Goal: Task Accomplishment & Management: Complete application form

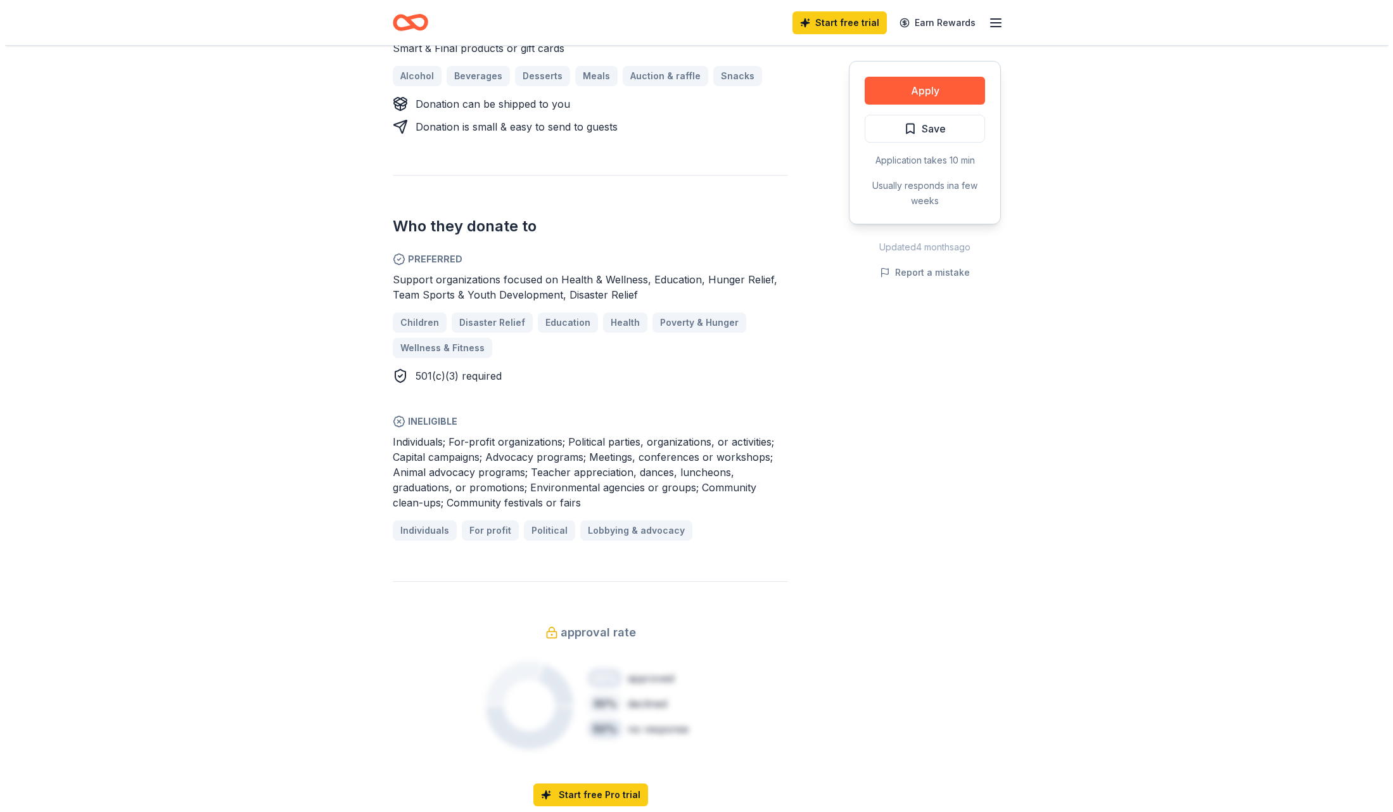
scroll to position [557, 0]
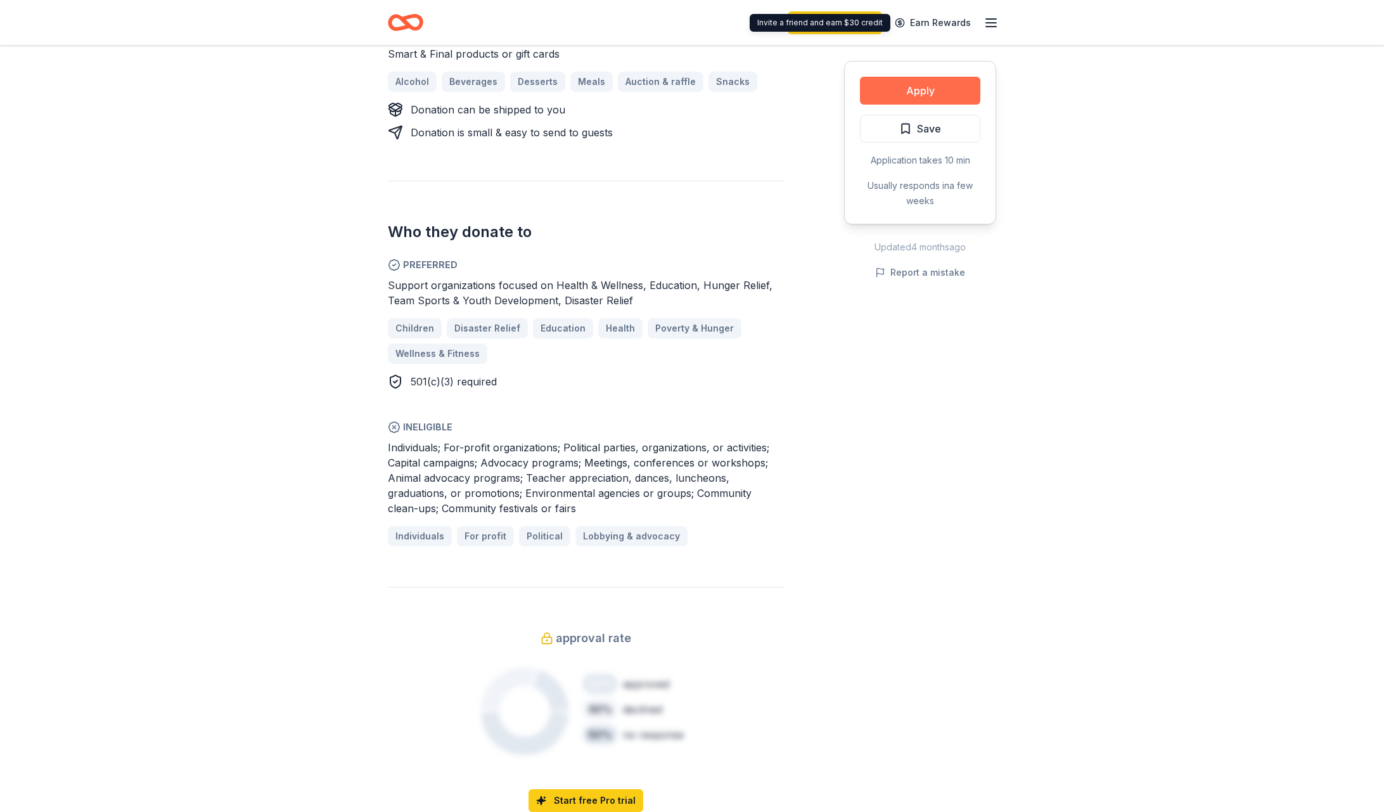
click at [909, 84] on button "Apply" at bounding box center [920, 91] width 120 height 28
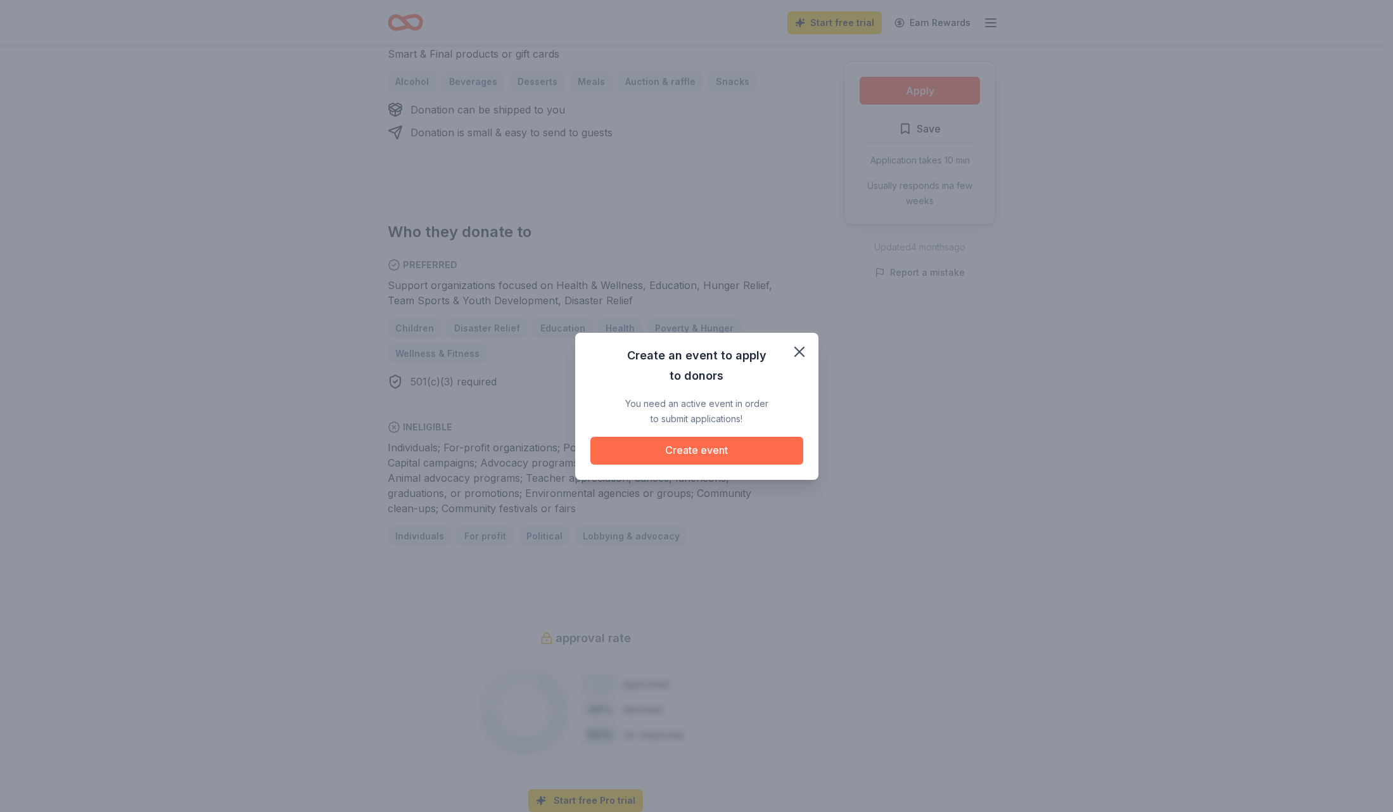
click at [744, 452] on button "Create event" at bounding box center [696, 450] width 213 height 28
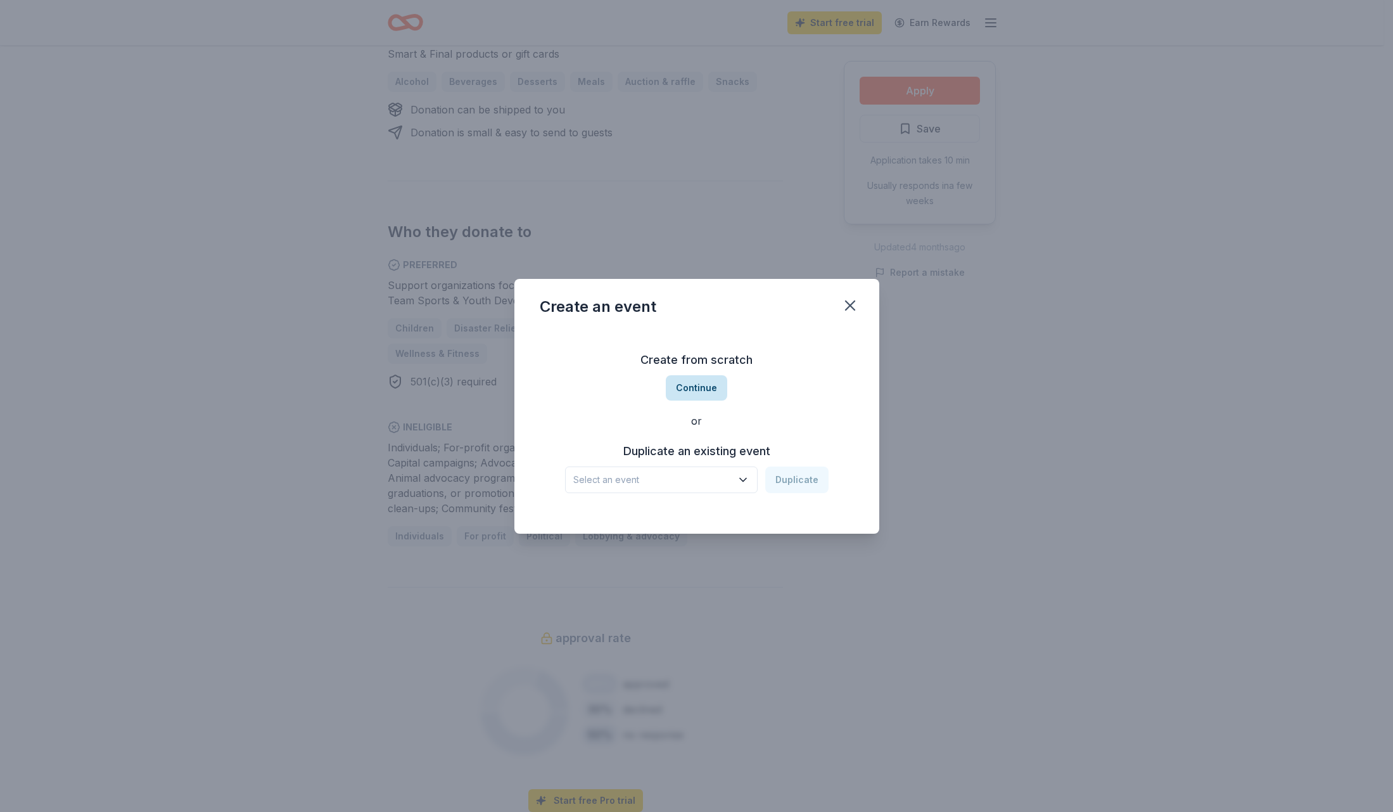
click at [679, 391] on button "Continue" at bounding box center [696, 387] width 61 height 25
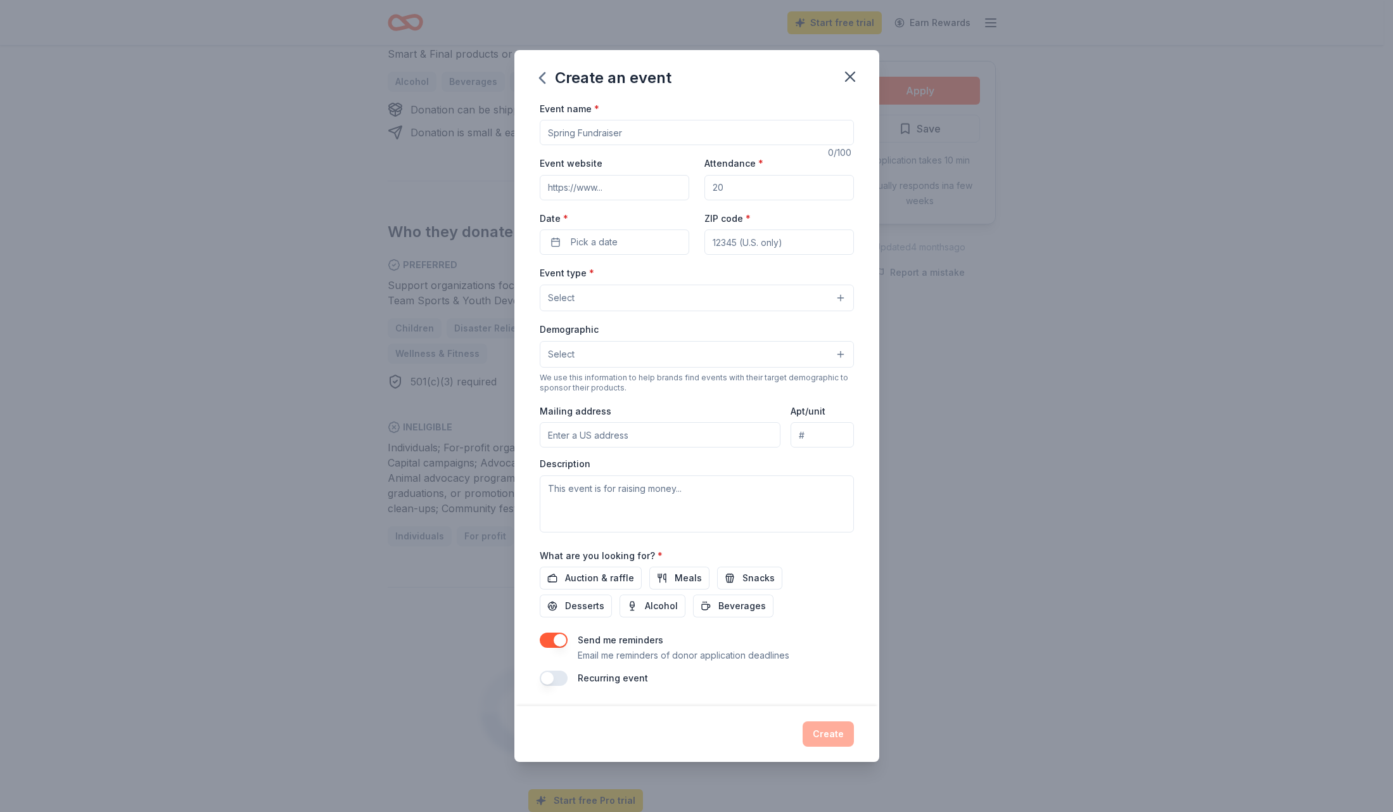
click at [601, 130] on input "Event name *" at bounding box center [697, 132] width 314 height 25
type input "Fur-ankenstein Fest"
click at [589, 196] on input "Event website" at bounding box center [615, 187] width 150 height 25
click at [741, 194] on input "Attendance *" at bounding box center [779, 187] width 150 height 25
type input "00"
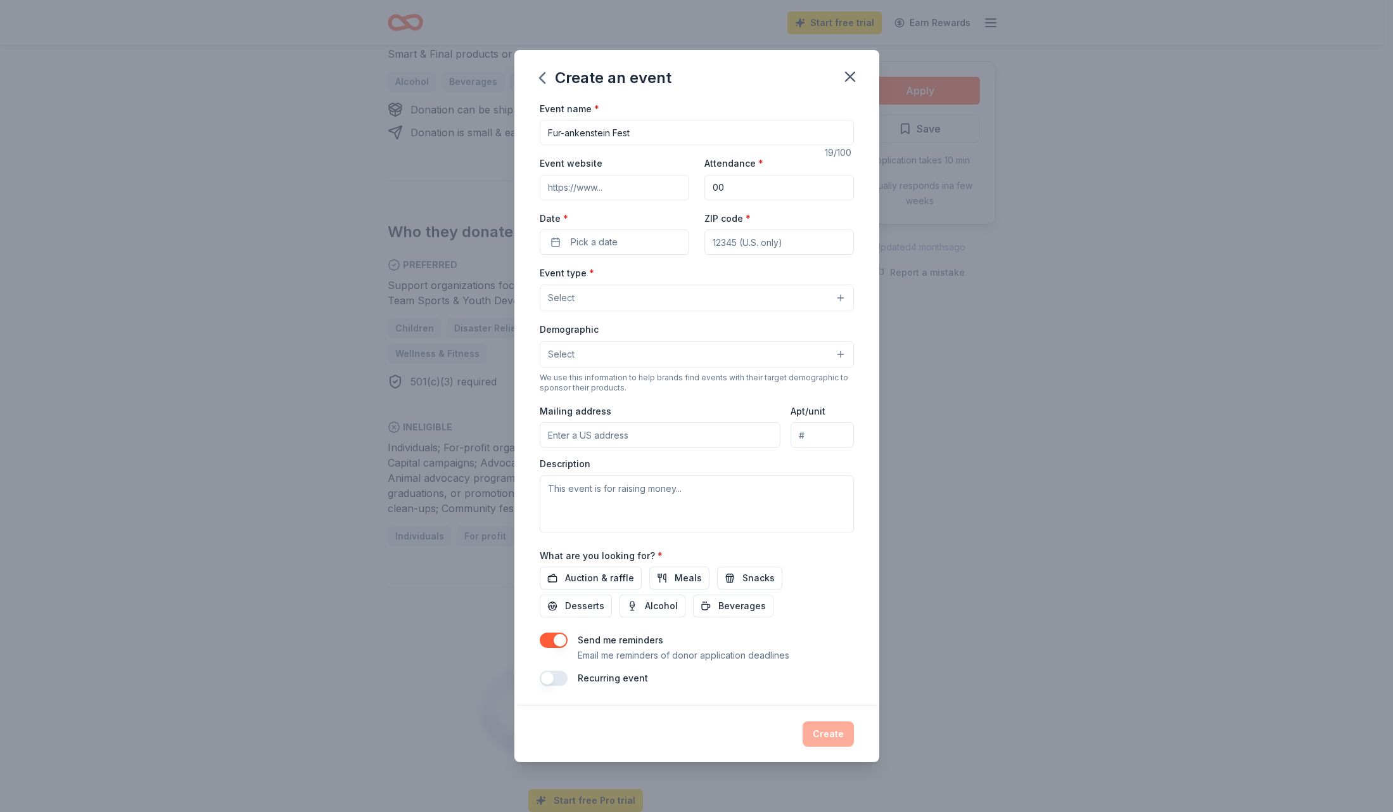
click at [751, 244] on input "ZIP code *" at bounding box center [779, 241] width 150 height 25
type input "91941"
click at [632, 253] on button "Pick a date" at bounding box center [615, 241] width 150 height 25
click at [684, 405] on button "25" at bounding box center [683, 406] width 23 height 23
click at [754, 273] on div "Event type * Select" at bounding box center [697, 288] width 314 height 46
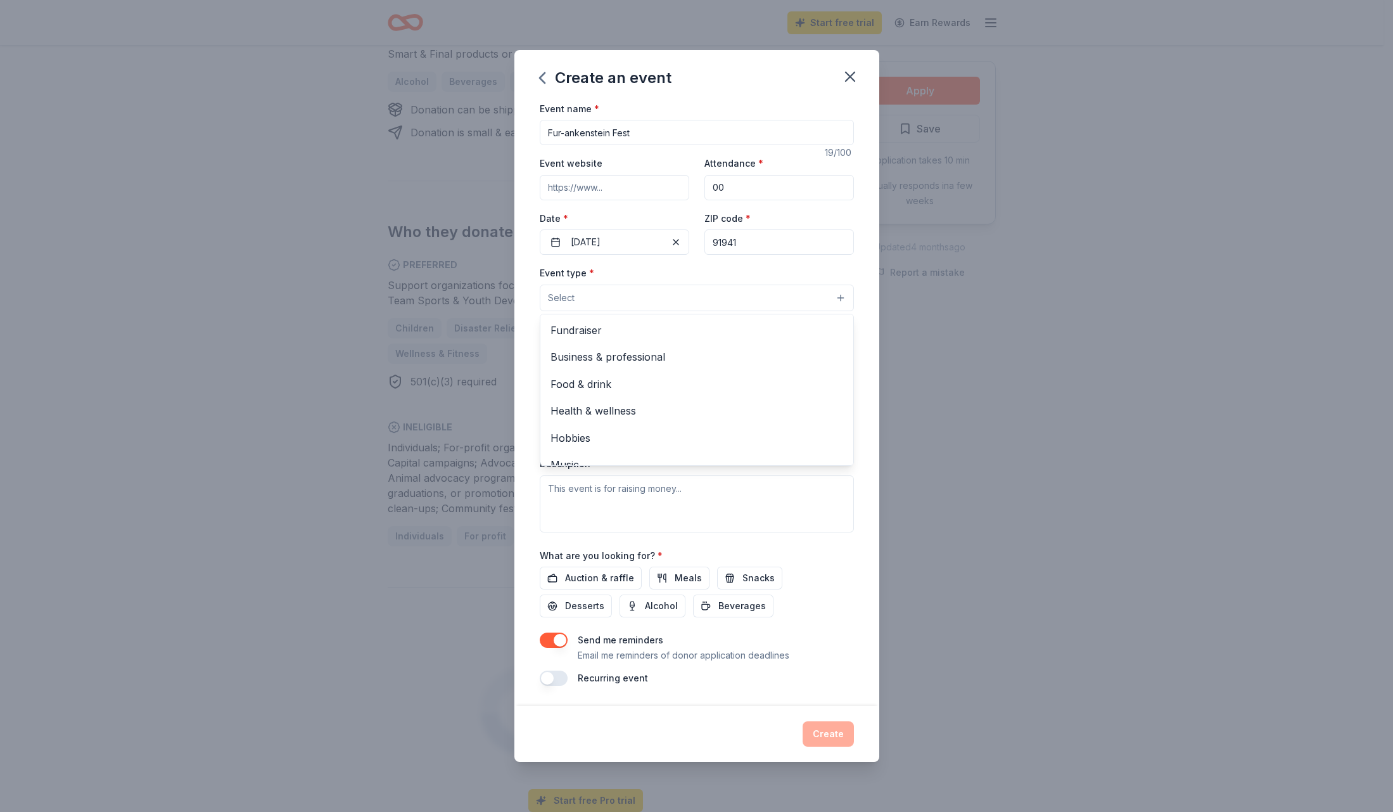
click at [742, 293] on button "Select" at bounding box center [697, 297] width 314 height 27
click at [629, 328] on span "Fundraiser" at bounding box center [697, 330] width 293 height 16
click at [592, 360] on span "Food & drink" at bounding box center [697, 358] width 293 height 16
click at [718, 278] on div "Event type * Fundraiser Food & drink Business & professional Health & wellness …" at bounding box center [697, 289] width 314 height 48
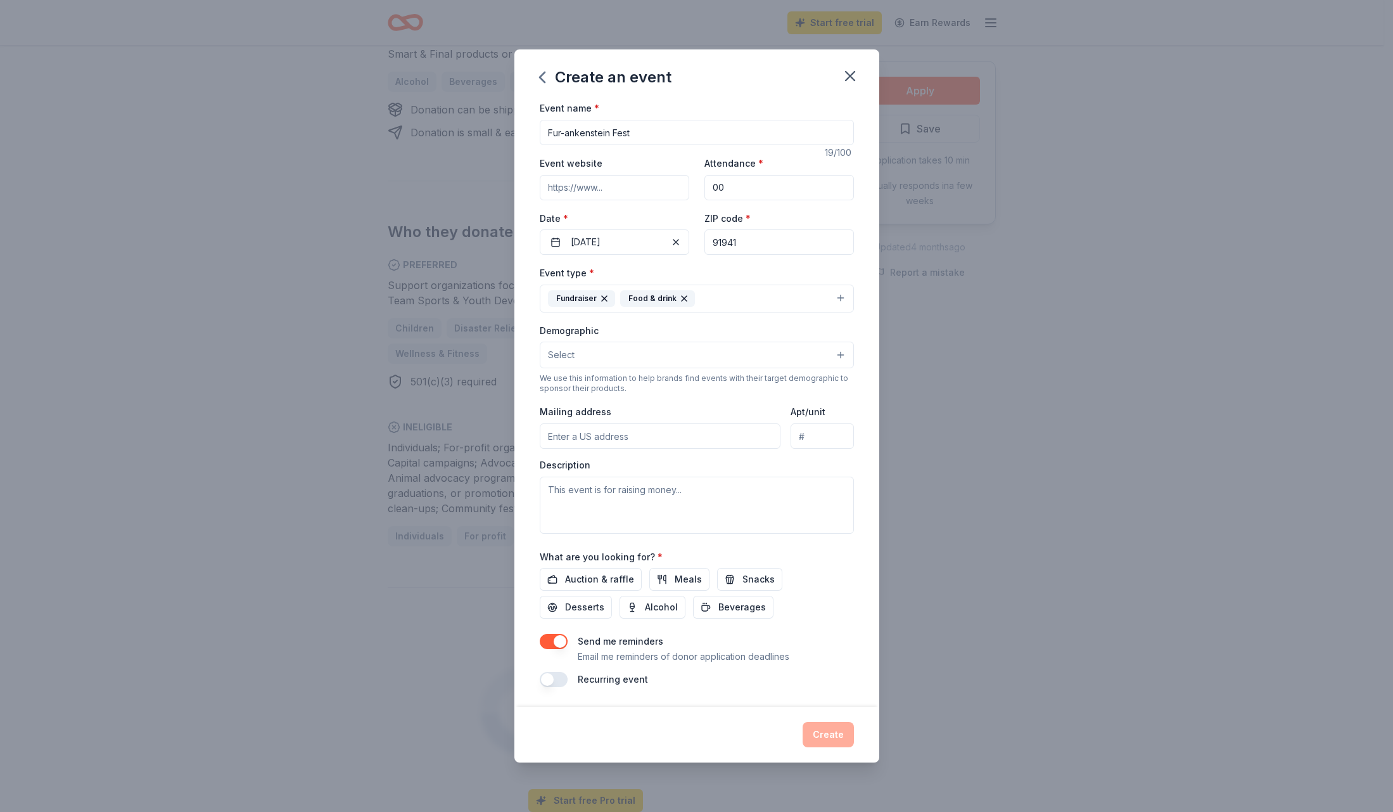
click at [677, 351] on button "Select" at bounding box center [697, 354] width 314 height 27
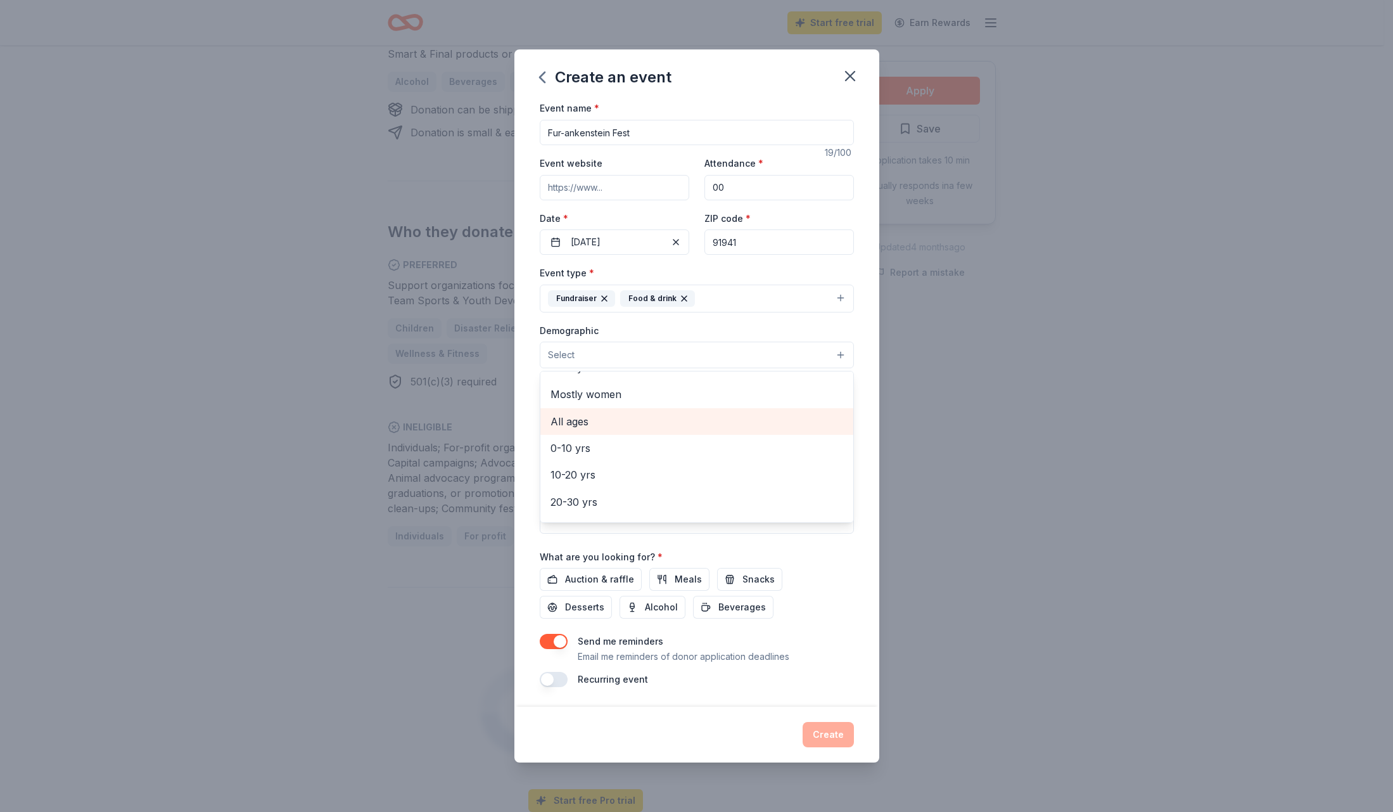
click at [613, 426] on span "All ages" at bounding box center [697, 421] width 293 height 16
click at [653, 426] on span "0-10 yrs" at bounding box center [697, 422] width 293 height 16
click at [721, 330] on div "Demographic All ages [DEMOGRAPHIC_DATA] yrs All genders Mostly men Mostly women…" at bounding box center [697, 346] width 314 height 48
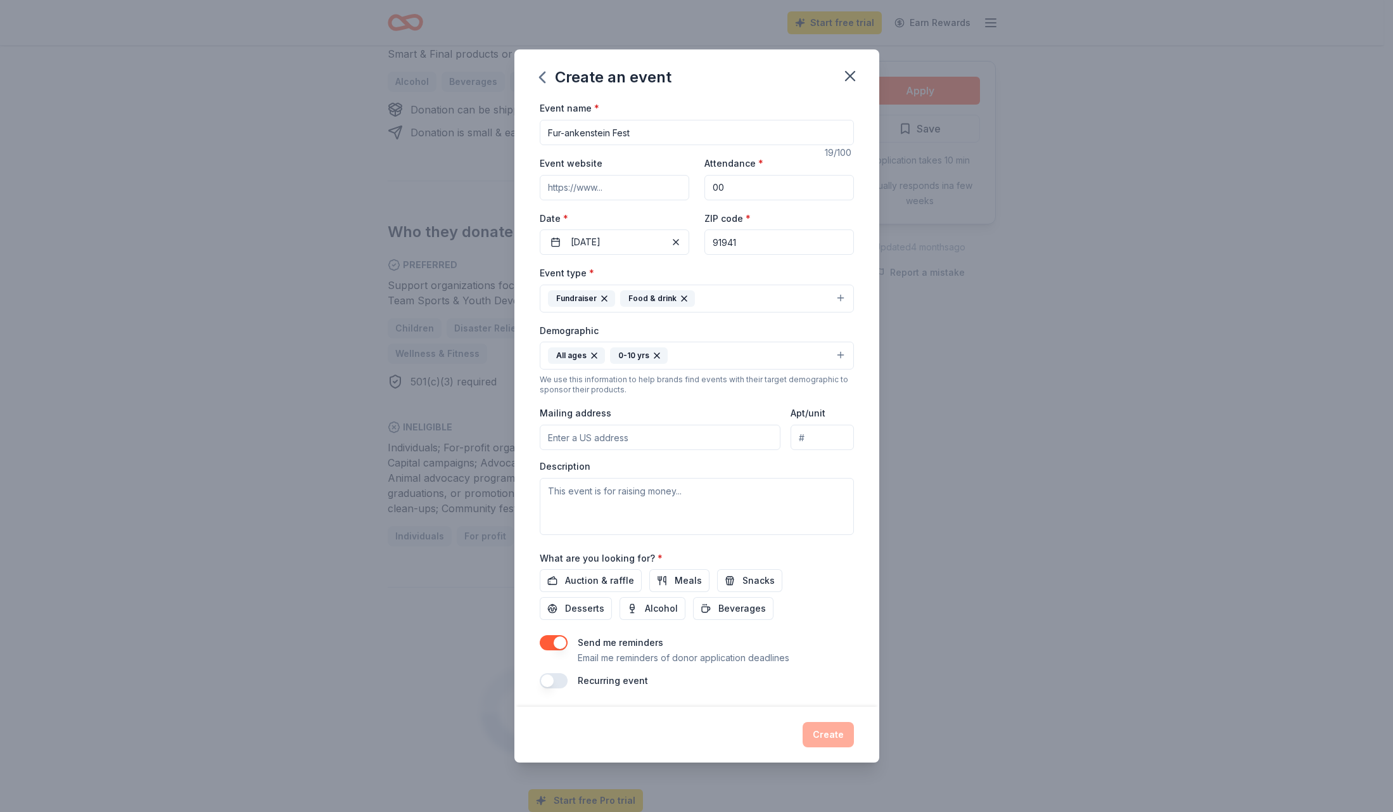
click at [642, 446] on input "Mailing address" at bounding box center [660, 436] width 241 height 25
type input "[STREET_ADDRESS]"
click at [595, 488] on textarea at bounding box center [697, 506] width 314 height 57
click at [743, 580] on span "Snacks" at bounding box center [758, 580] width 32 height 15
click at [590, 602] on span "Desserts" at bounding box center [584, 608] width 39 height 15
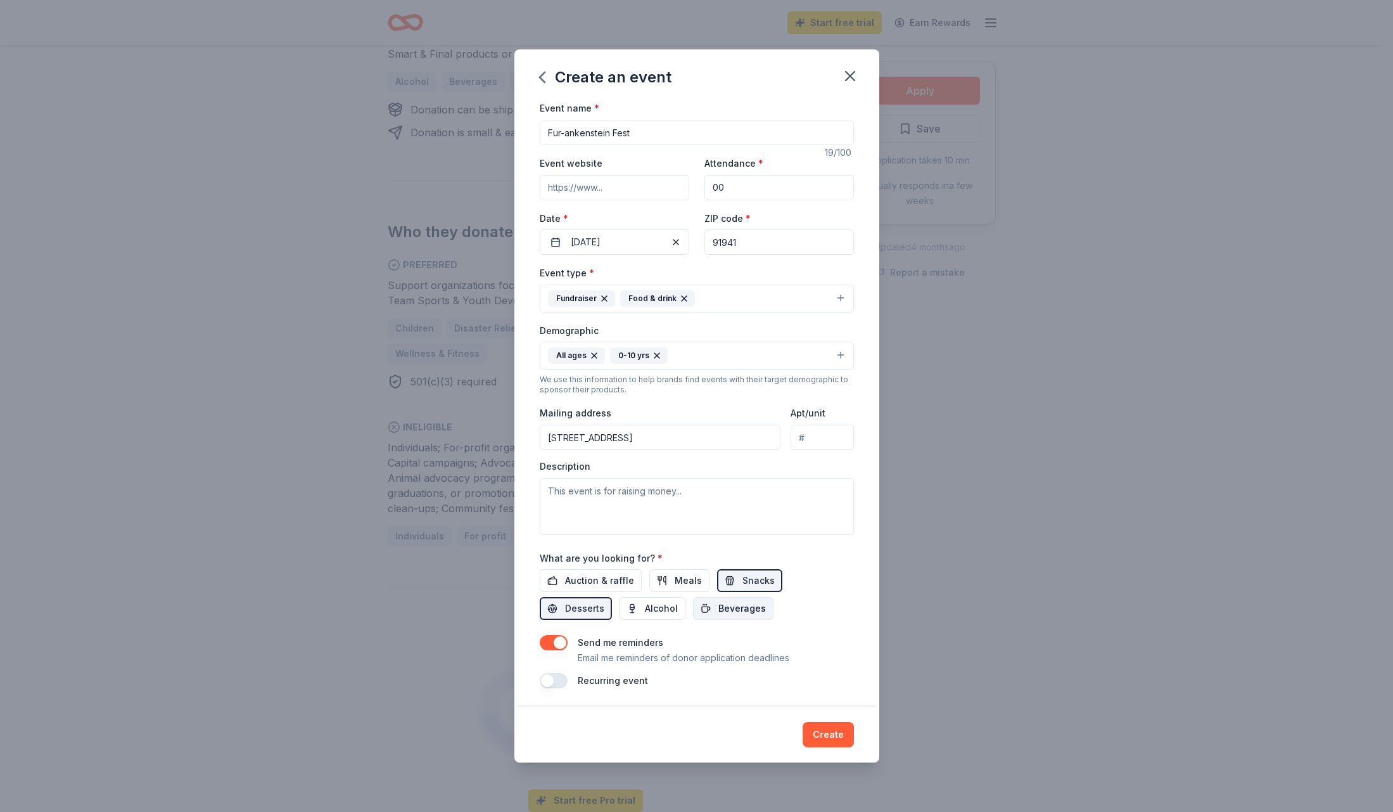
click at [704, 600] on button "Beverages" at bounding box center [733, 608] width 80 height 23
click at [590, 186] on input "Event website" at bounding box center [615, 185] width 150 height 25
paste input "[URL][DOMAIN_NAME]"
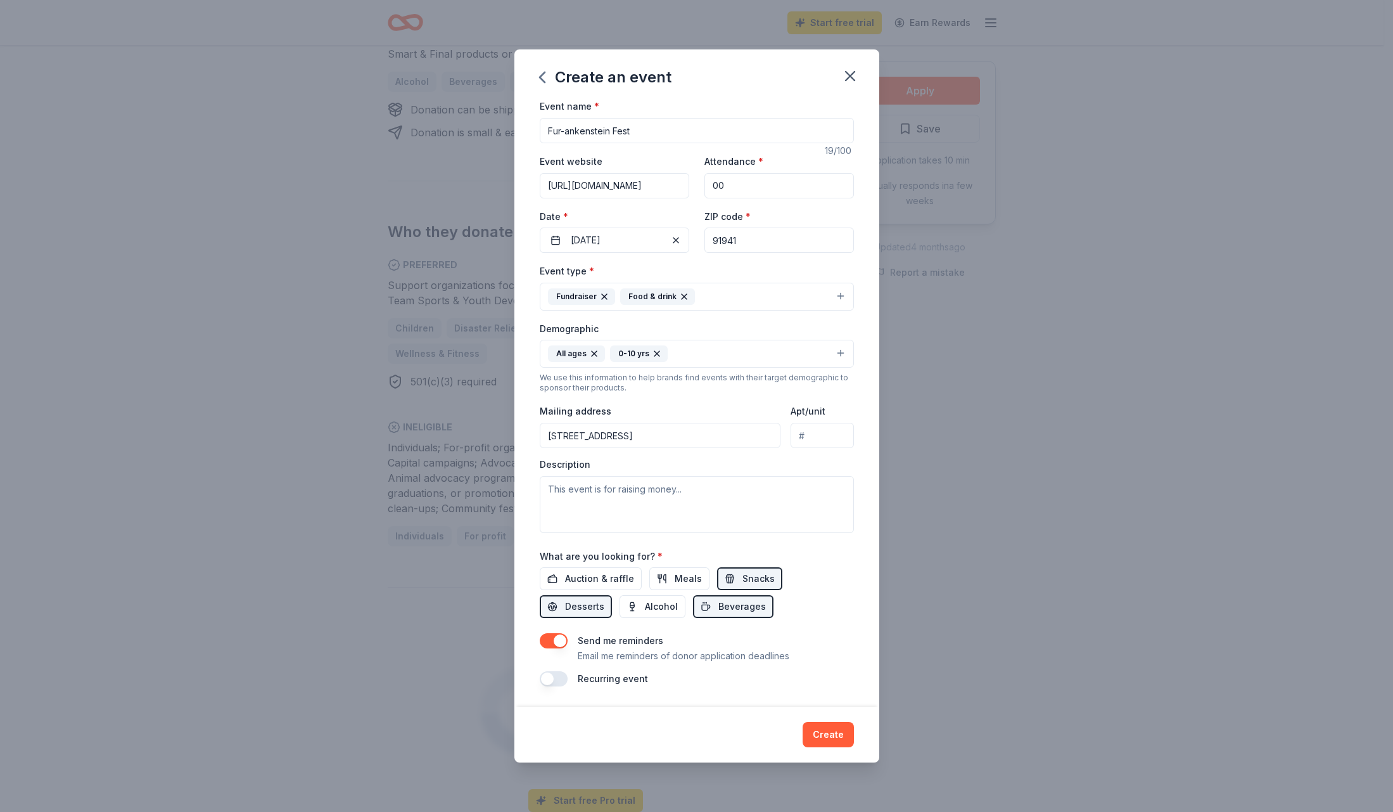
type input "[URL][DOMAIN_NAME]"
click at [734, 181] on input "00" at bounding box center [779, 185] width 150 height 25
click at [737, 182] on input "100" at bounding box center [779, 185] width 150 height 25
type input "100"
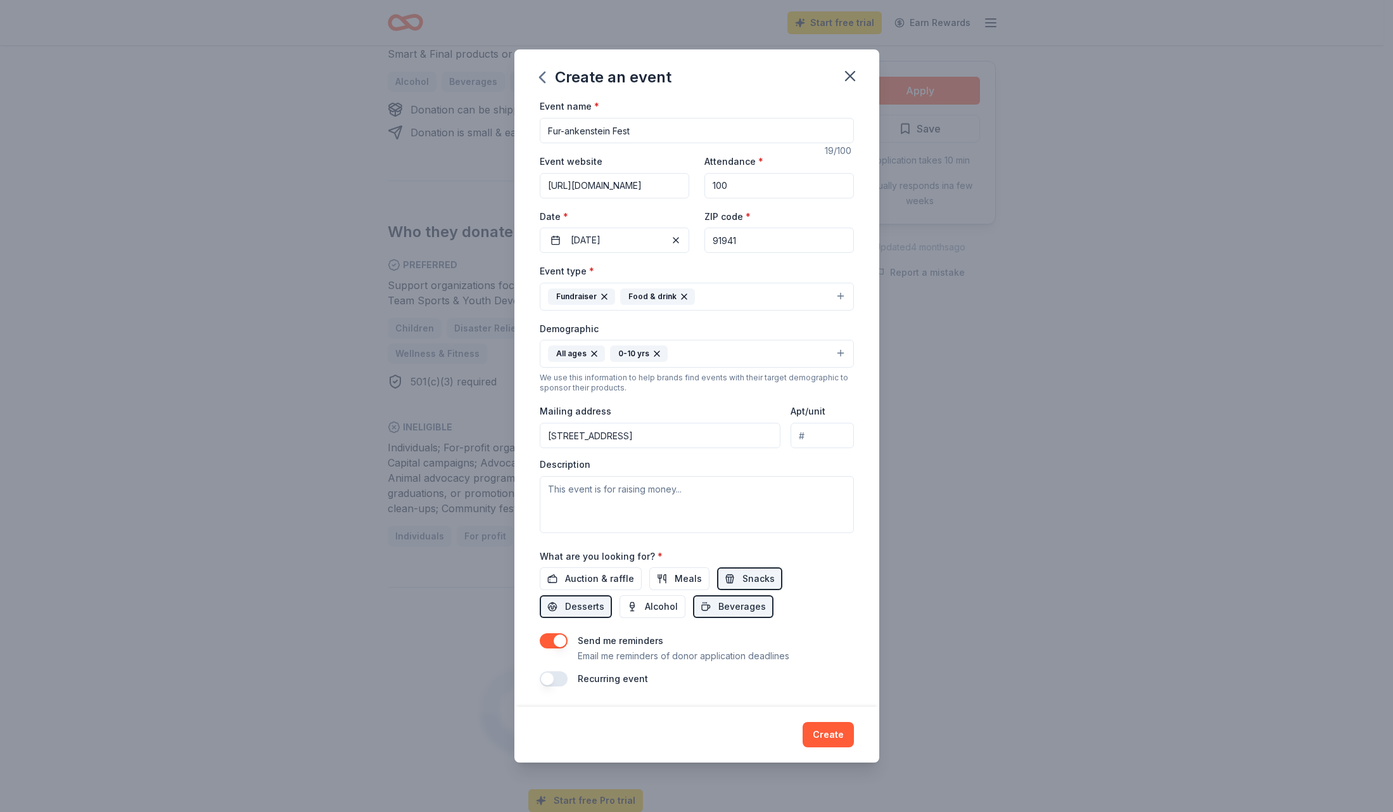
click at [705, 326] on div "Demographic All ages [DEMOGRAPHIC_DATA] yrs" at bounding box center [697, 345] width 314 height 48
click at [607, 511] on textarea at bounding box center [697, 506] width 314 height 57
click at [699, 492] on textarea "This is a trick or treat adoption event. Children are able to come do some tric…" at bounding box center [697, 506] width 314 height 57
drag, startPoint x: 806, startPoint y: 508, endPoint x: 588, endPoint y: 512, distance: 218.0
click at [588, 512] on textarea "This is a trick or treat adoption event intended for families with children. Ch…" at bounding box center [697, 506] width 314 height 57
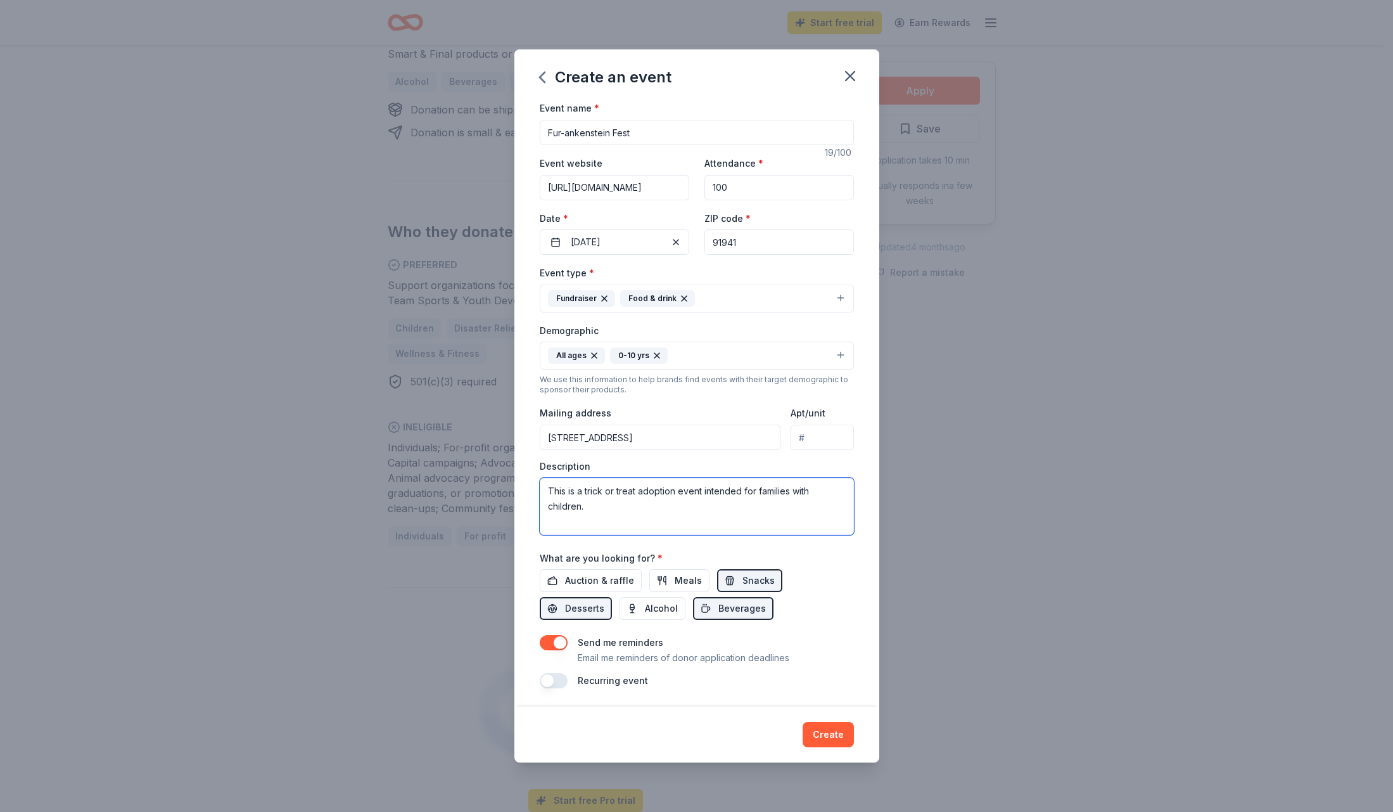
click at [583, 492] on textarea "This is a trick or treat adoption event intended for families with children." at bounding box center [697, 506] width 314 height 57
click at [611, 514] on textarea "This is a [DATE] trick or treat adoption event intended for families with child…" at bounding box center [697, 506] width 314 height 57
click at [803, 518] on textarea "This is a [DATE] trick or treat adoption event intended for families with child…" at bounding box center [697, 506] width 314 height 57
click at [549, 525] on textarea "This is a [DATE] trick or treat adoption event intended for families with child…" at bounding box center [697, 506] width 314 height 57
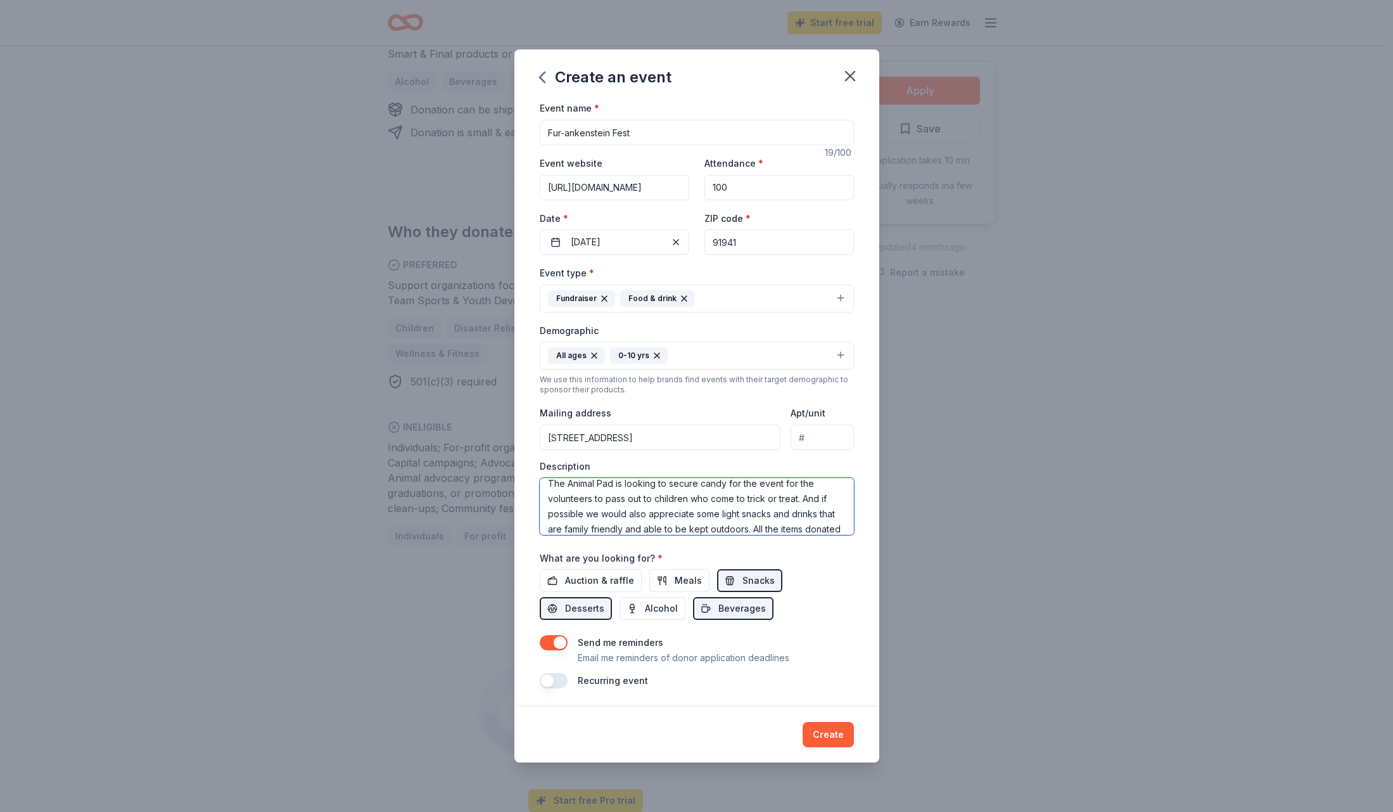
scroll to position [91, 0]
click at [734, 523] on textarea "This is a [DATE] trick or treat adoption event intended for families with child…" at bounding box center [697, 506] width 314 height 57
drag, startPoint x: 649, startPoint y: 524, endPoint x: 547, endPoint y: 490, distance: 106.8
click at [547, 490] on textarea "This is a [DATE] trick or treat adoption event intended for families with child…" at bounding box center [697, 506] width 314 height 57
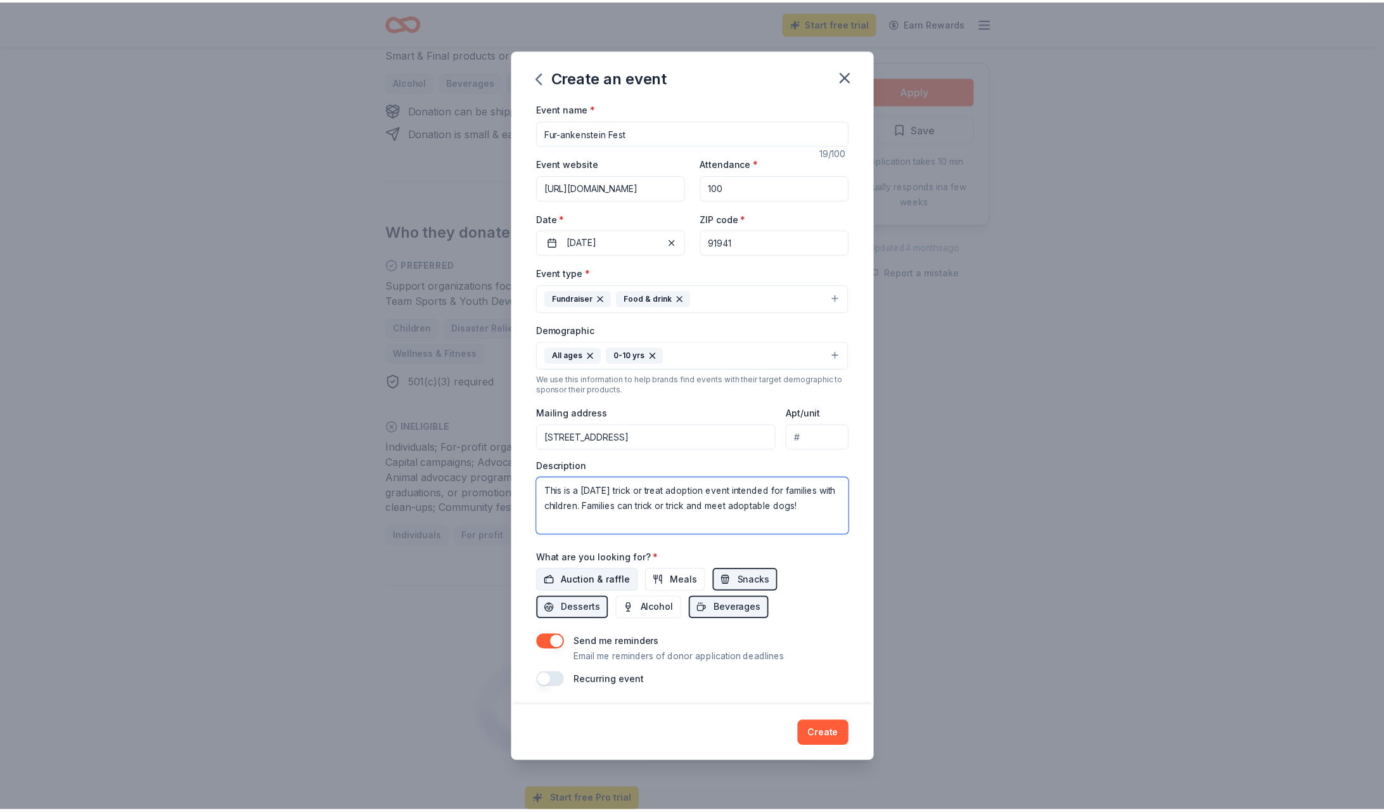
scroll to position [0, 0]
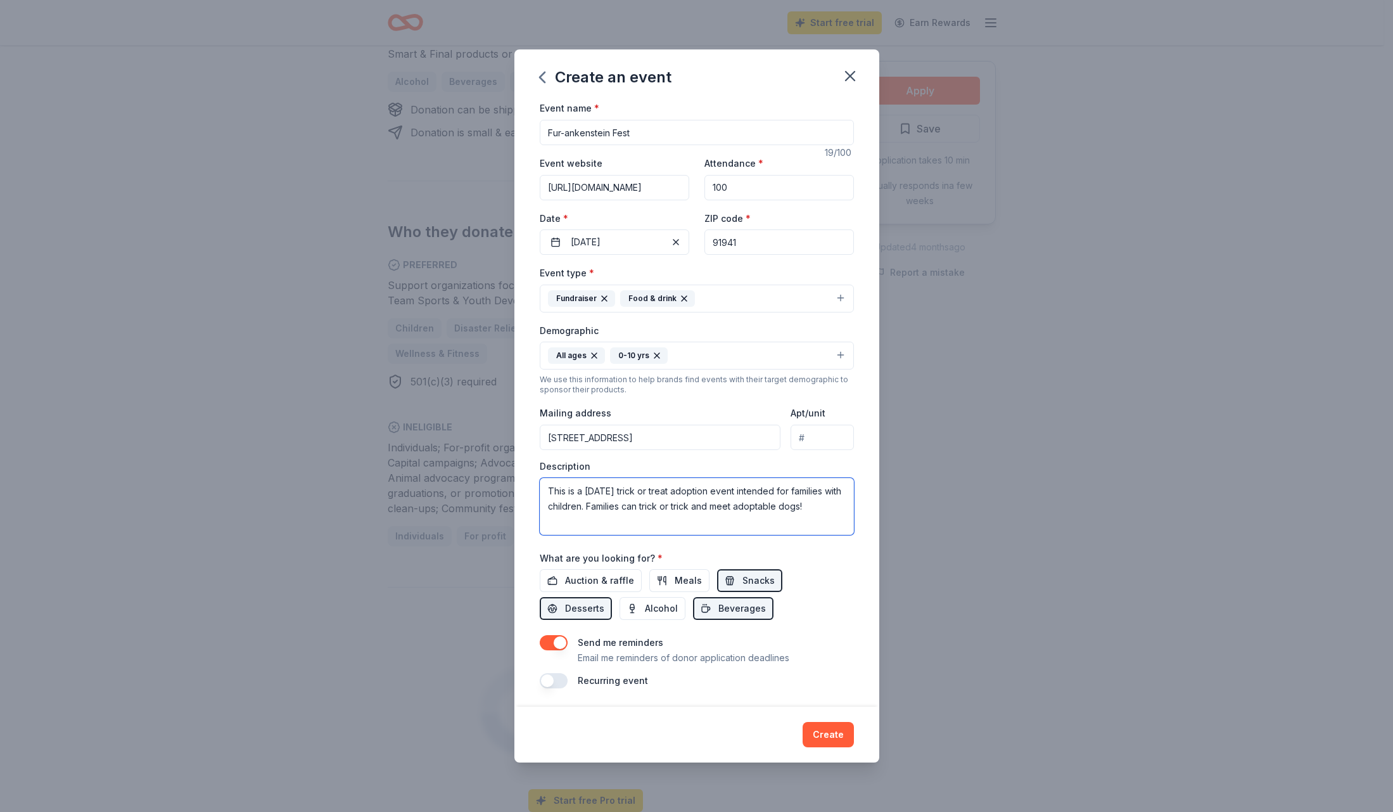
click at [567, 523] on textarea "This is a [DATE] trick or treat adoption event intended for families with child…" at bounding box center [697, 506] width 314 height 57
click at [623, 522] on textarea "This is a [DATE] trick or treat adoption event intended for families with child…" at bounding box center [697, 506] width 314 height 57
click at [578, 525] on textarea "This is a [DATE] trick or treat adoption event intended for families with child…" at bounding box center [697, 506] width 314 height 57
click at [579, 525] on textarea "This is a [DATE] trick or treat adoption event intended for families with child…" at bounding box center [697, 506] width 314 height 57
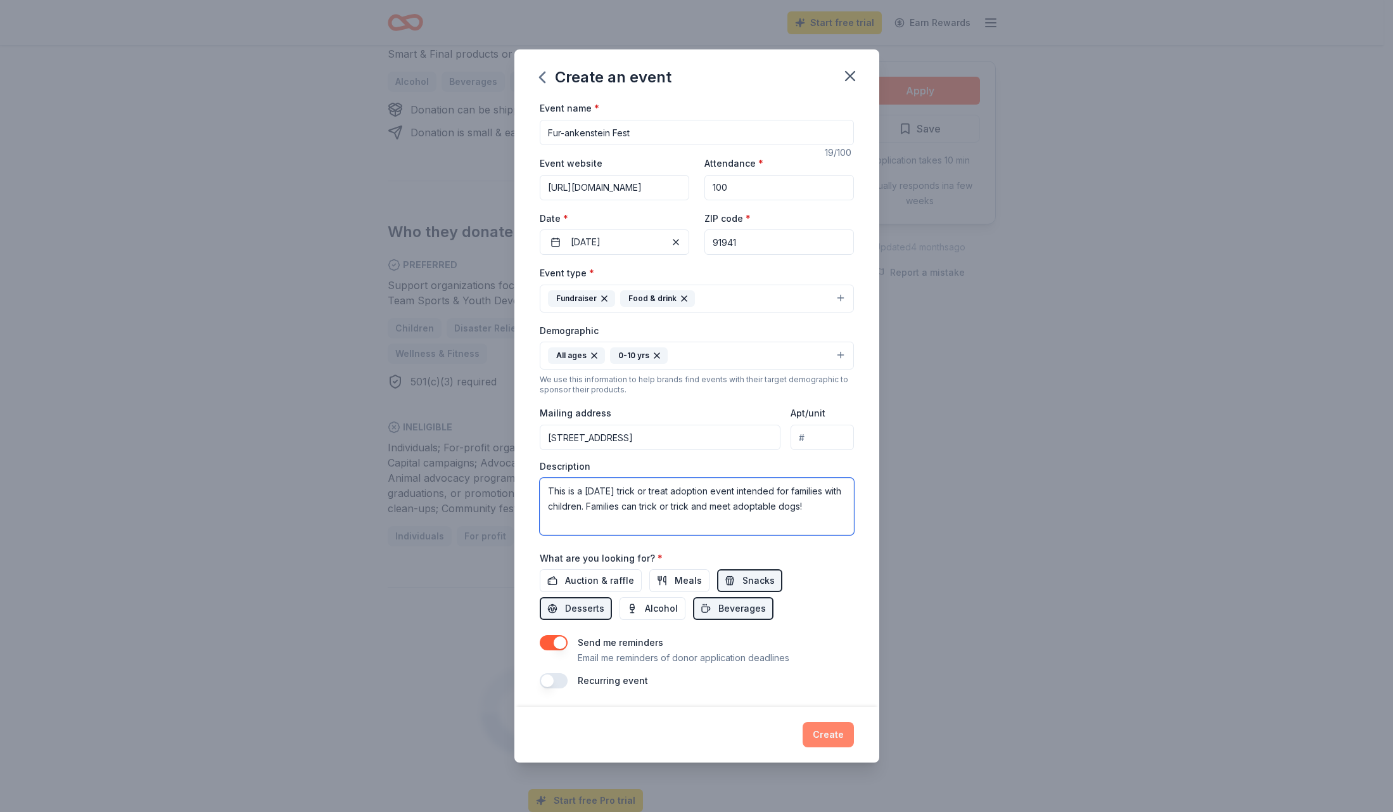
type textarea "This is a [DATE] trick or treat adoption event intended for families with child…"
click at [813, 734] on button "Create" at bounding box center [828, 734] width 51 height 25
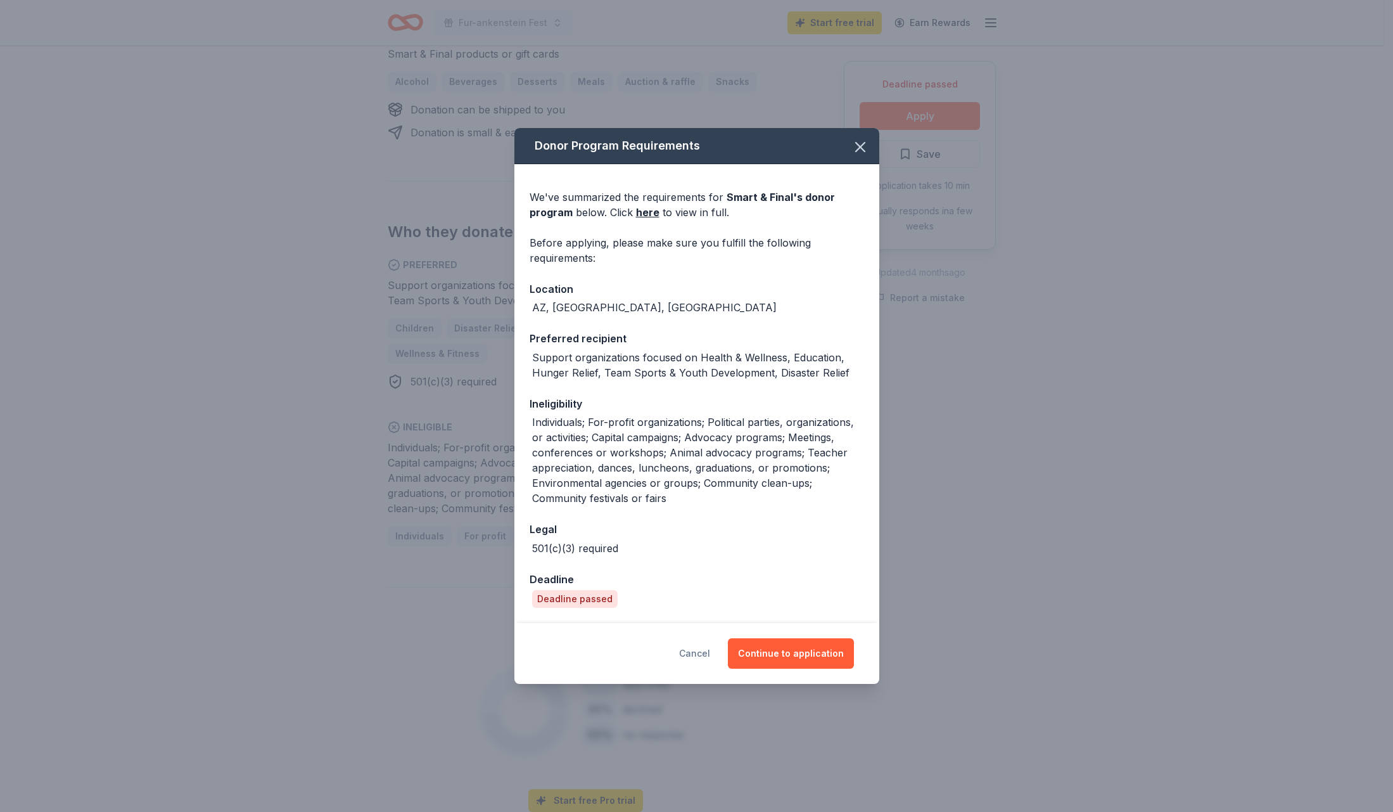
click at [703, 658] on button "Cancel" at bounding box center [694, 653] width 31 height 30
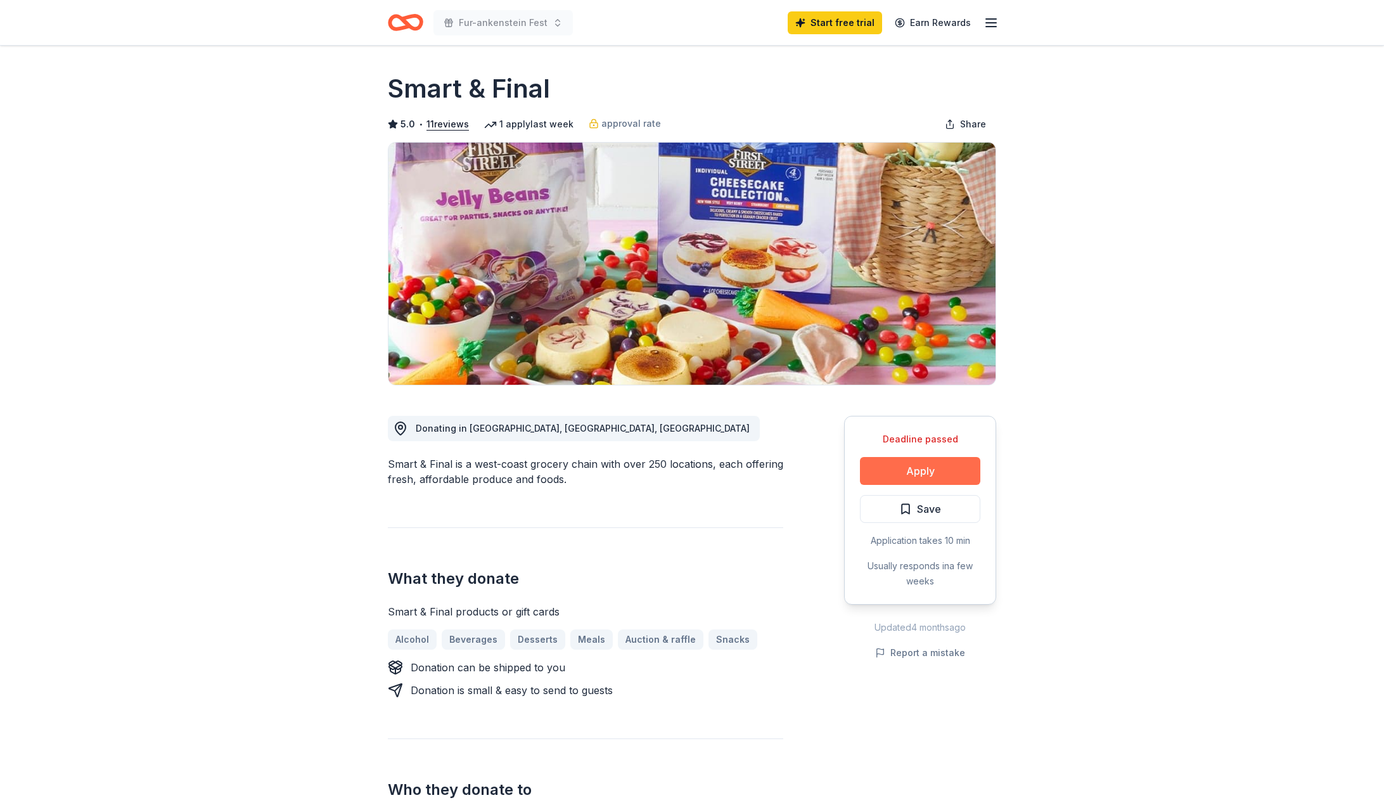
click at [907, 474] on button "Apply" at bounding box center [920, 471] width 120 height 28
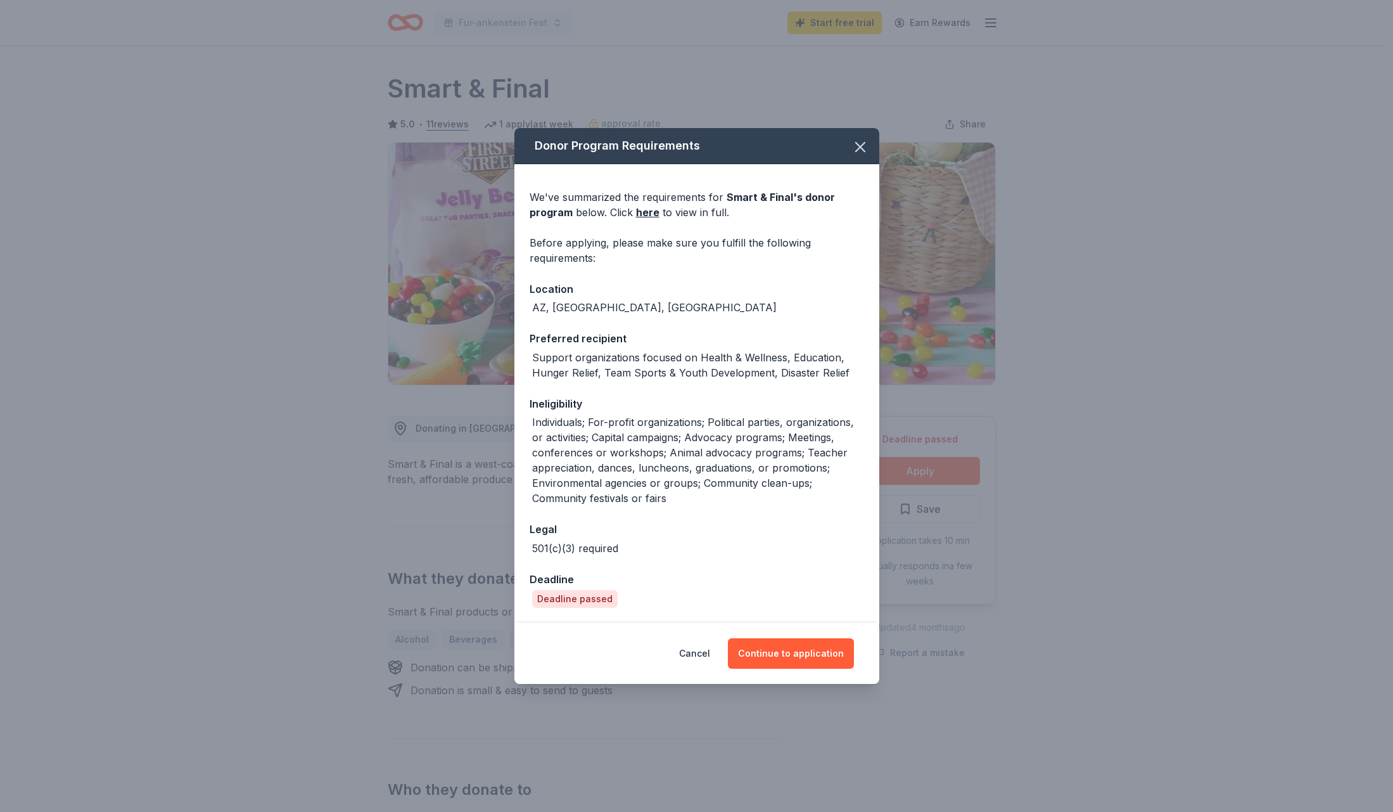
click at [568, 590] on div "Deadline passed" at bounding box center [575, 599] width 86 height 18
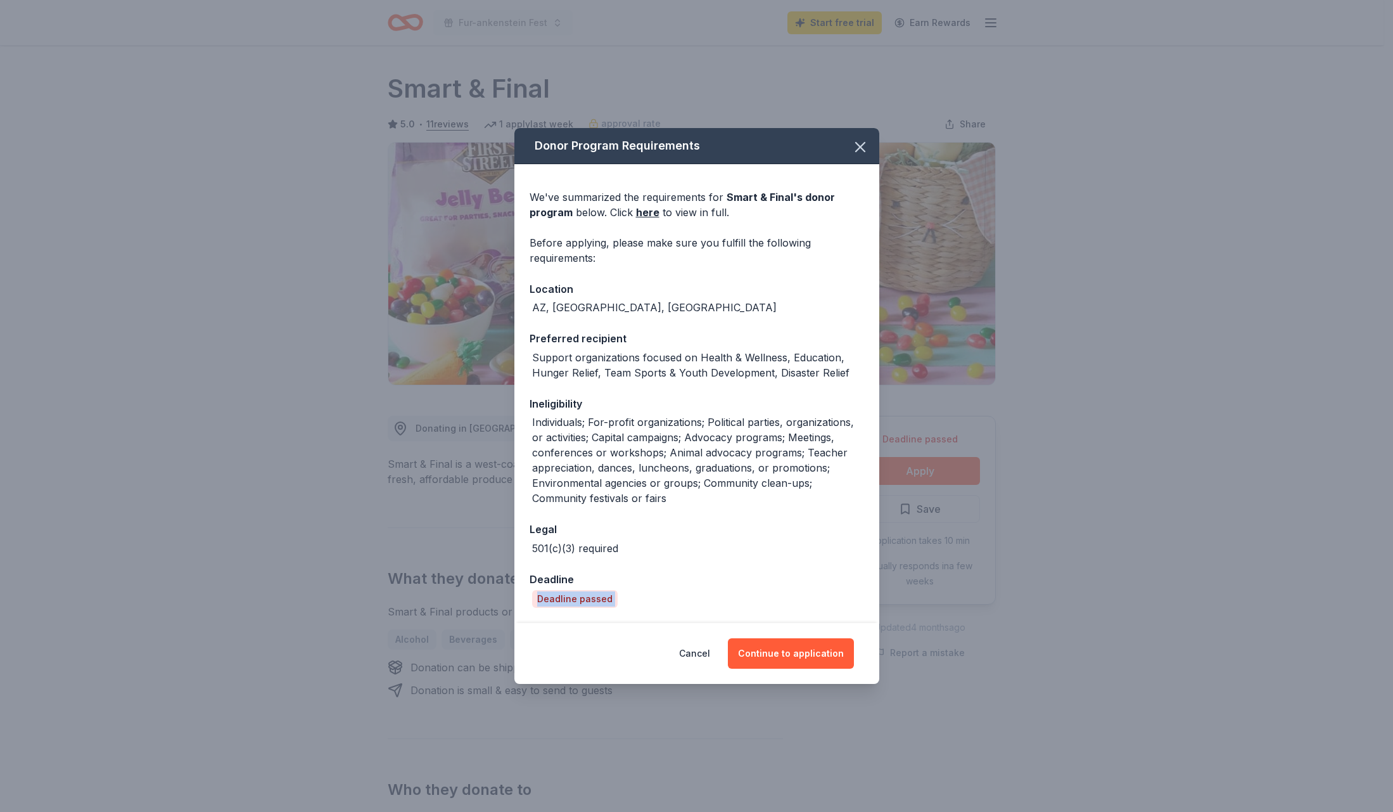
click at [568, 590] on div "Deadline passed" at bounding box center [575, 599] width 86 height 18
click at [651, 208] on link "here" at bounding box center [647, 212] width 23 height 15
click at [853, 144] on icon "button" at bounding box center [860, 147] width 18 height 18
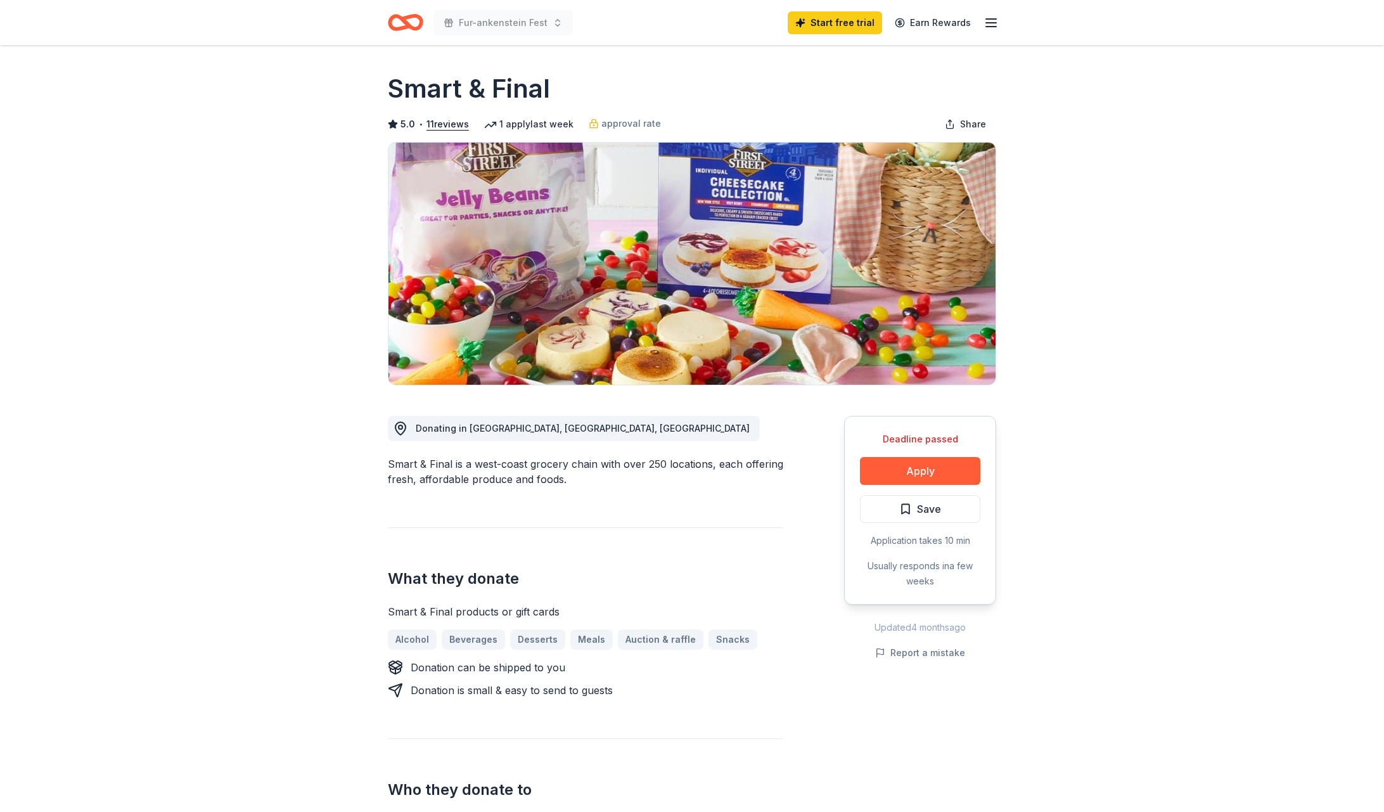
click at [400, 20] on icon "Home" at bounding box center [405, 23] width 35 height 30
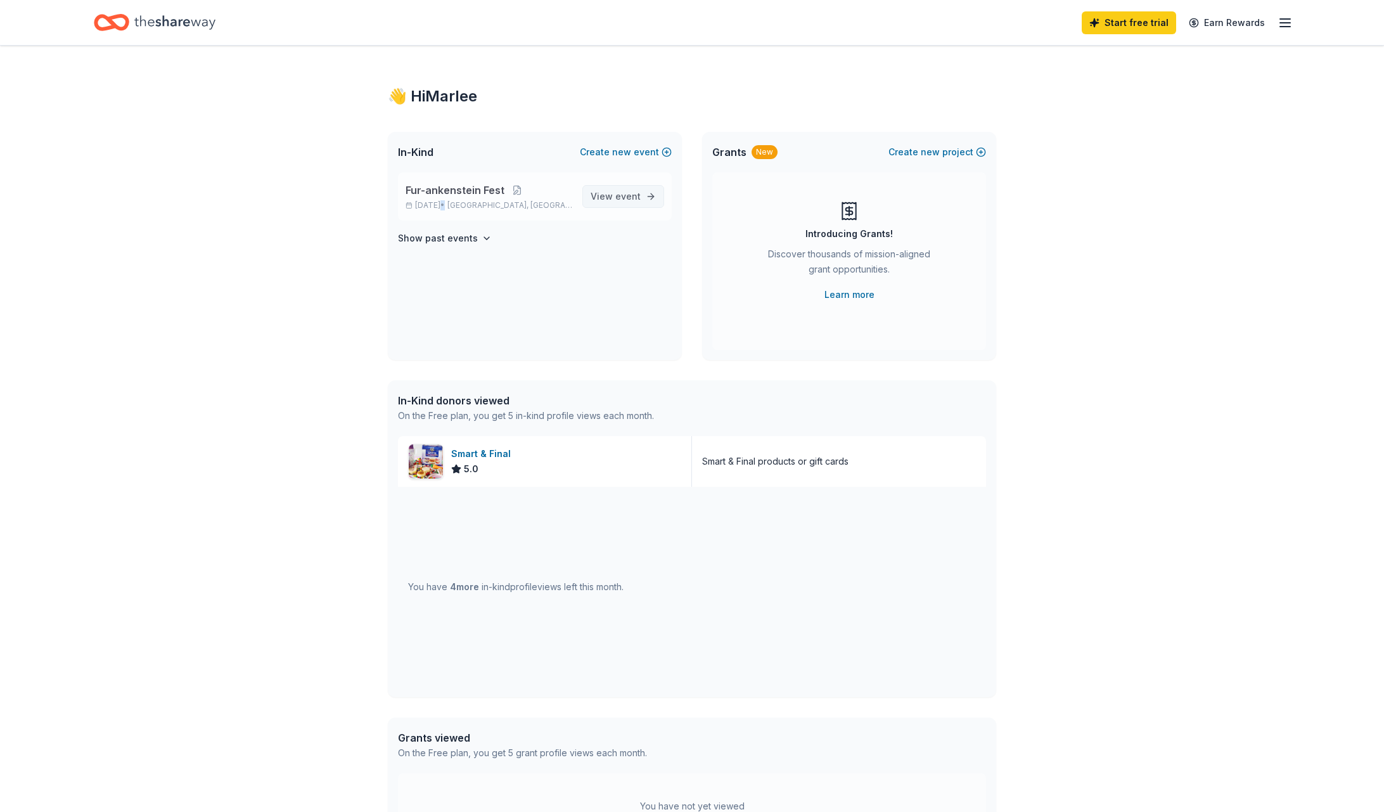
click at [644, 198] on link "View event" at bounding box center [623, 196] width 82 height 23
click at [451, 187] on span "Fur-ankenstein Fest" at bounding box center [454, 189] width 99 height 15
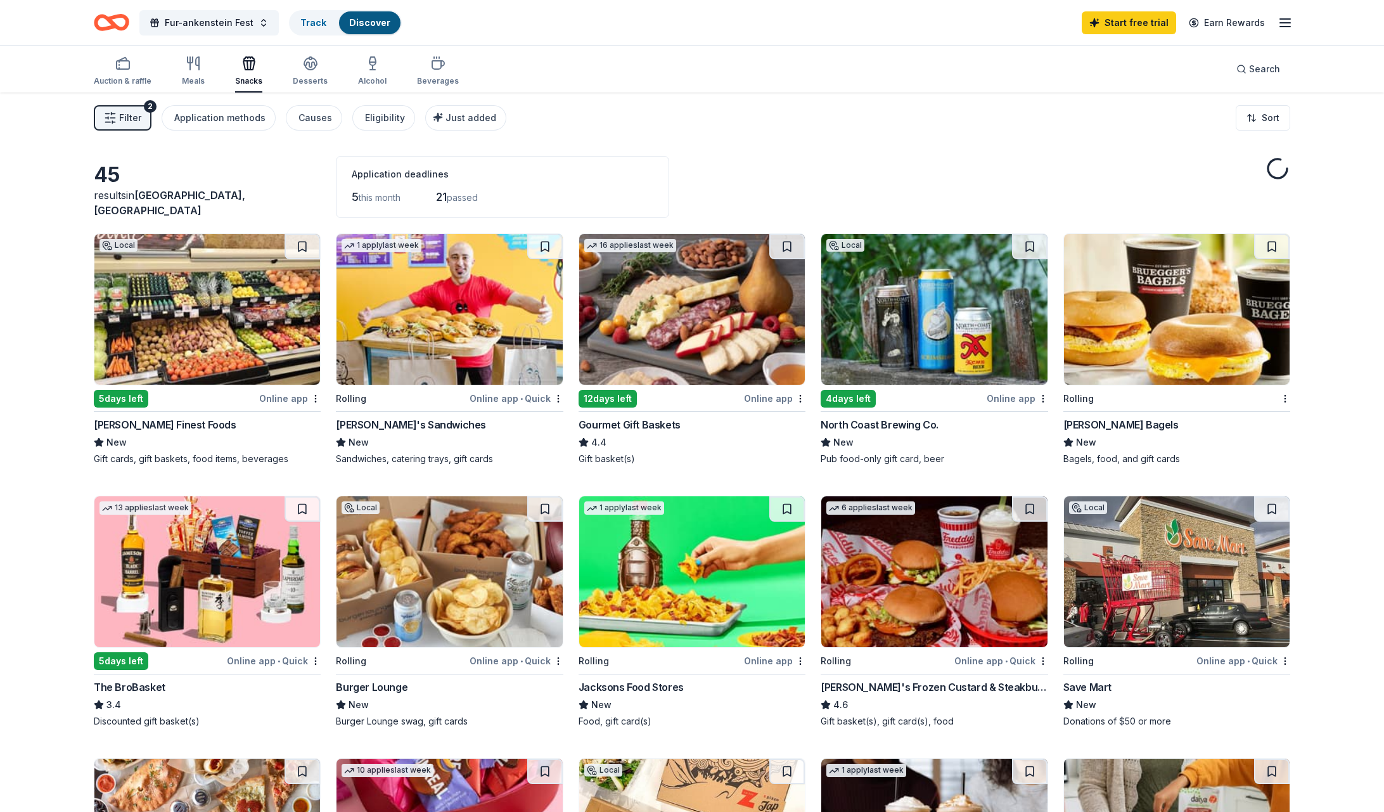
click at [516, 187] on div "5 this month 21 passed" at bounding box center [503, 197] width 302 height 20
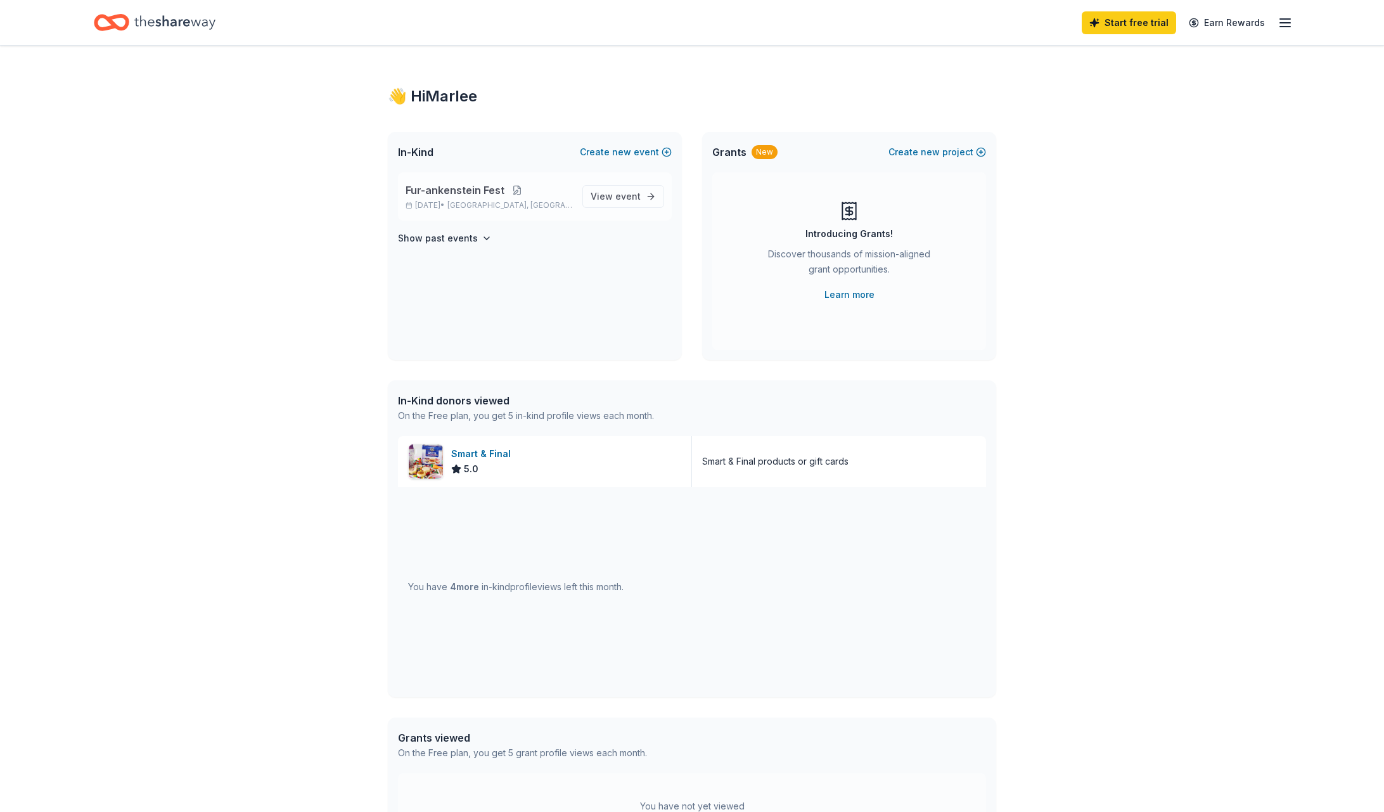
click at [511, 188] on button at bounding box center [516, 190] width 25 height 10
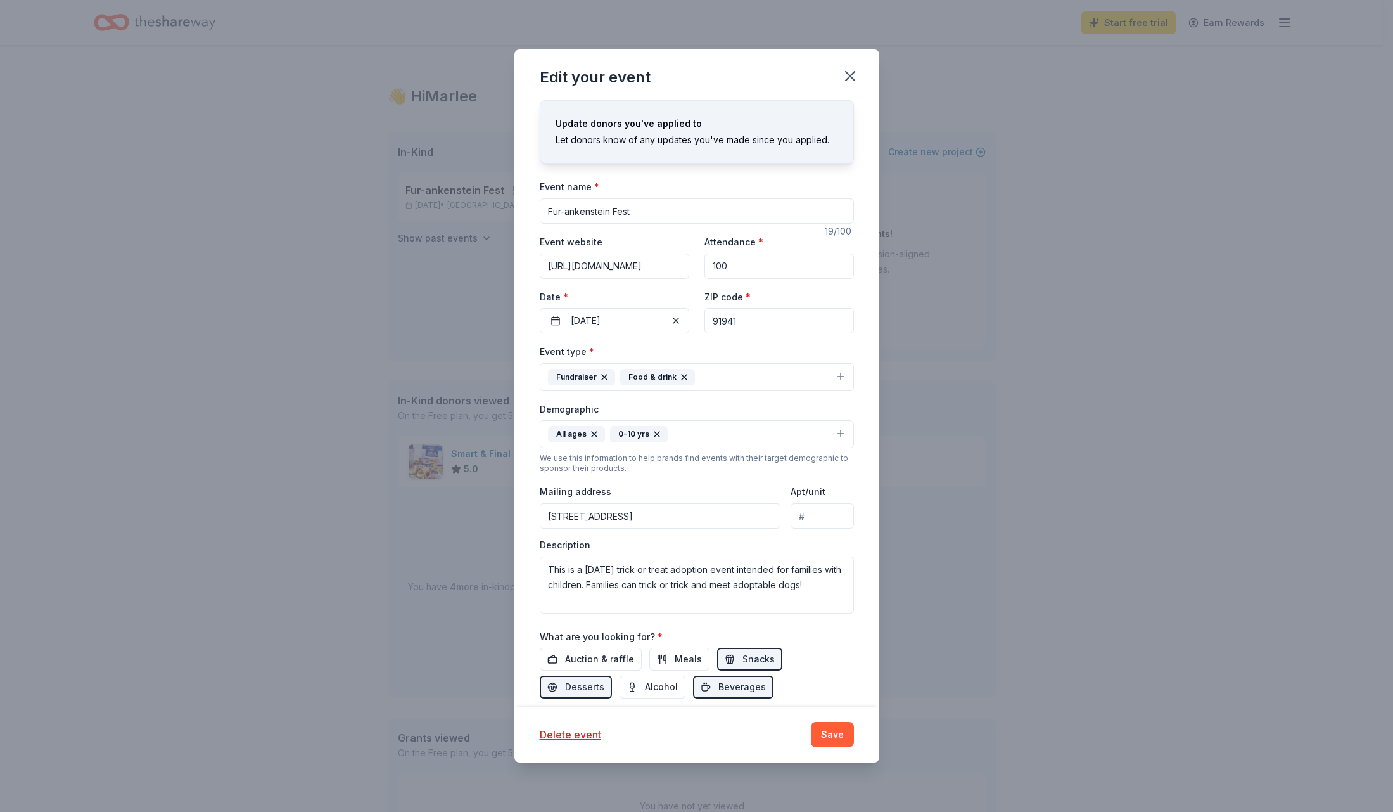
drag, startPoint x: 637, startPoint y: 210, endPoint x: 509, endPoint y: 205, distance: 128.1
click at [509, 205] on div "Edit your event Update donors you've applied to Let donors know of any updates …" at bounding box center [696, 406] width 1393 height 812
type input "Tinsel & Tails"
click at [620, 271] on input "[URL][DOMAIN_NAME]" at bounding box center [615, 265] width 150 height 25
type input "[URL][DOMAIN_NAME]"
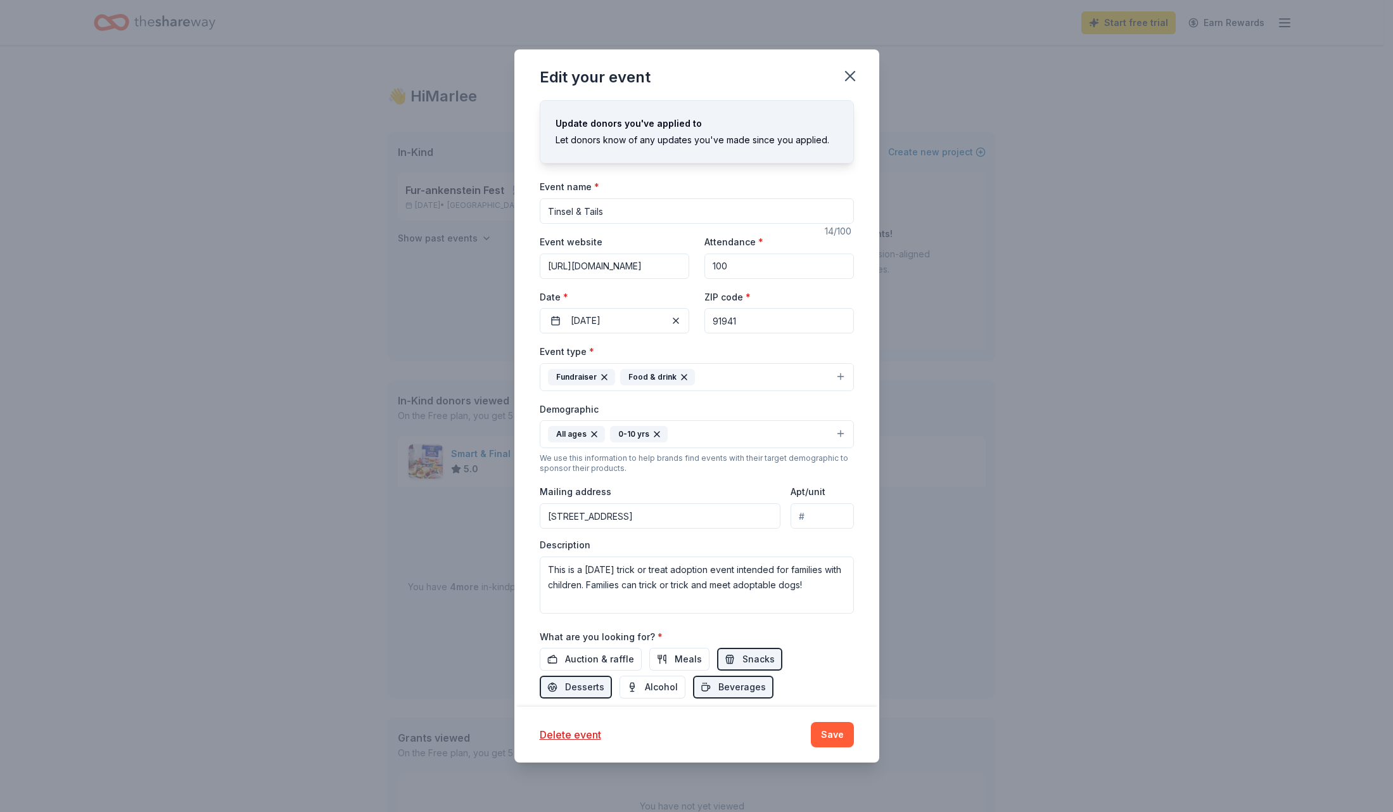
scroll to position [0, 133]
click at [635, 265] on input "[URL][DOMAIN_NAME]" at bounding box center [615, 265] width 150 height 25
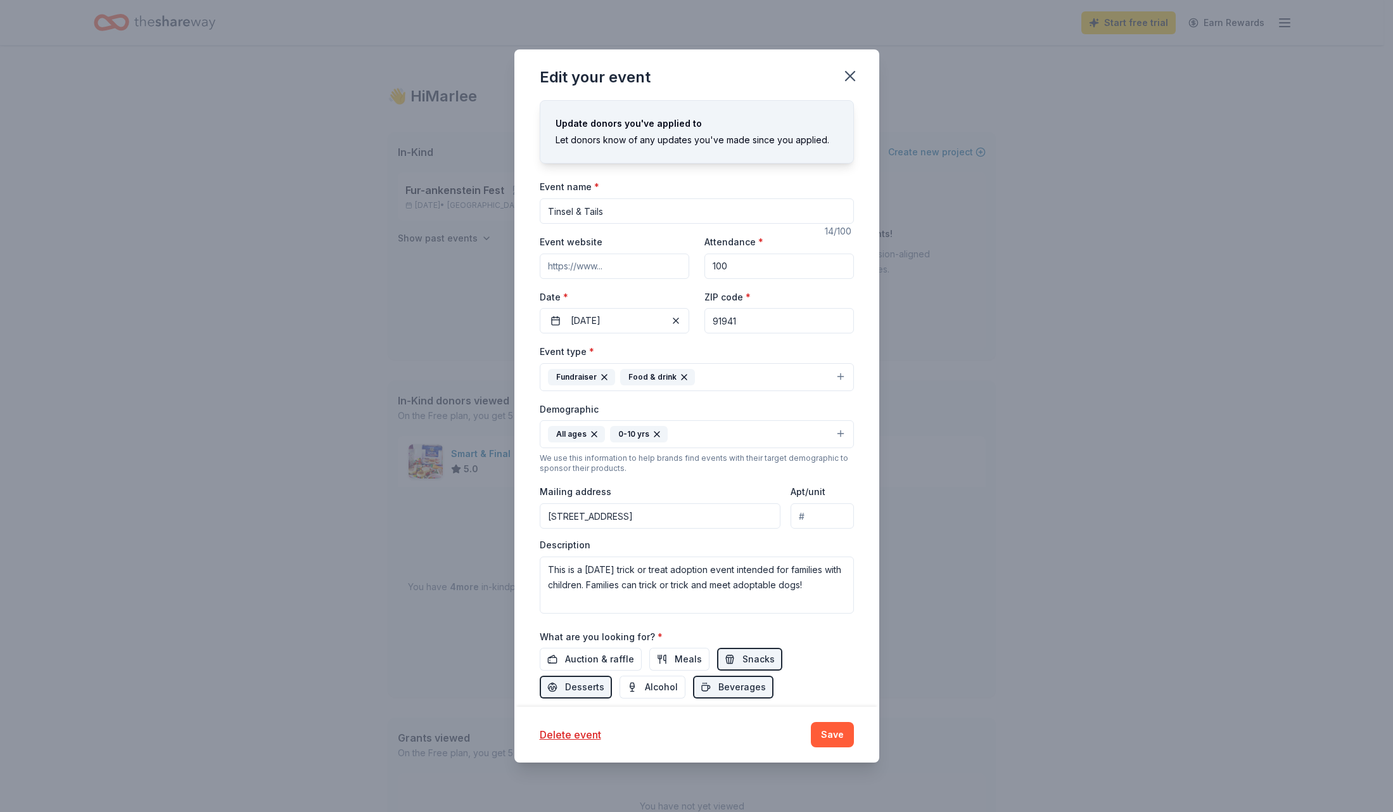
scroll to position [0, 0]
paste input "[URL][DOMAIN_NAME]"
type input "[URL][DOMAIN_NAME]"
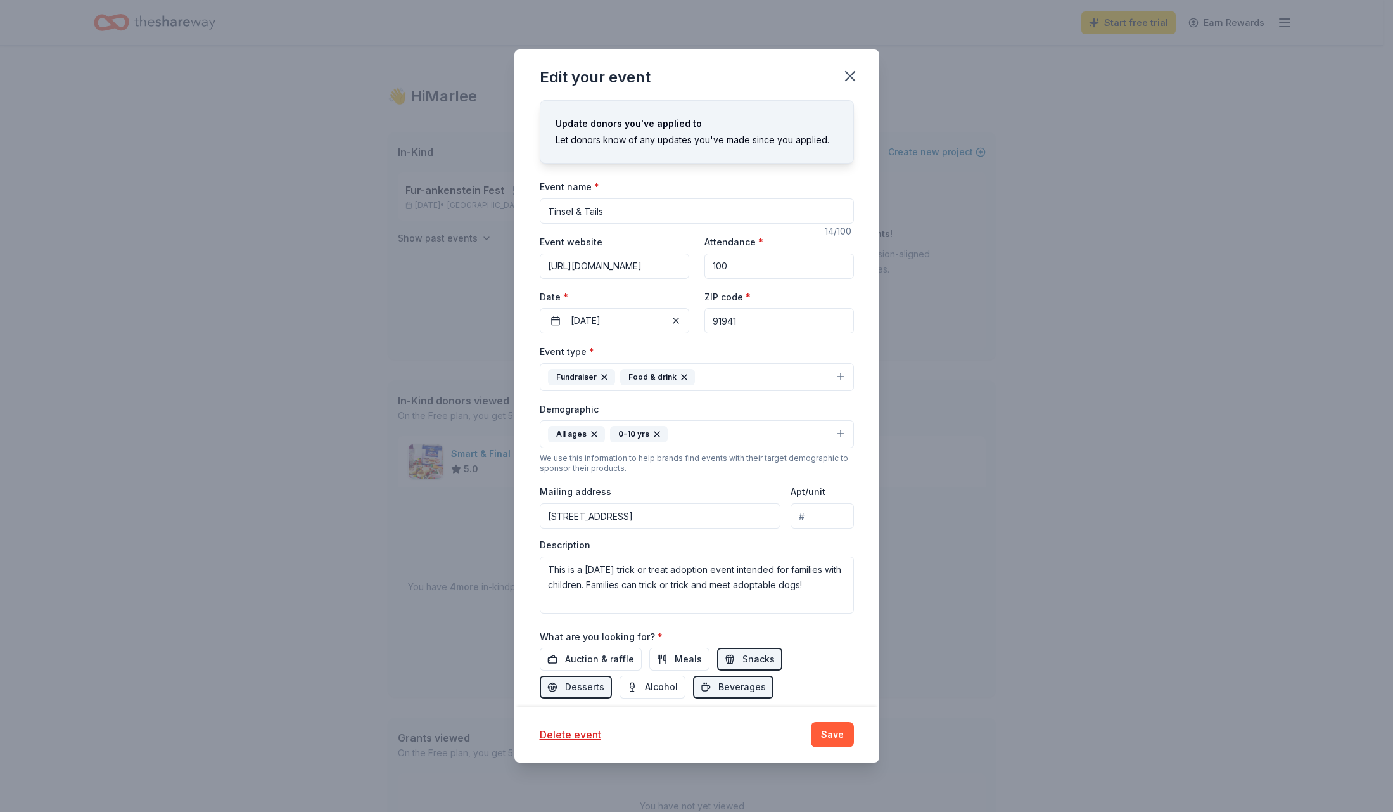
click at [728, 275] on input "100" at bounding box center [779, 265] width 150 height 25
type input "1"
type input "250"
click at [567, 319] on button "[DATE]" at bounding box center [615, 320] width 150 height 25
click at [682, 350] on button "Go to next month" at bounding box center [681, 354] width 18 height 18
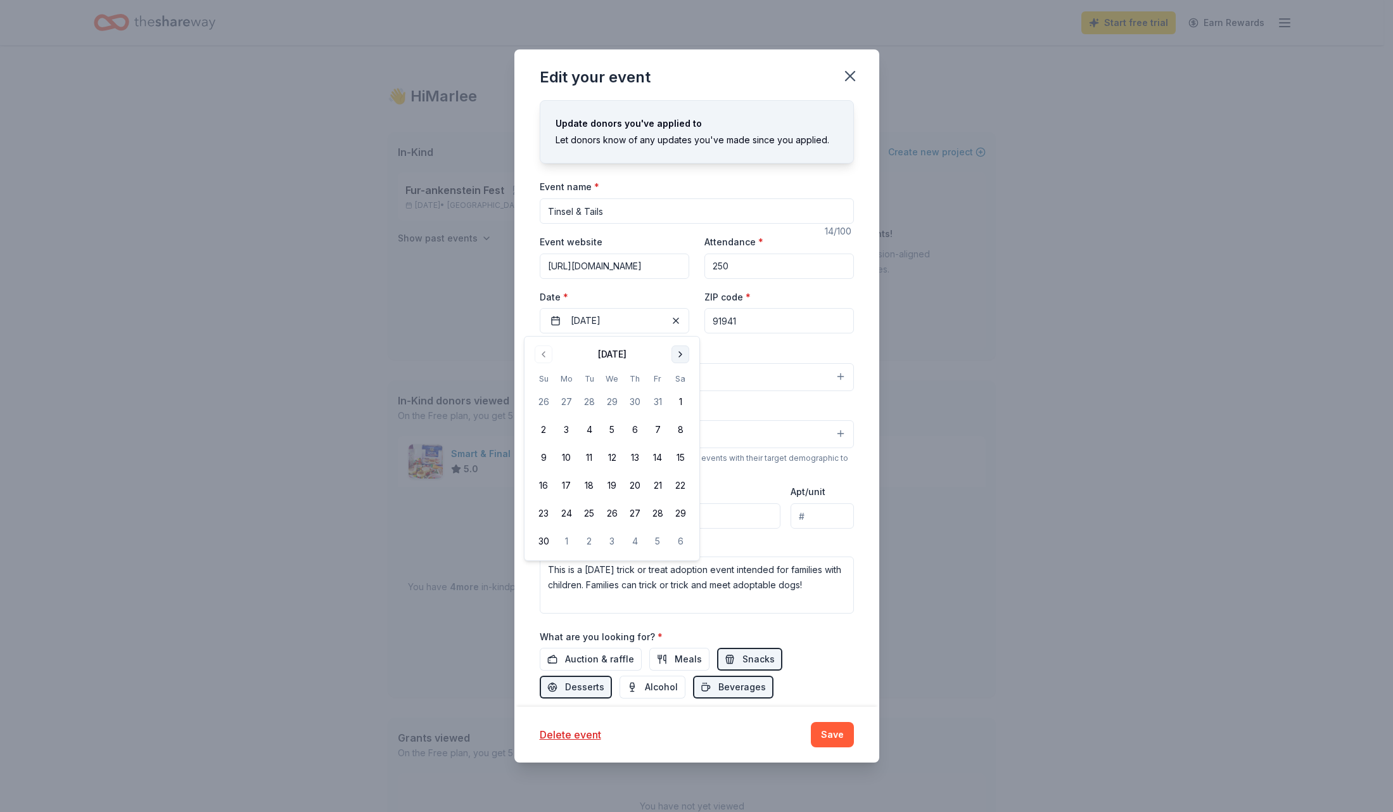
click at [682, 350] on button "Go to next month" at bounding box center [681, 354] width 18 height 18
click at [661, 461] on button "19" at bounding box center [657, 457] width 23 height 23
click at [748, 348] on div "Event type * Fundraiser Food & drink" at bounding box center [697, 367] width 314 height 48
click at [830, 374] on button "Fundraiser Food & drink" at bounding box center [697, 377] width 314 height 28
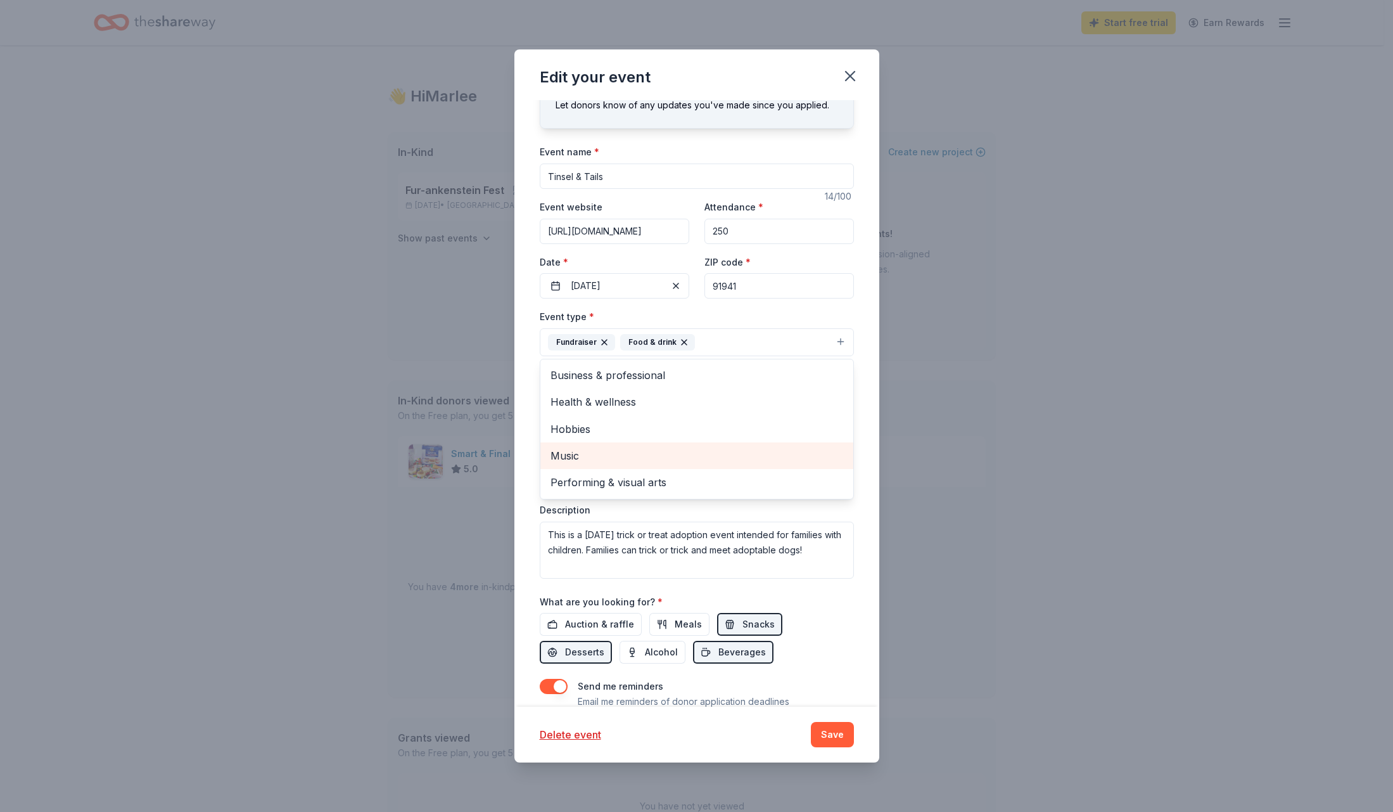
scroll to position [32, 0]
click at [707, 328] on div "Event type * Fundraiser Food & drink Business & professional Health & wellness …" at bounding box center [697, 335] width 314 height 48
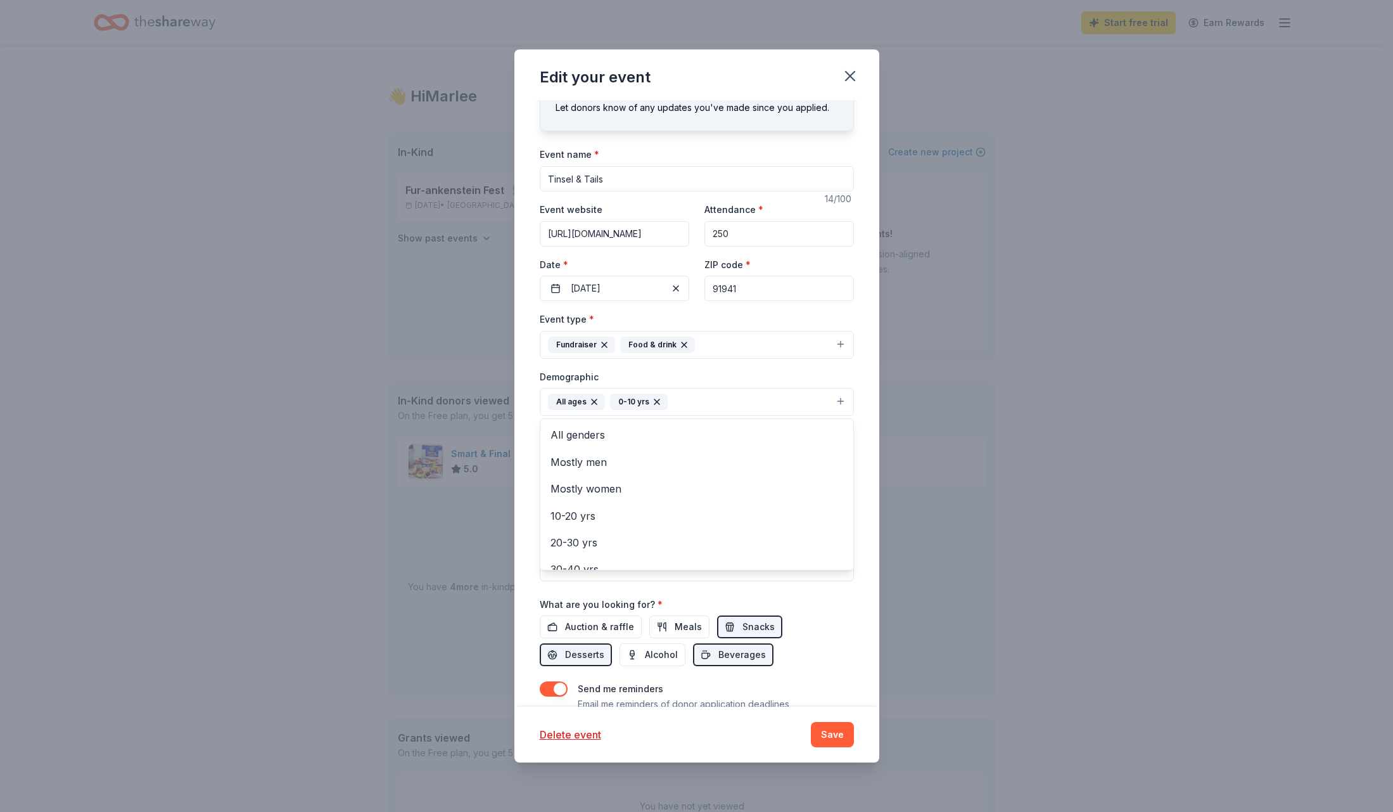
click at [659, 402] on icon "button" at bounding box center [657, 402] width 10 height 10
click at [701, 379] on div "Demographic All ages All genders Mostly men Mostly women 0-10 yrs 10-20 yrs 20-…" at bounding box center [697, 393] width 314 height 48
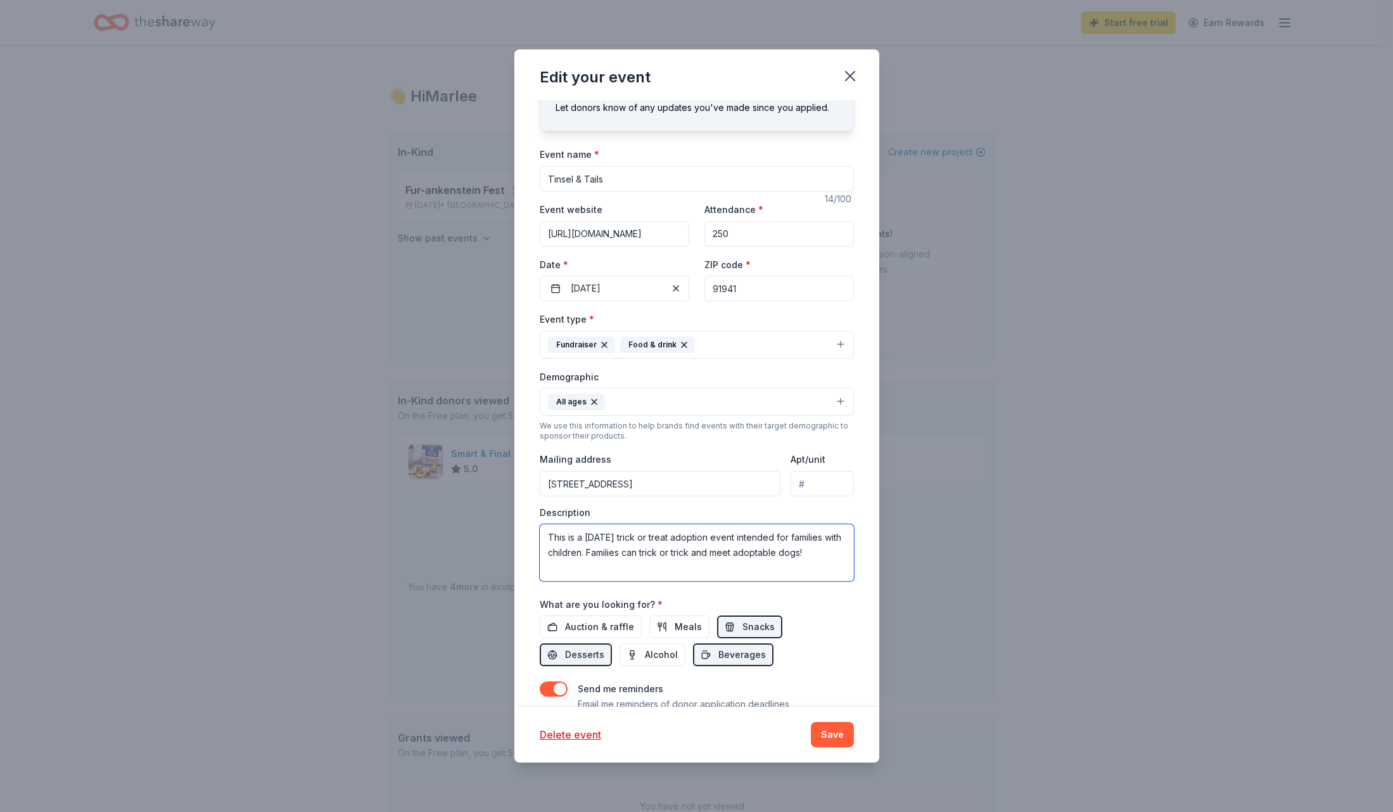
drag, startPoint x: 827, startPoint y: 557, endPoint x: 540, endPoint y: 535, distance: 287.8
click at [540, 535] on textarea "This is a [DATE] trick or treat adoption event intended for families with child…" at bounding box center [697, 552] width 314 height 57
click at [604, 631] on span "Auction & raffle" at bounding box center [599, 626] width 69 height 15
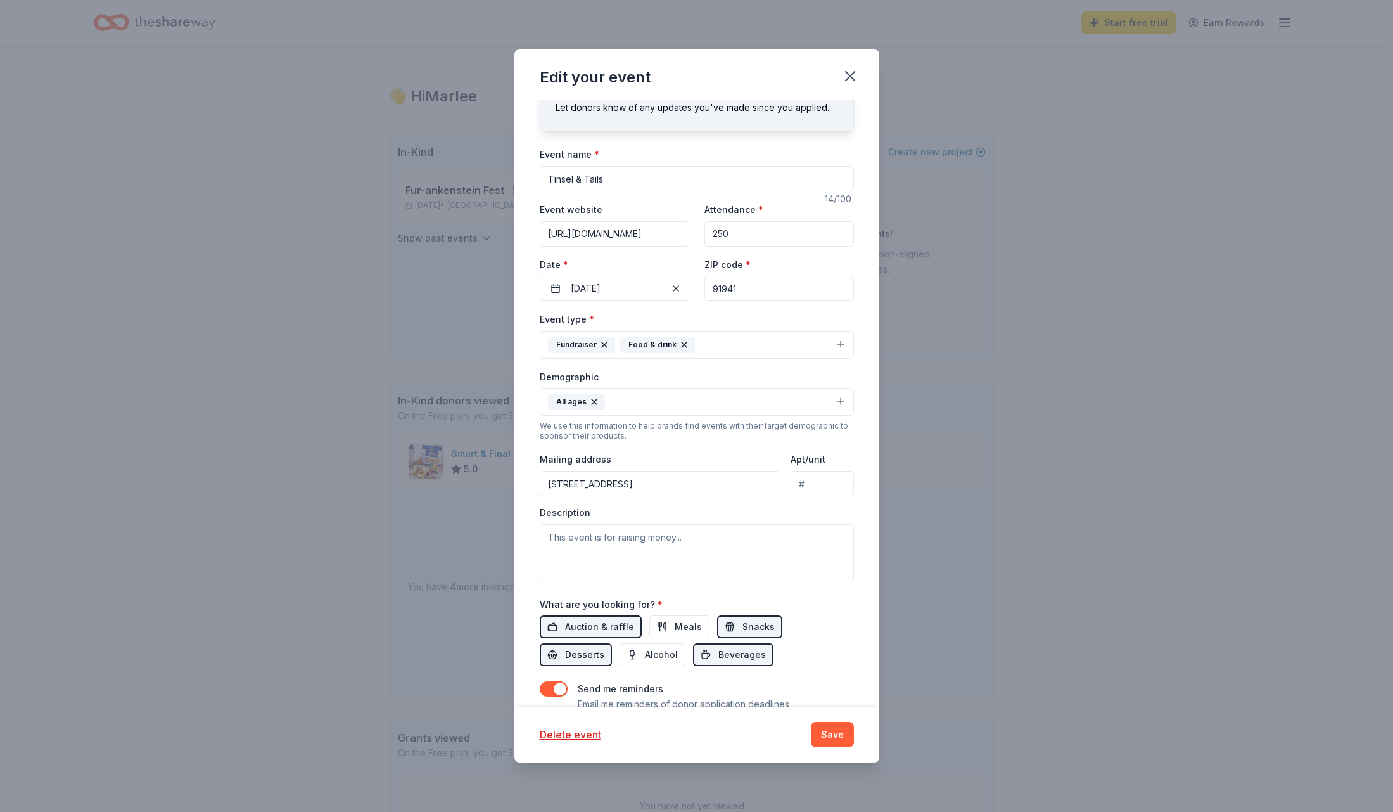
click at [599, 651] on span "Desserts" at bounding box center [584, 654] width 39 height 15
click at [713, 652] on button "Beverages" at bounding box center [733, 654] width 80 height 23
click at [732, 628] on button "Snacks" at bounding box center [749, 626] width 65 height 23
click at [595, 533] on textarea at bounding box center [697, 552] width 314 height 57
paste textarea "Lor ipsum dol sit ametcon adipi el sed doei! Temp in utl ETD’m 6al Enimad Minim…"
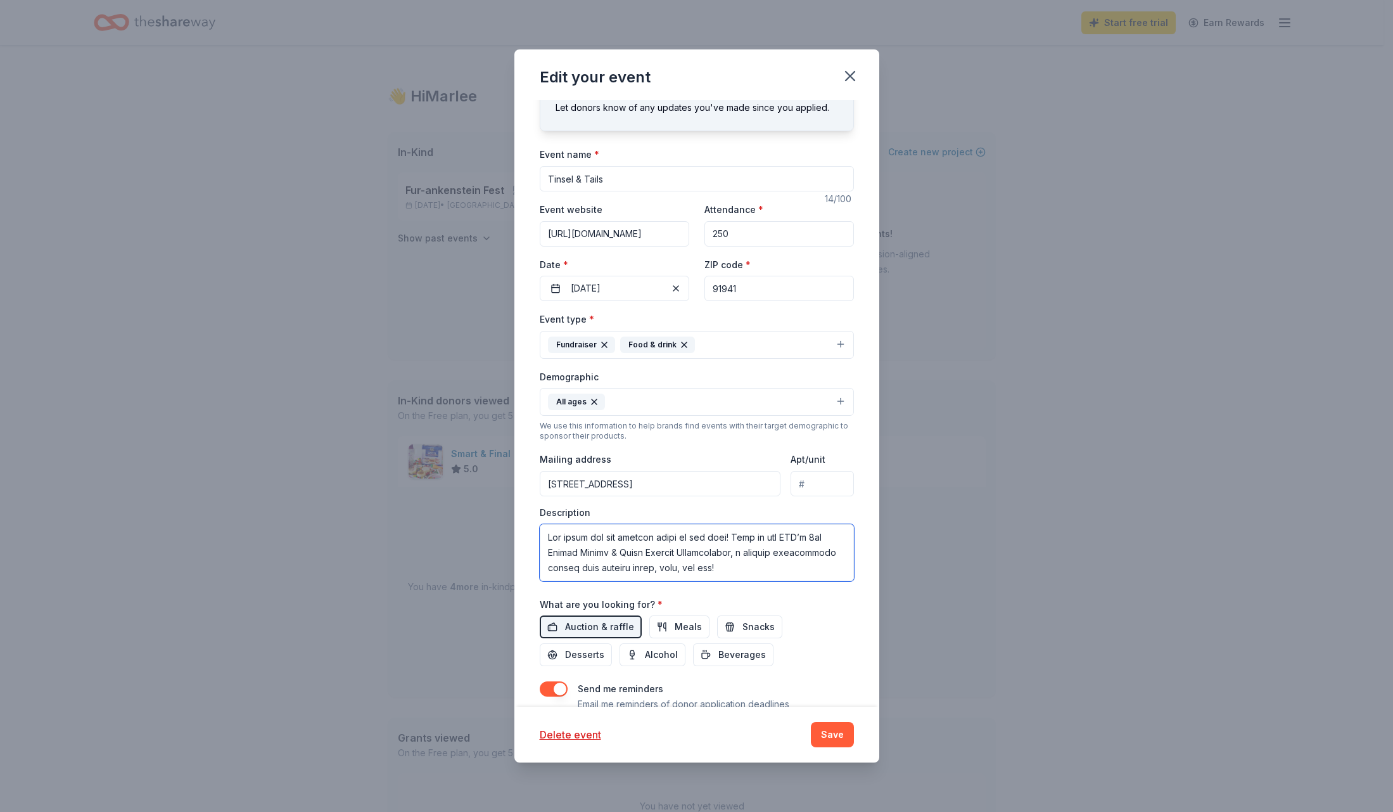
scroll to position [342, 0]
type textarea "Lor ipsum dol sit ametcon adipi el sed doei! Temp in utl ETD’m 6al Enimad Minim…"
drag, startPoint x: 744, startPoint y: 291, endPoint x: 713, endPoint y: 288, distance: 31.2
click at [713, 288] on input "91941" at bounding box center [779, 288] width 150 height 25
type input "92106"
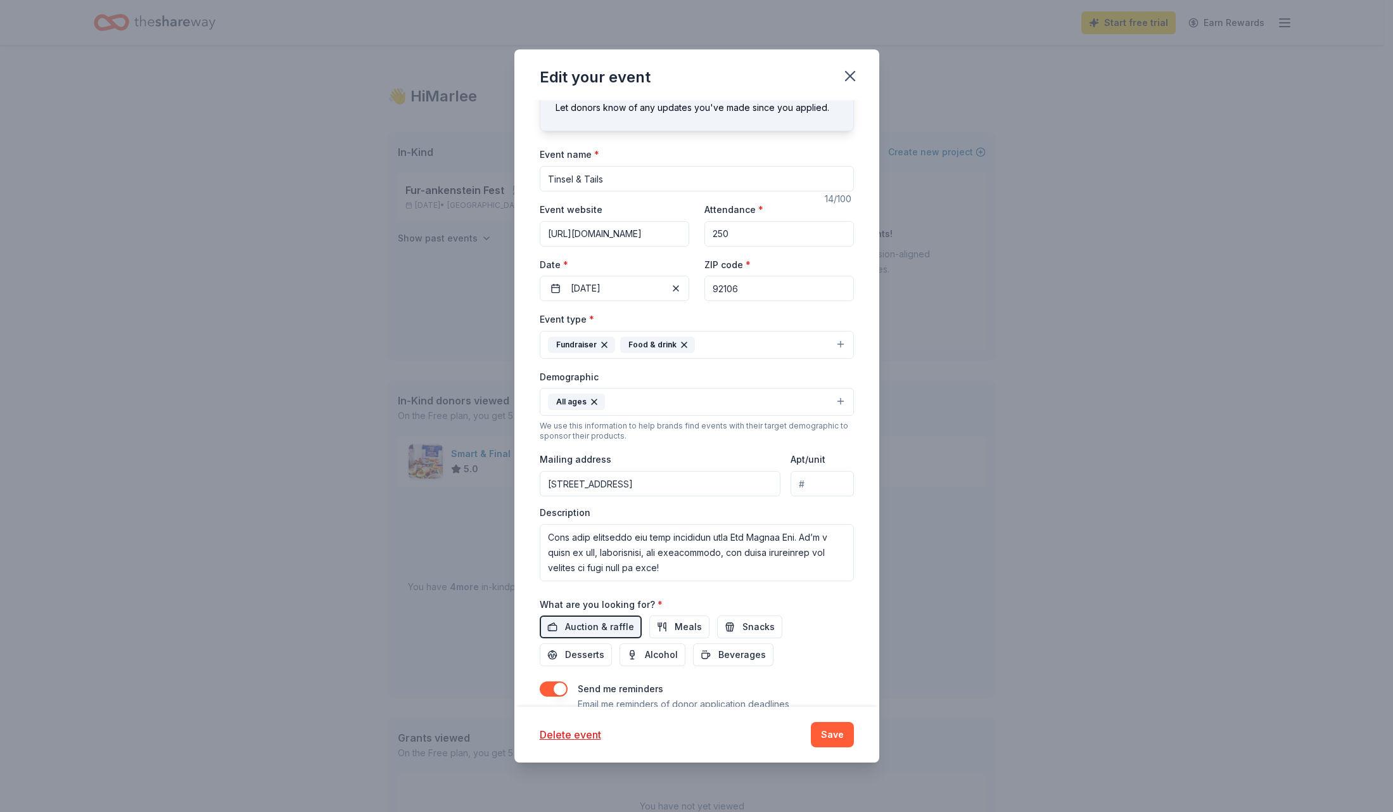
click at [704, 315] on div "Event type * Fundraiser Food & drink" at bounding box center [697, 335] width 314 height 48
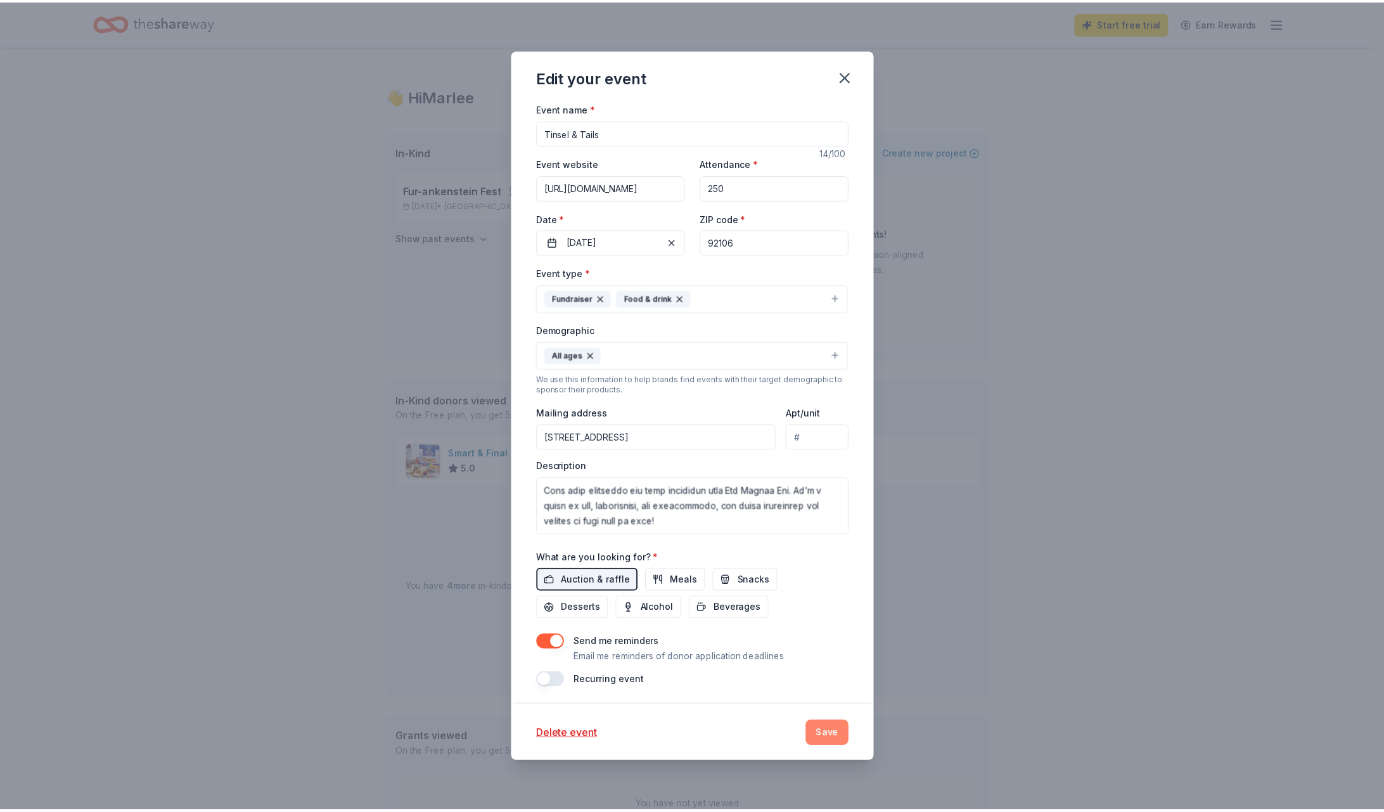
scroll to position [78, 0]
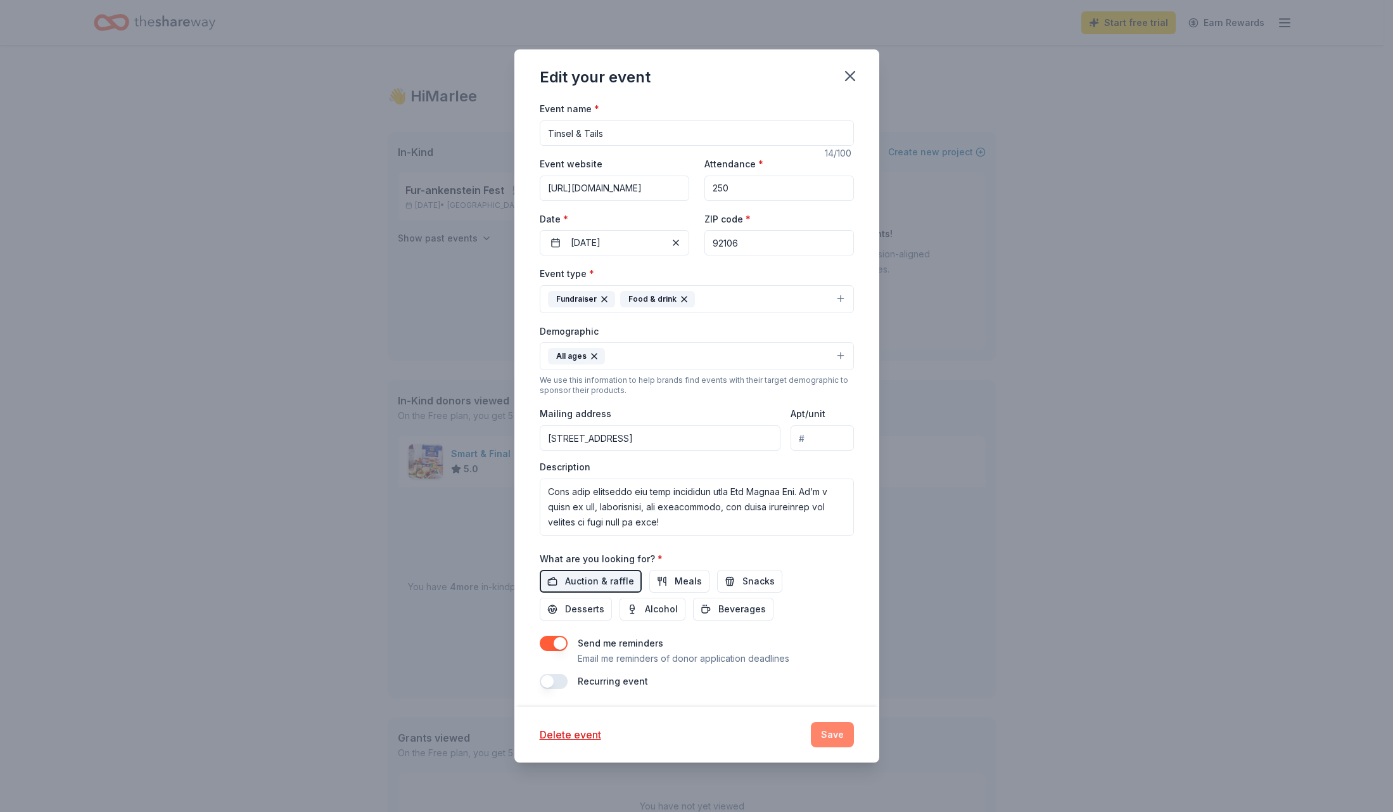
click at [817, 737] on button "Save" at bounding box center [832, 734] width 43 height 25
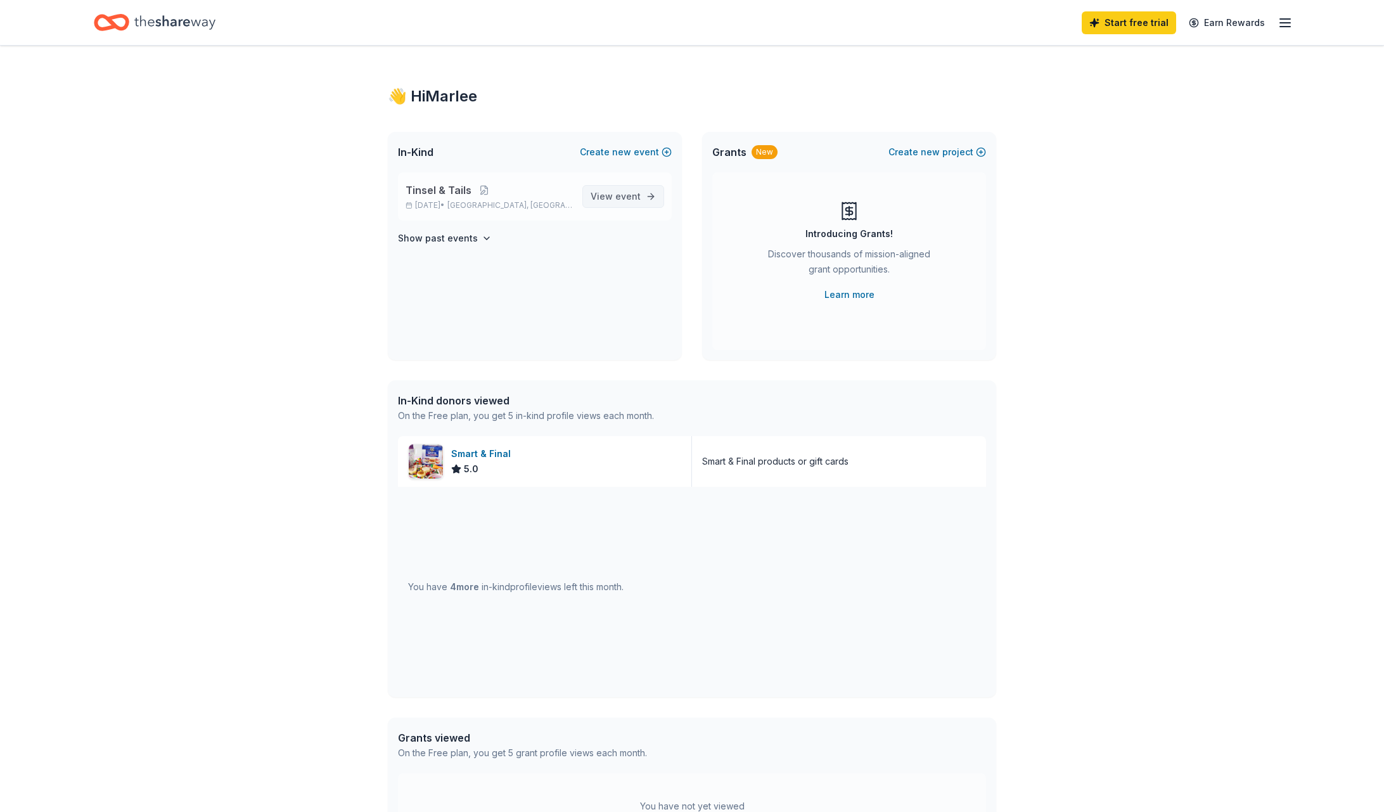
click at [649, 202] on link "View event" at bounding box center [623, 196] width 82 height 23
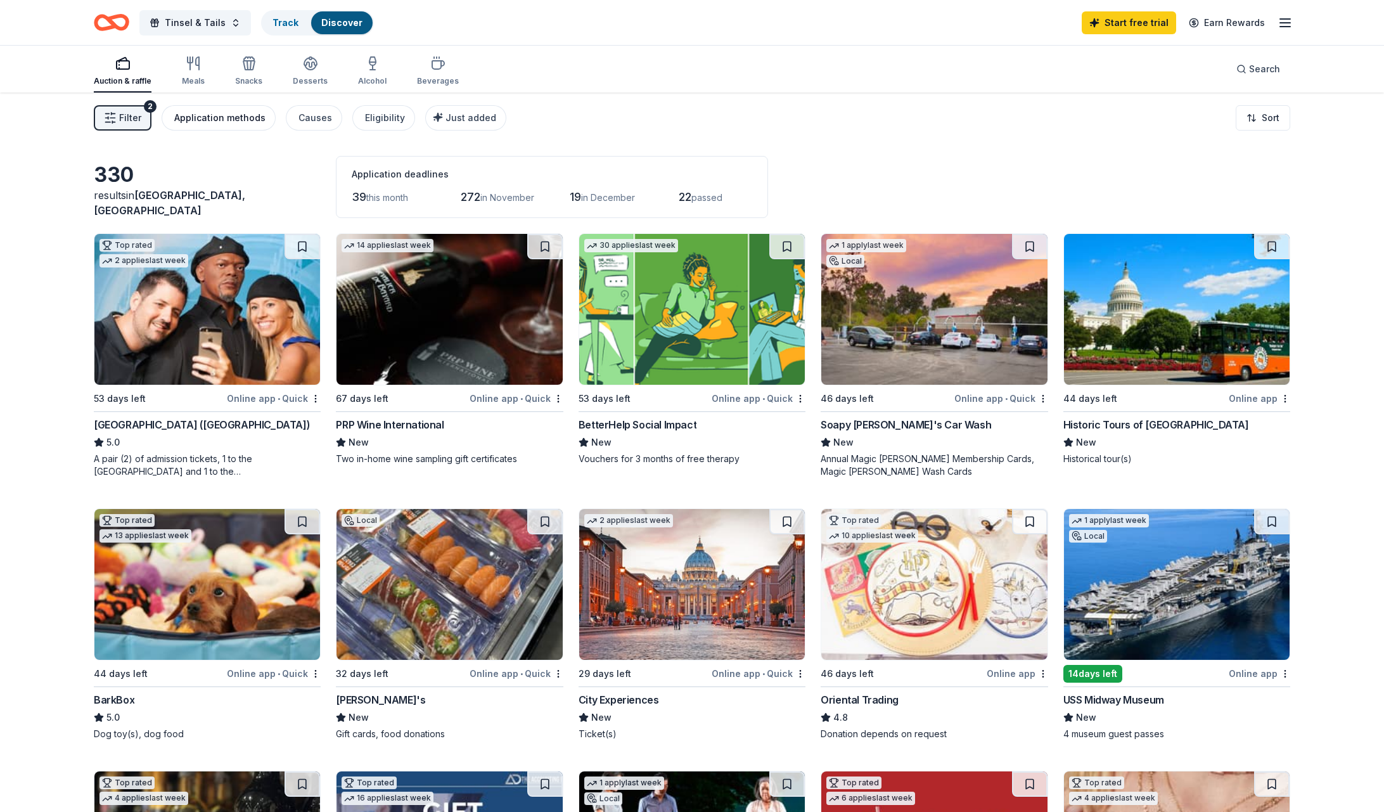
click at [209, 113] on div "Application methods" at bounding box center [219, 117] width 91 height 15
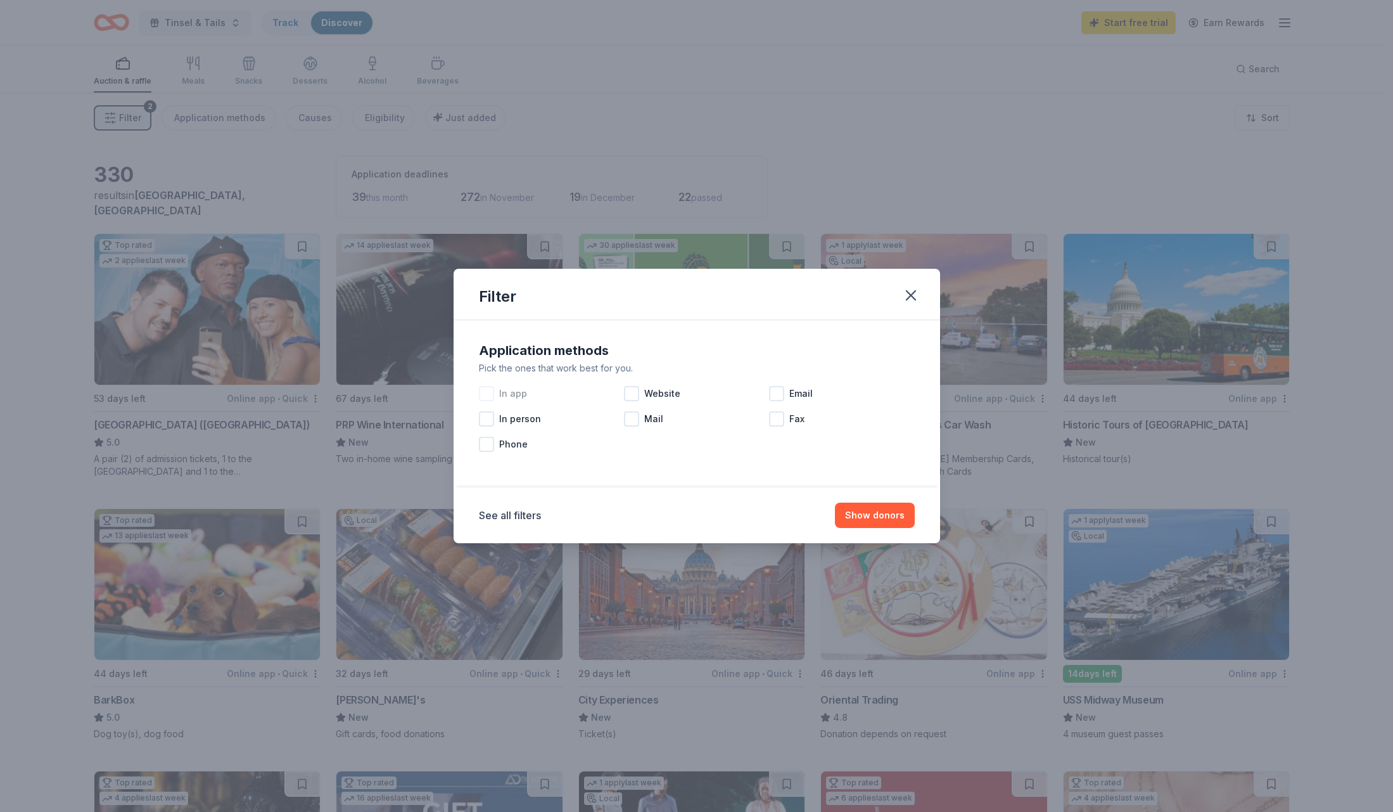
click at [490, 398] on div at bounding box center [486, 393] width 15 height 15
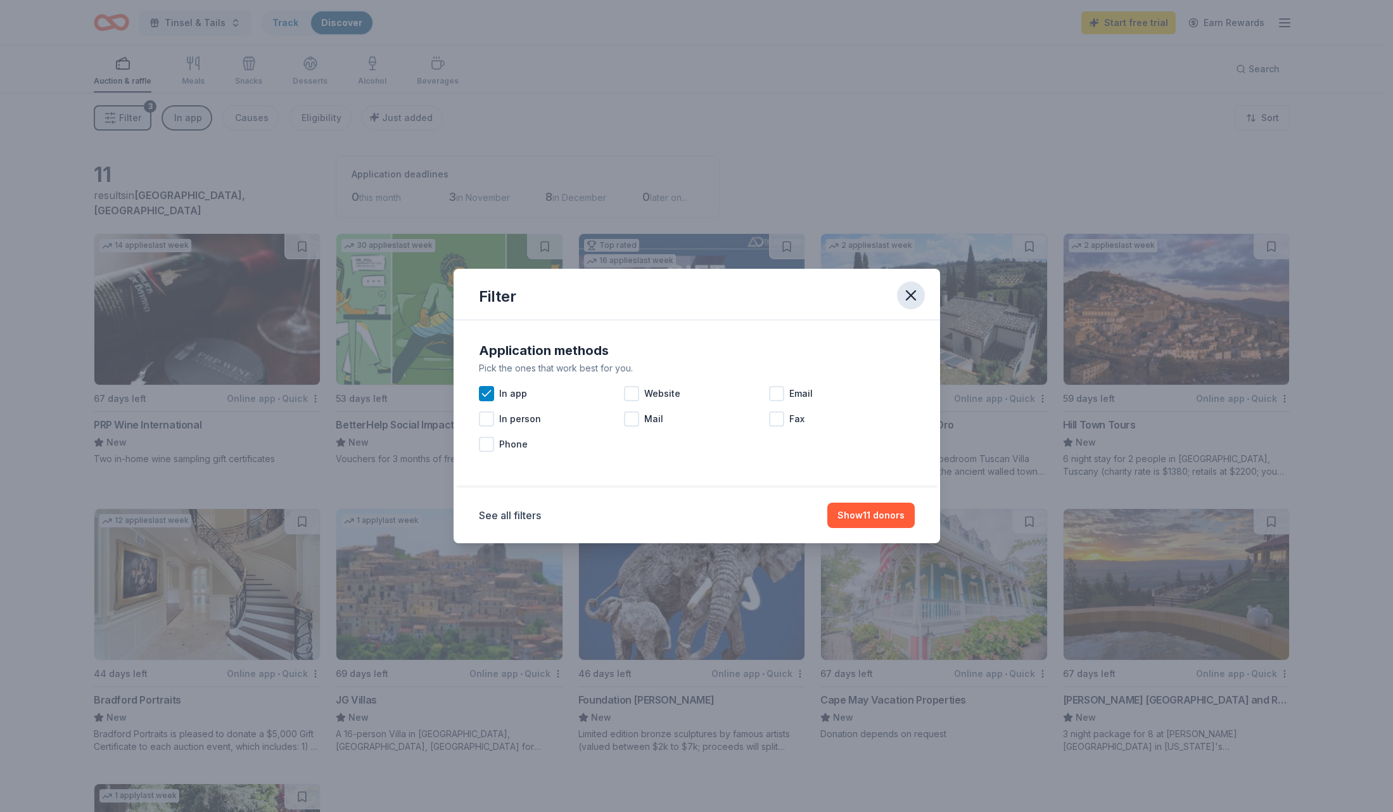
click at [904, 296] on icon "button" at bounding box center [911, 295] width 18 height 18
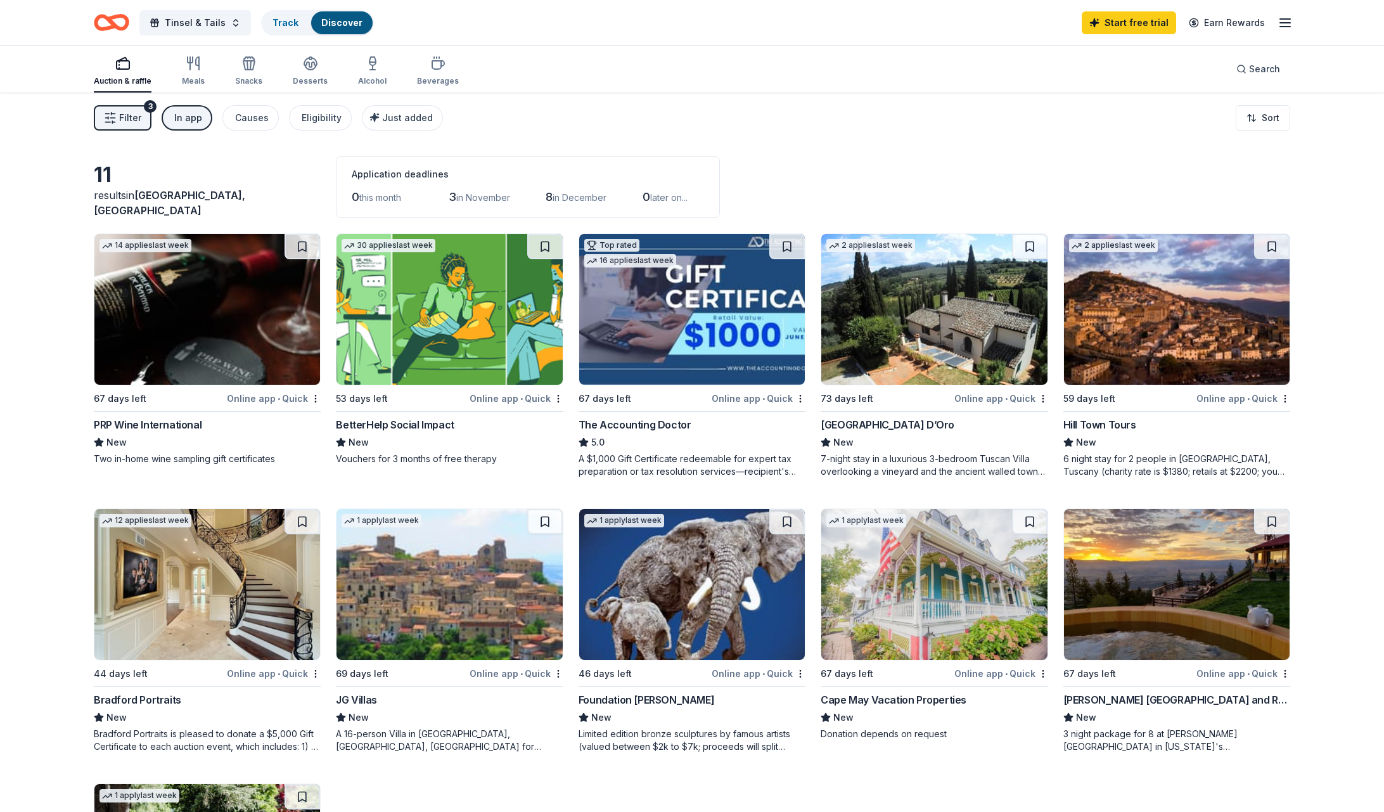
click at [138, 122] on span "Filter" at bounding box center [130, 117] width 22 height 15
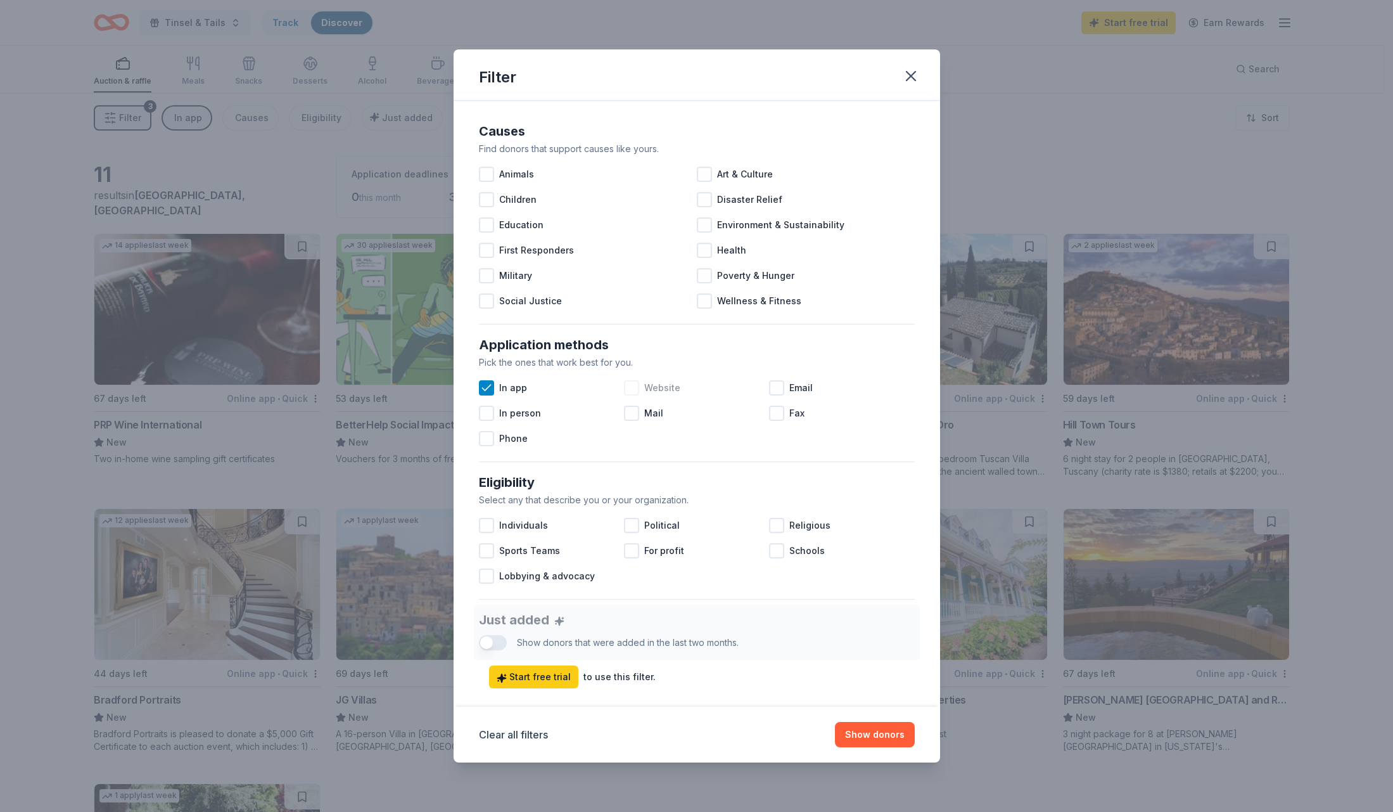
click at [644, 391] on span "Website" at bounding box center [662, 387] width 36 height 15
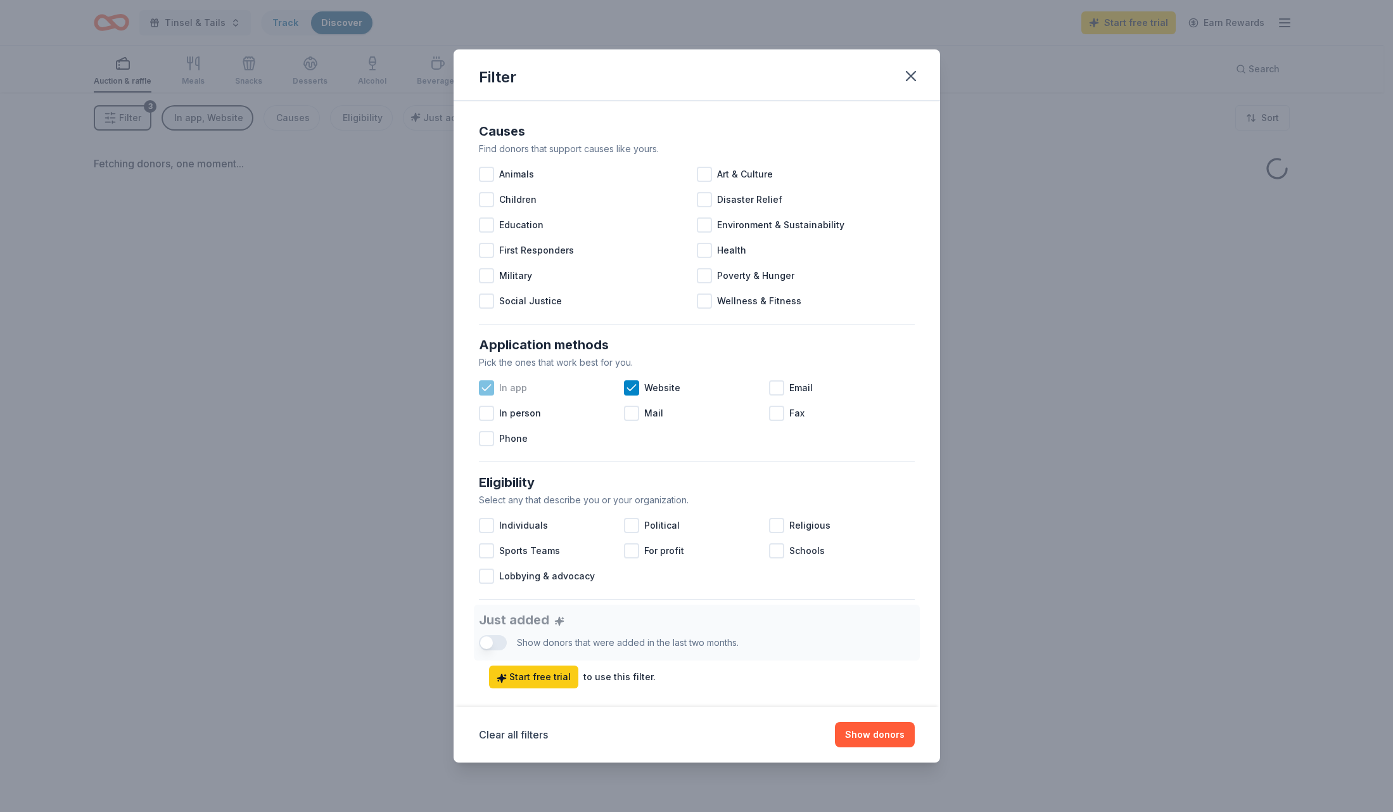
click at [489, 389] on icon at bounding box center [486, 387] width 13 height 13
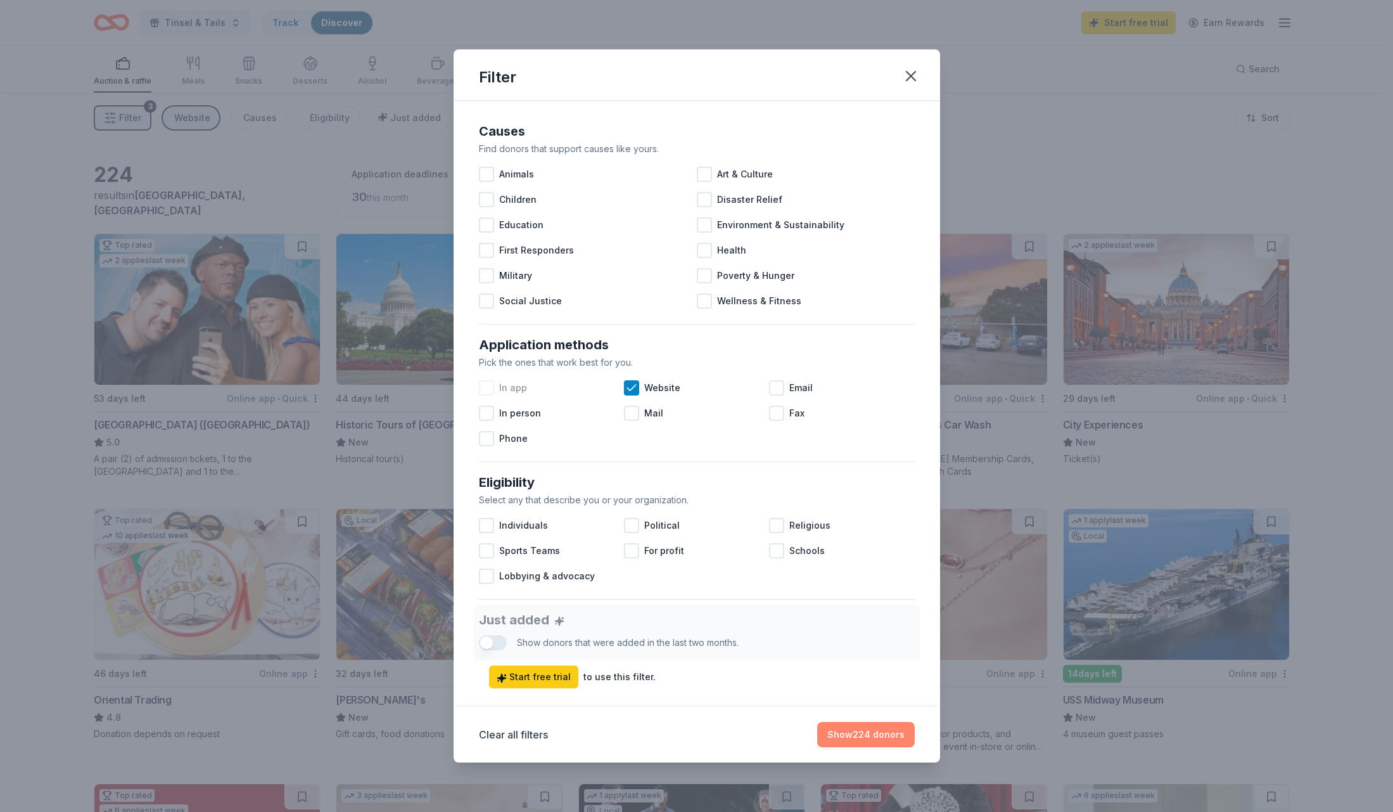
click at [861, 726] on button "Show 224 donors" at bounding box center [866, 734] width 98 height 25
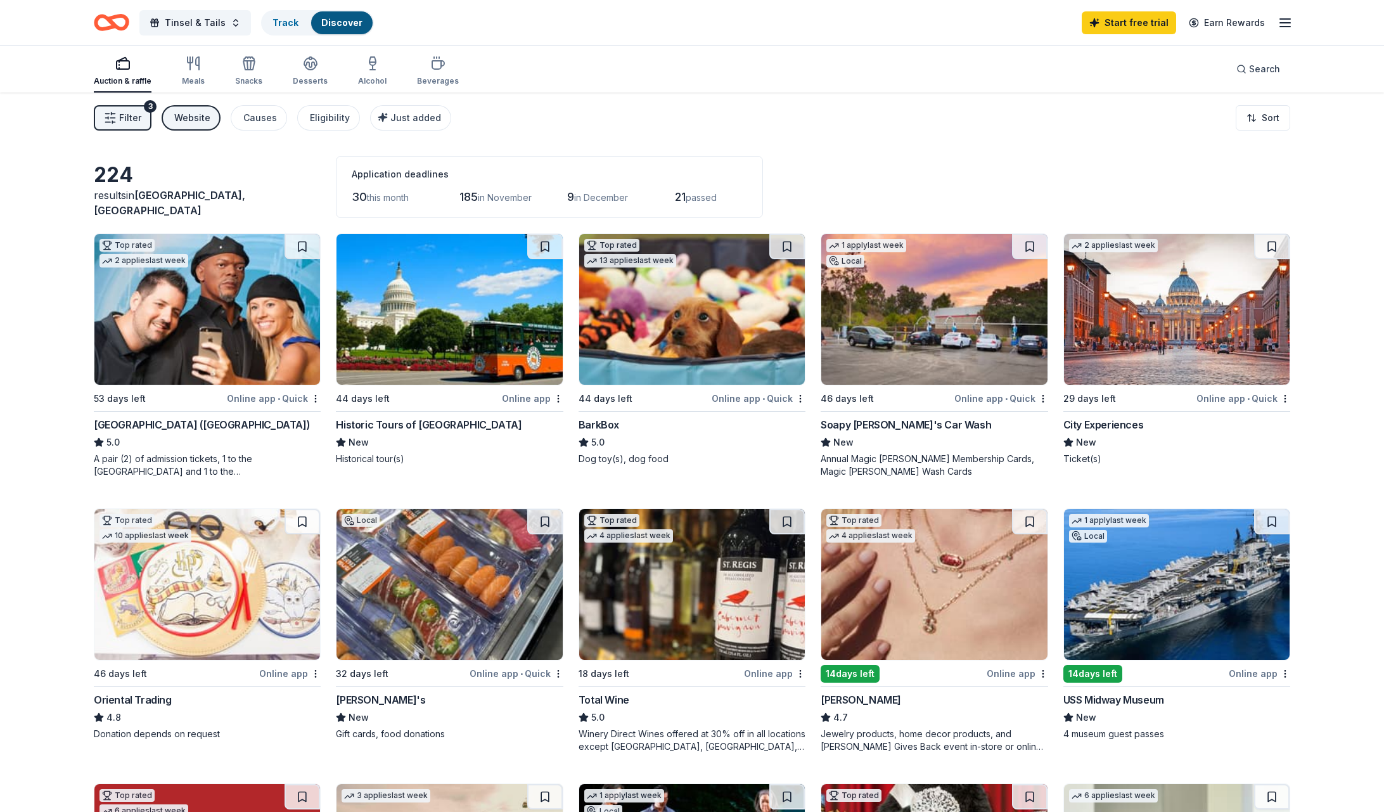
click at [123, 111] on span "Filter" at bounding box center [130, 117] width 22 height 15
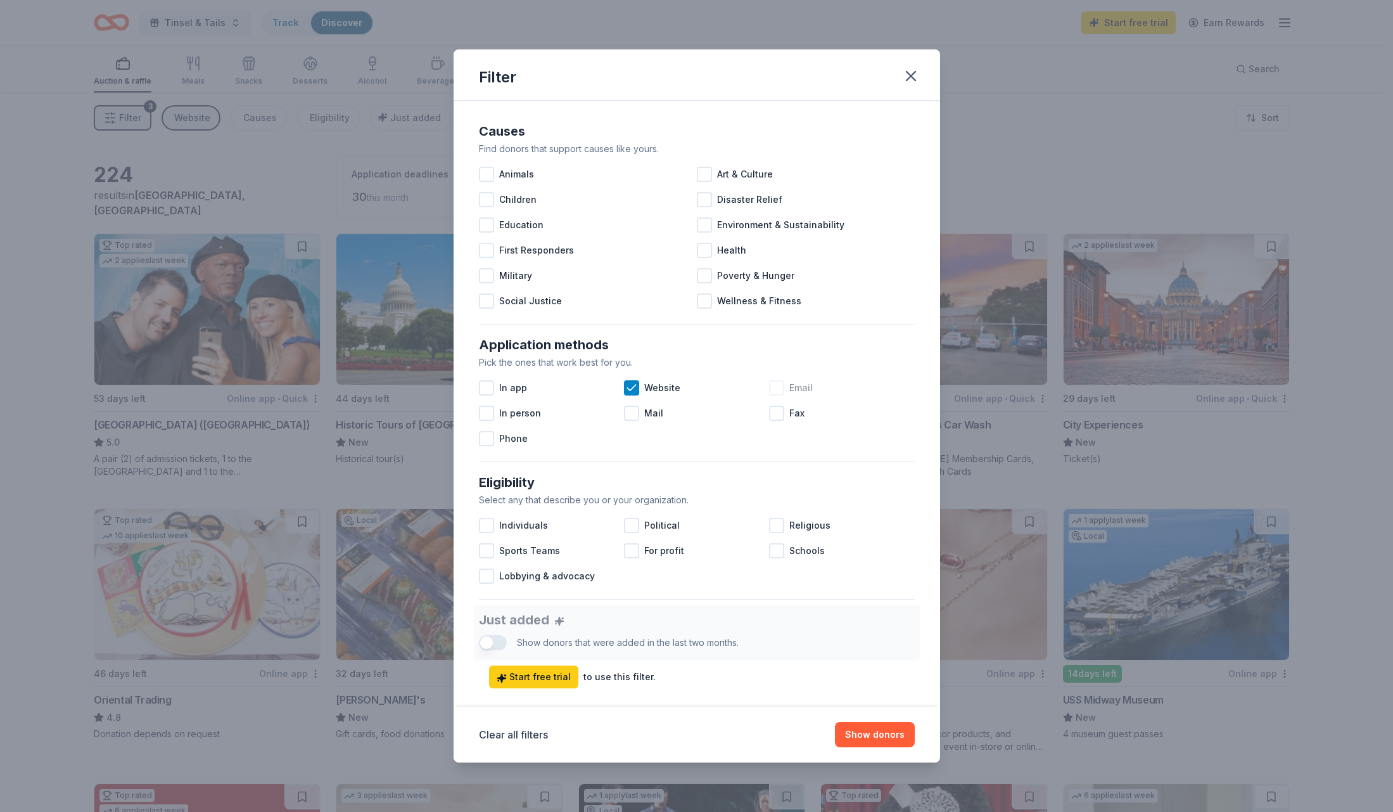
click at [772, 390] on div at bounding box center [776, 387] width 15 height 15
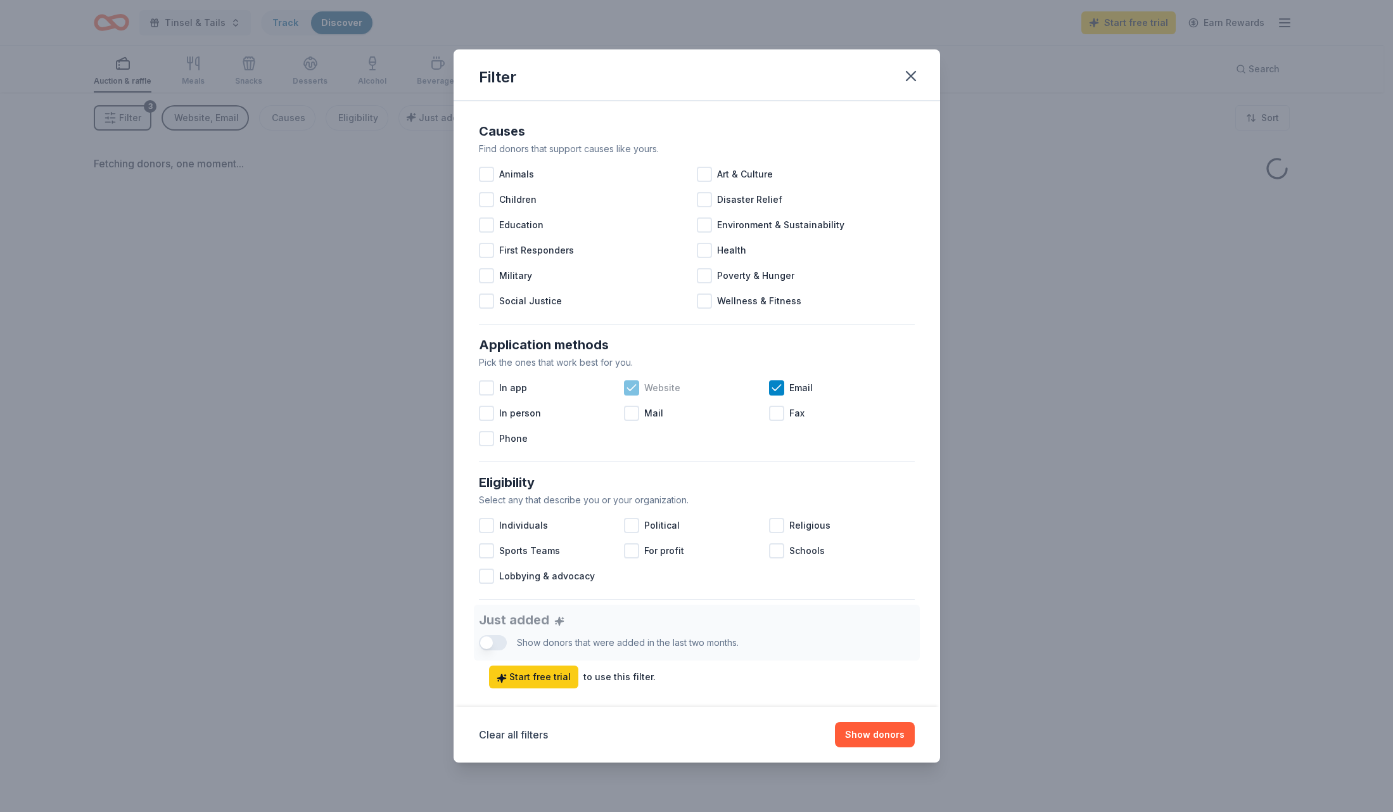
click at [633, 391] on icon at bounding box center [631, 387] width 13 height 13
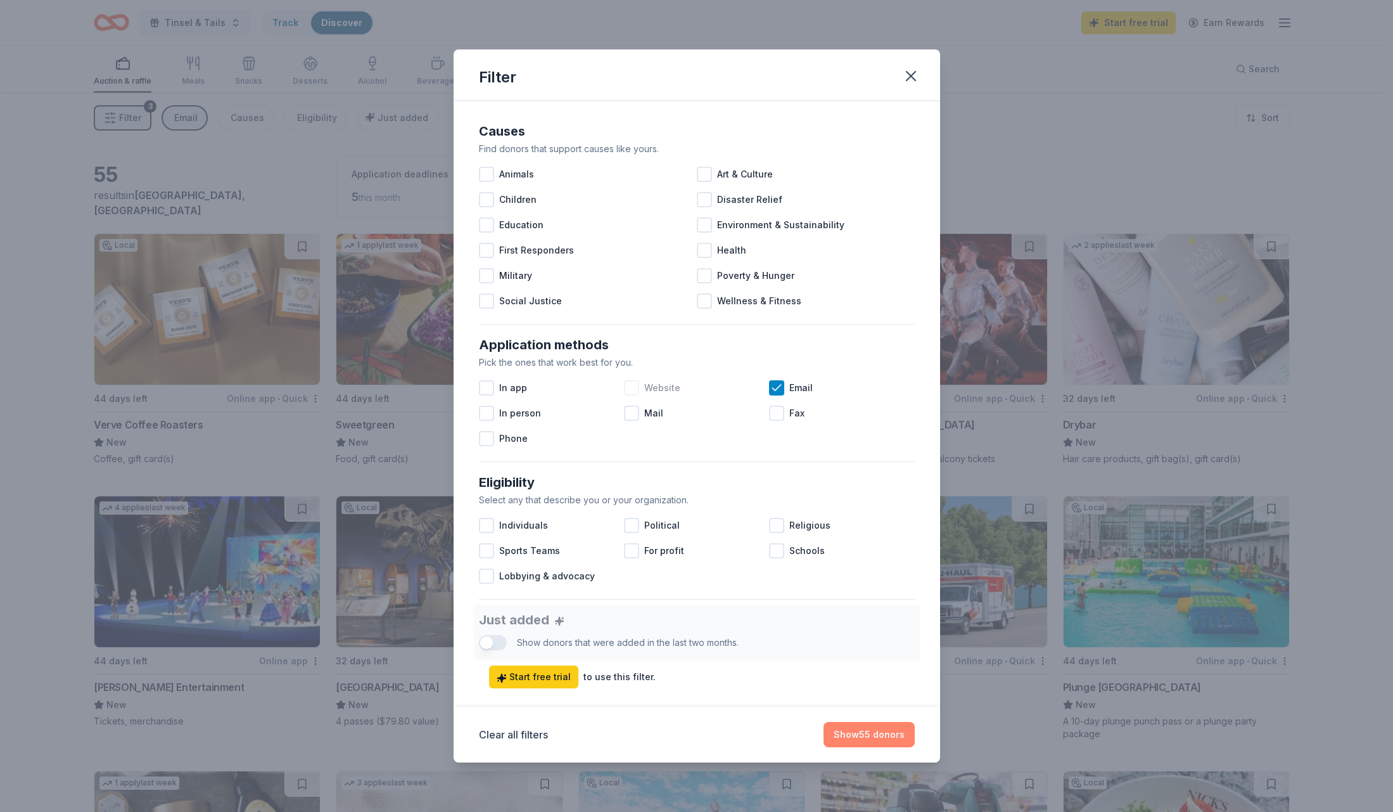
click at [855, 735] on button "Show 55 donors" at bounding box center [869, 734] width 91 height 25
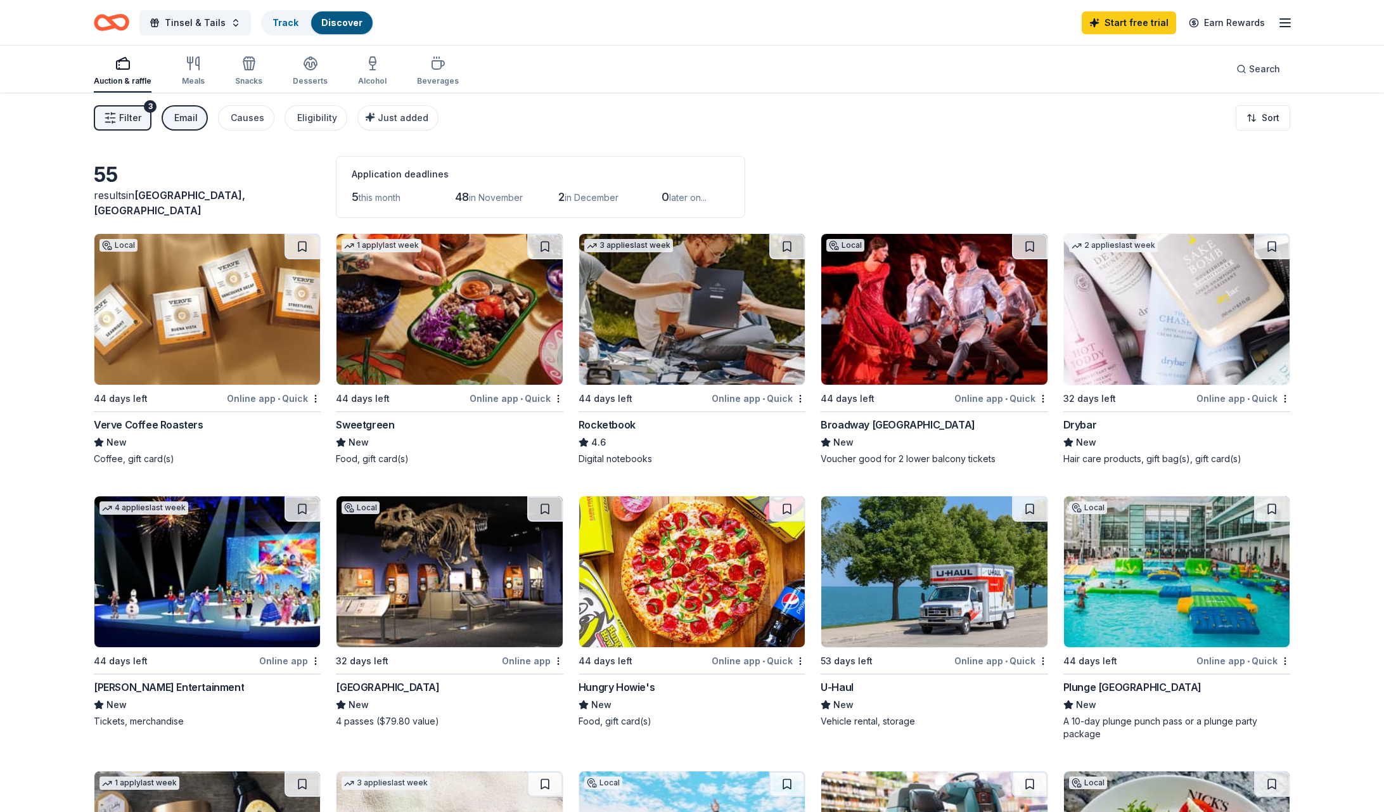
click at [129, 124] on span "Filter" at bounding box center [130, 117] width 22 height 15
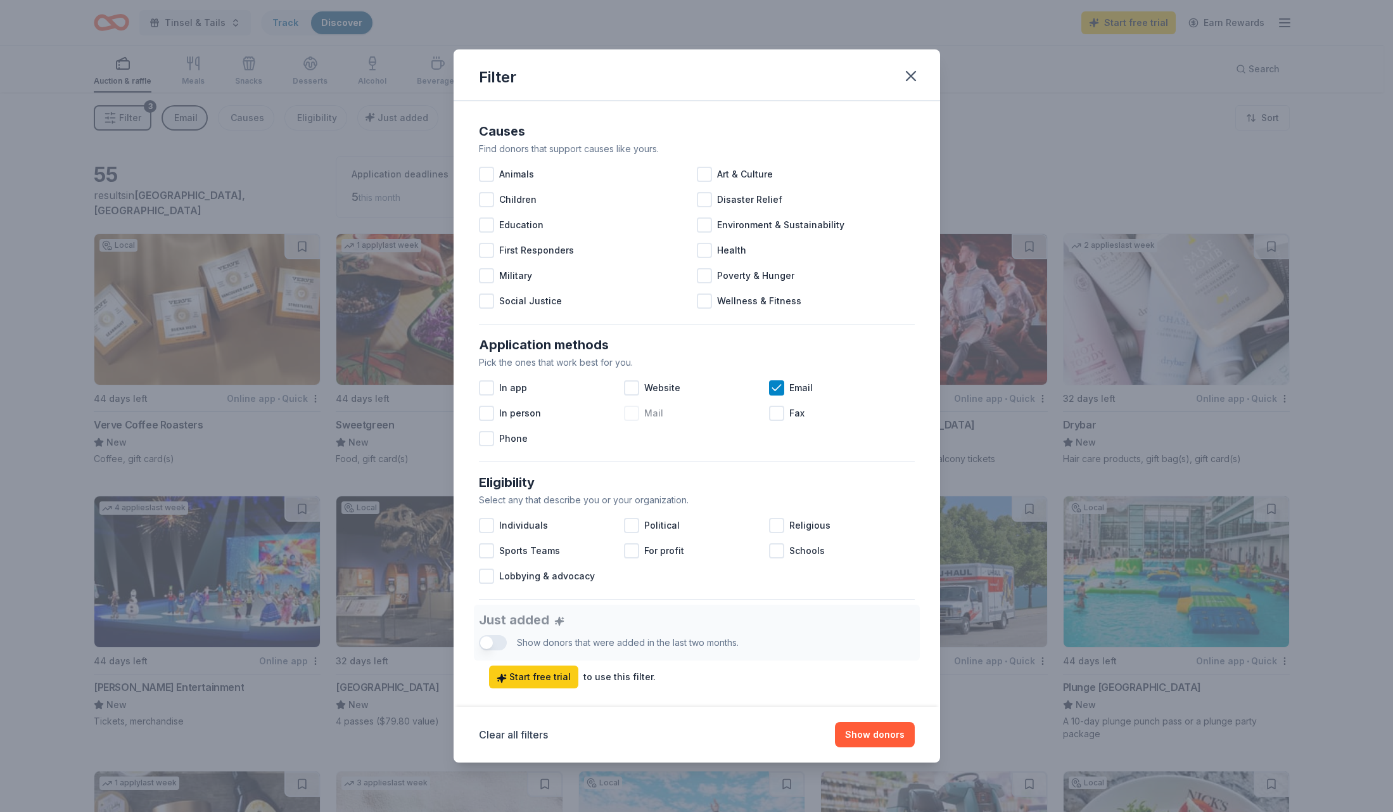
click at [632, 411] on div at bounding box center [631, 412] width 15 height 15
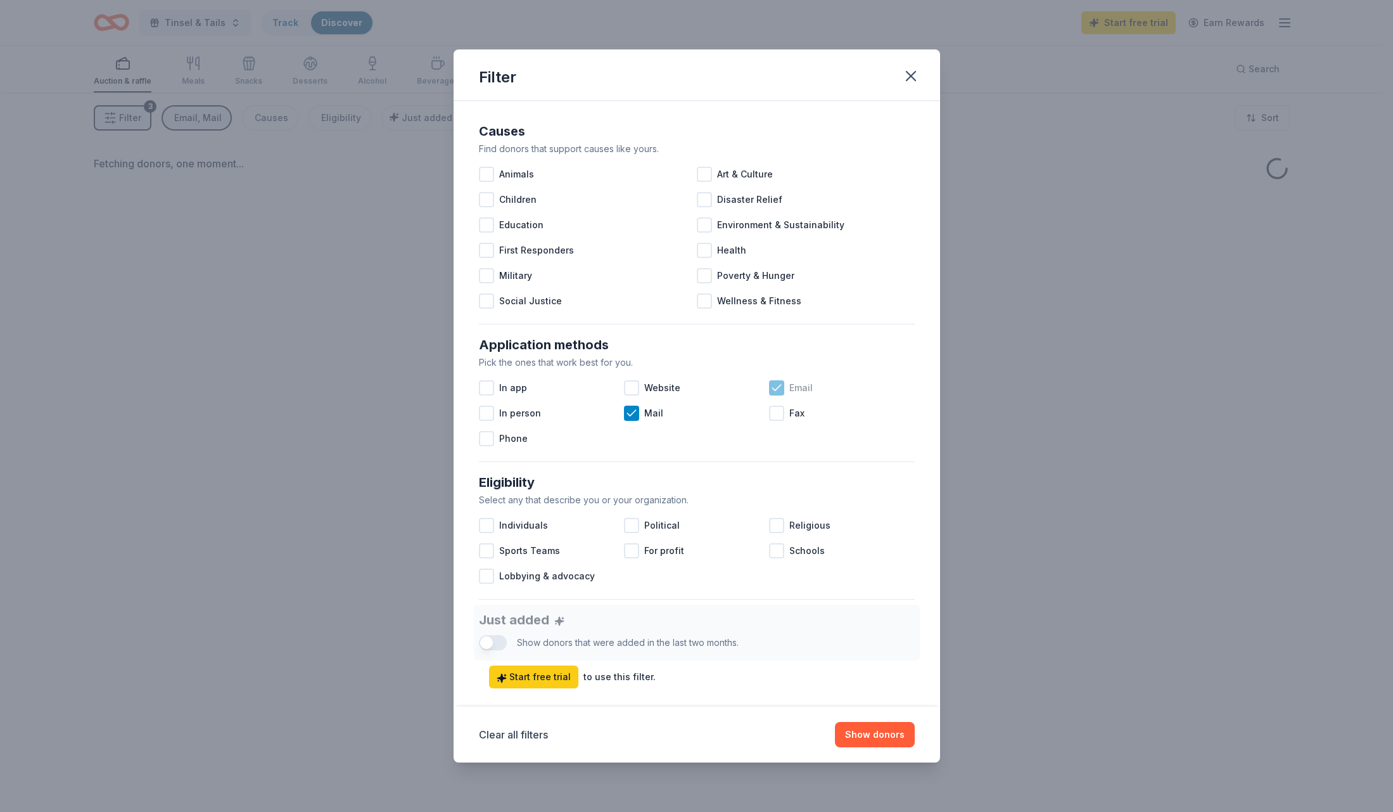
click at [770, 385] on icon at bounding box center [776, 387] width 13 height 13
click at [890, 726] on button "Show donors" at bounding box center [875, 734] width 80 height 25
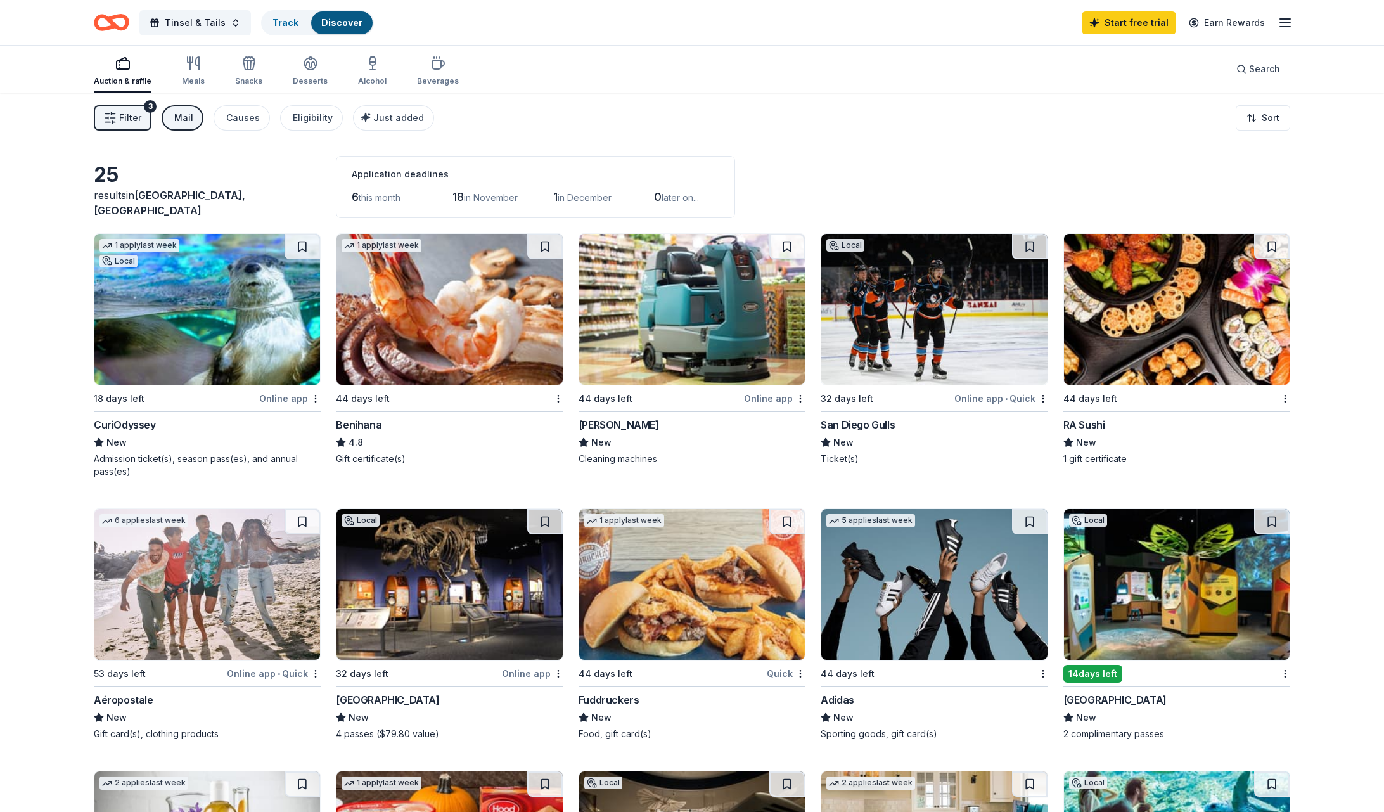
click at [112, 121] on line "button" at bounding box center [112, 122] width 0 height 2
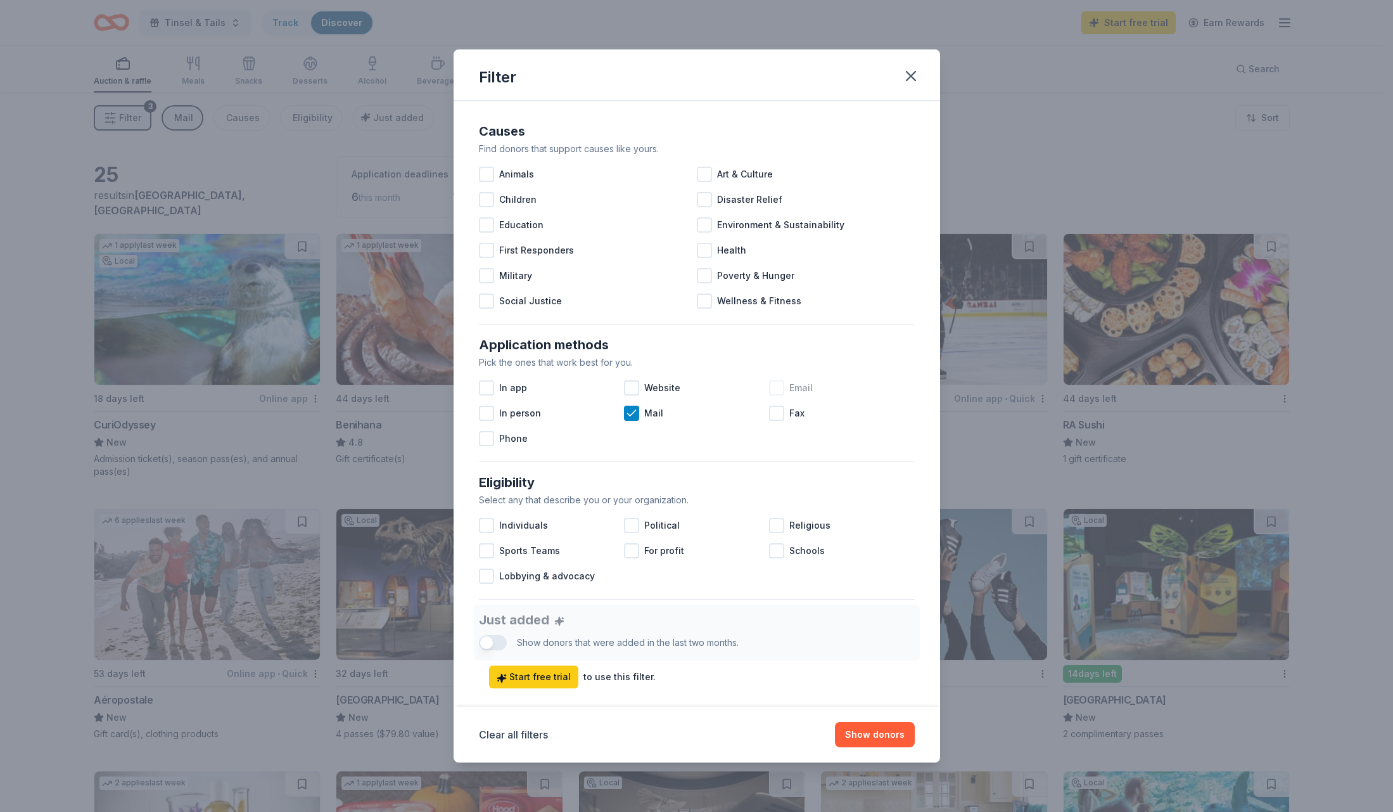
click at [772, 389] on div at bounding box center [776, 387] width 15 height 15
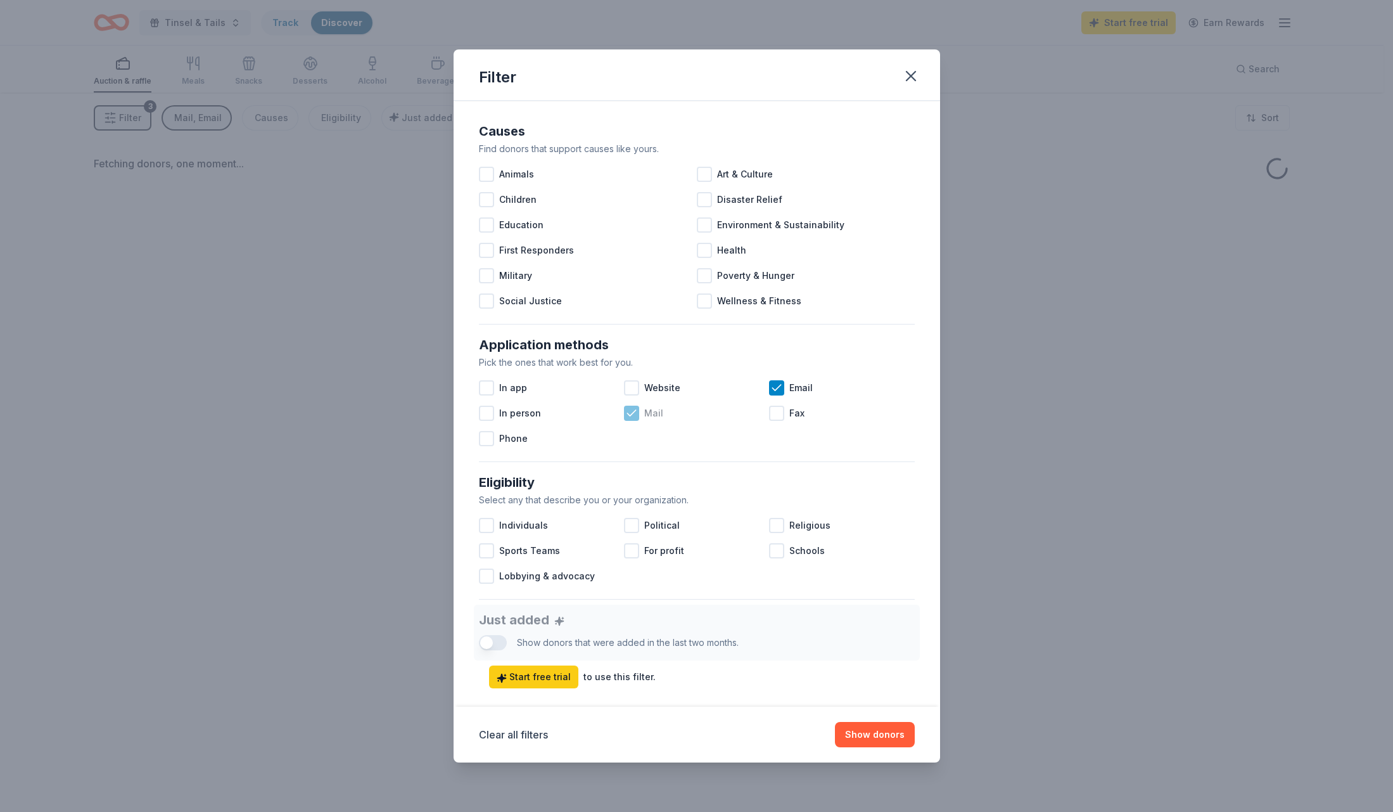
click at [631, 411] on icon at bounding box center [631, 413] width 8 height 6
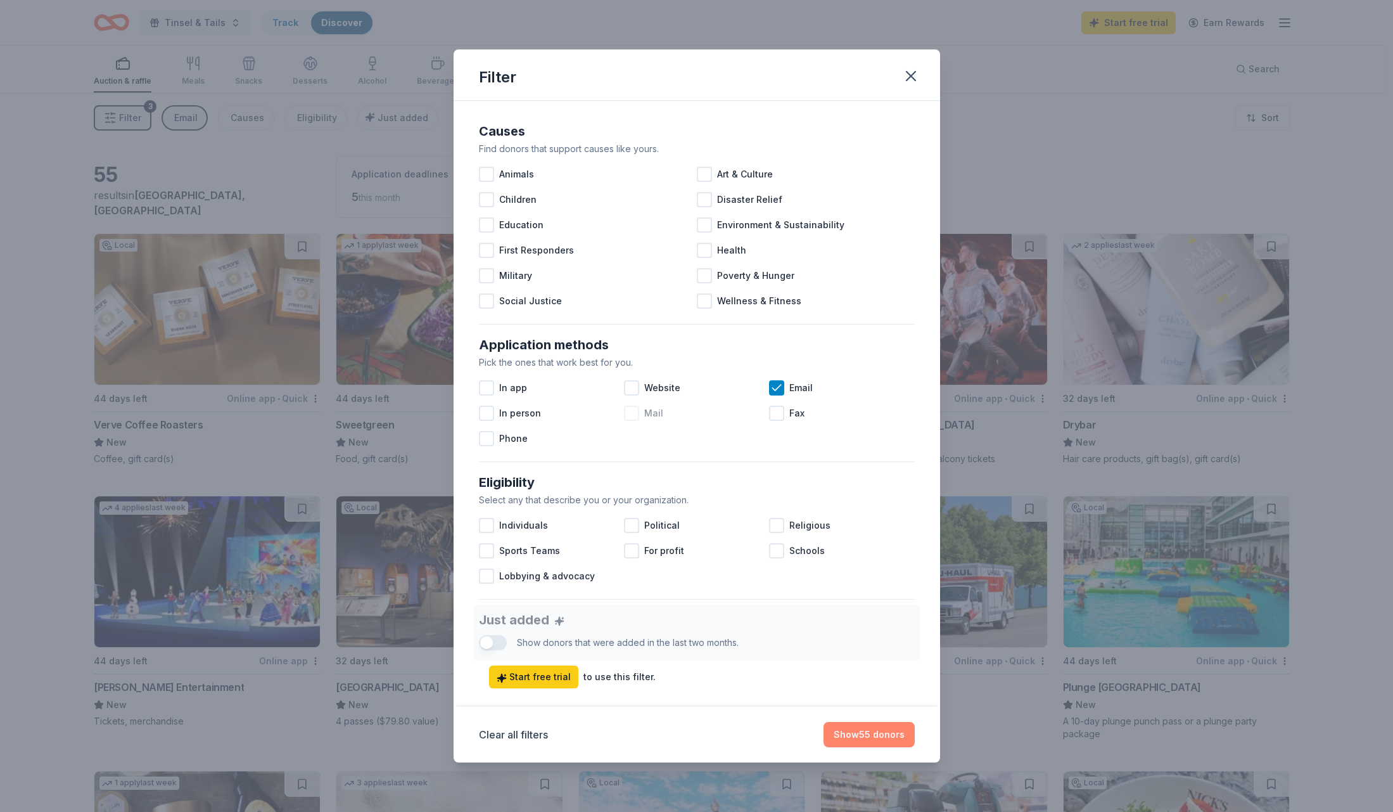
click at [850, 737] on button "Show 55 donors" at bounding box center [869, 734] width 91 height 25
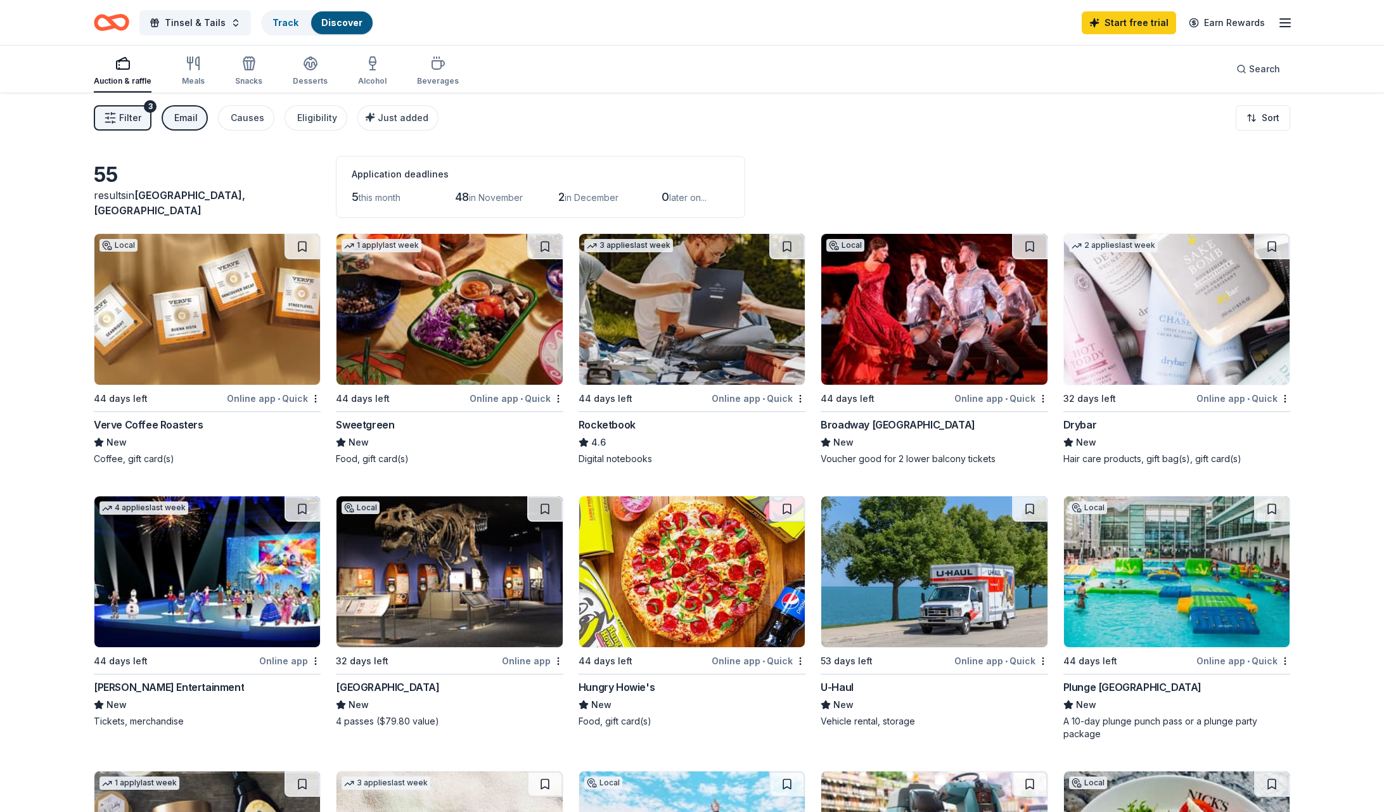
click at [122, 67] on icon "button" at bounding box center [122, 63] width 15 height 15
click at [138, 125] on button "Filter 3" at bounding box center [123, 117] width 58 height 25
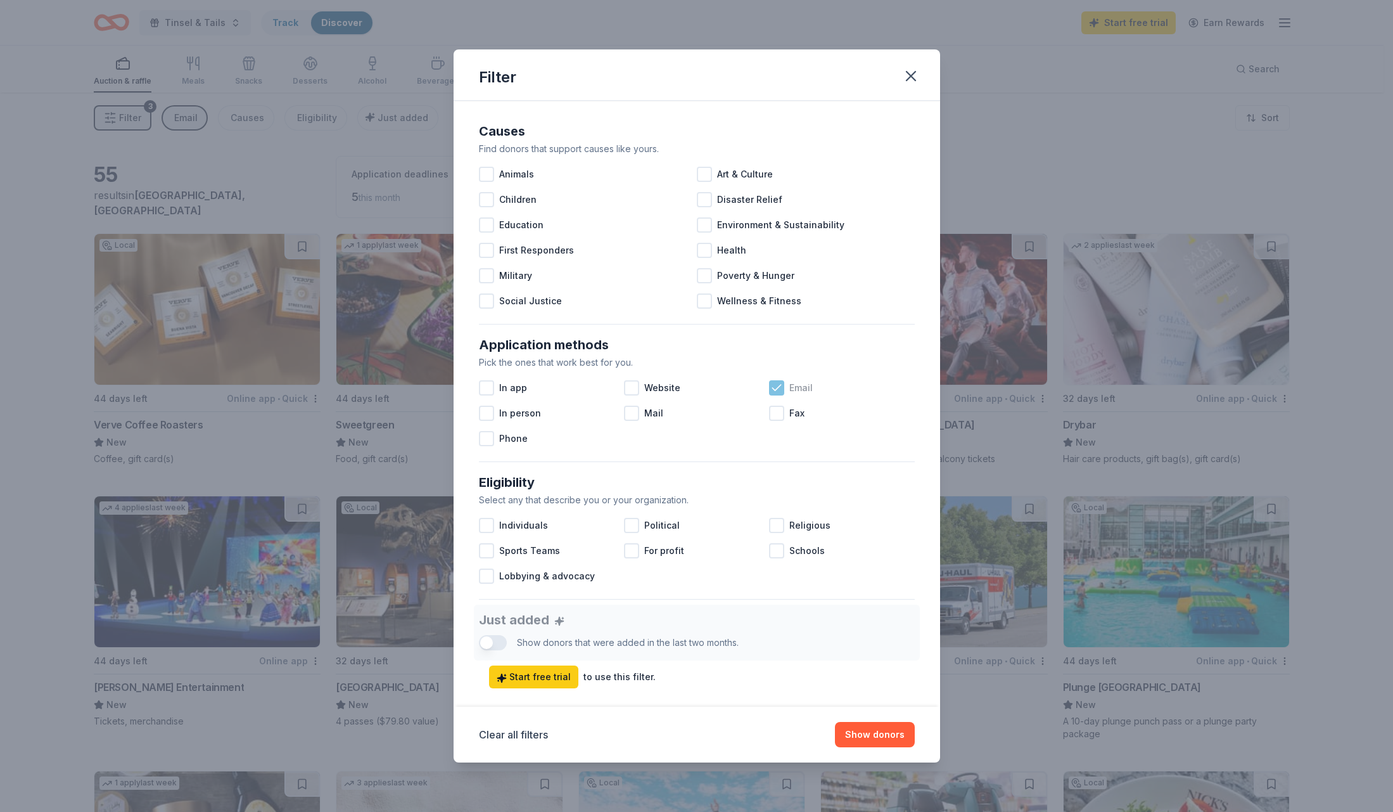
click at [770, 388] on icon at bounding box center [776, 387] width 13 height 13
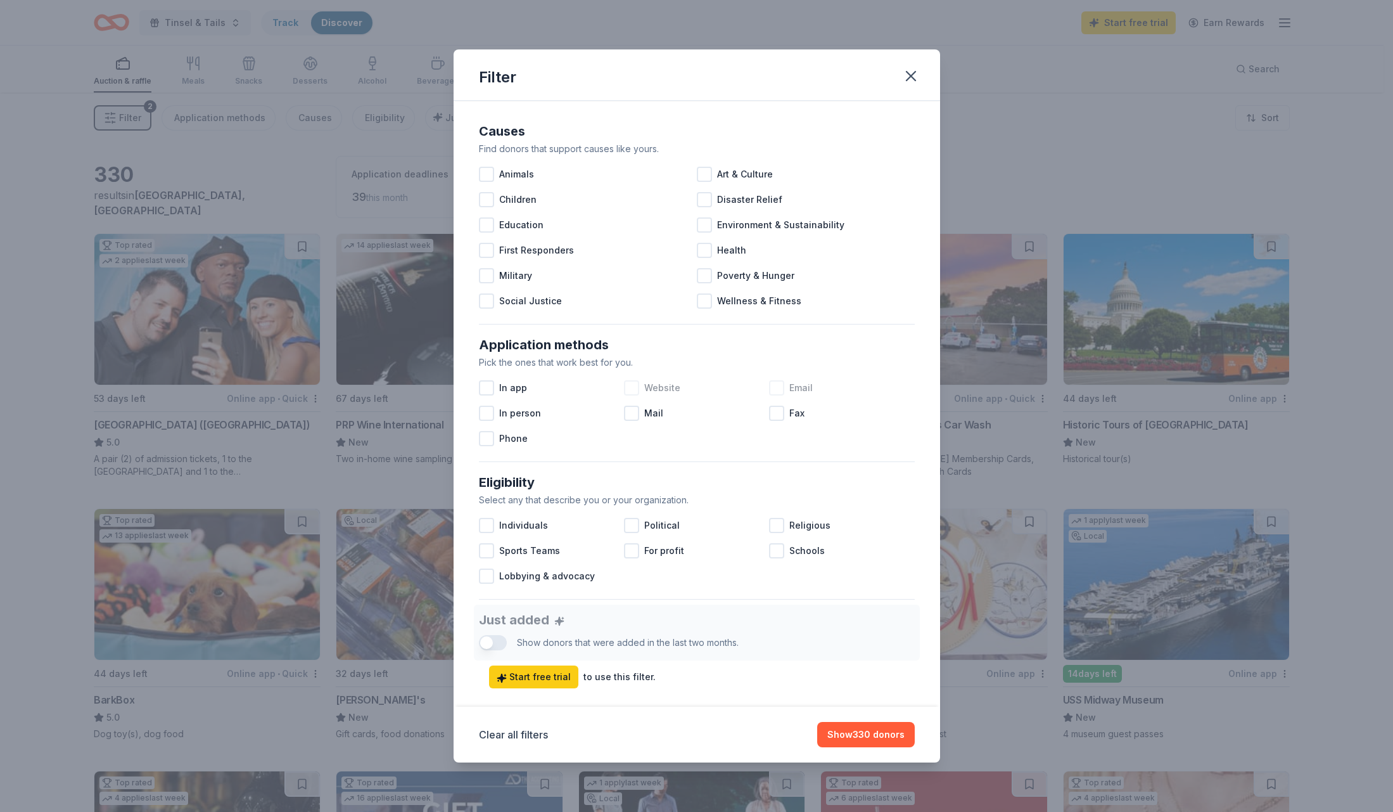
click at [628, 385] on div at bounding box center [631, 387] width 15 height 15
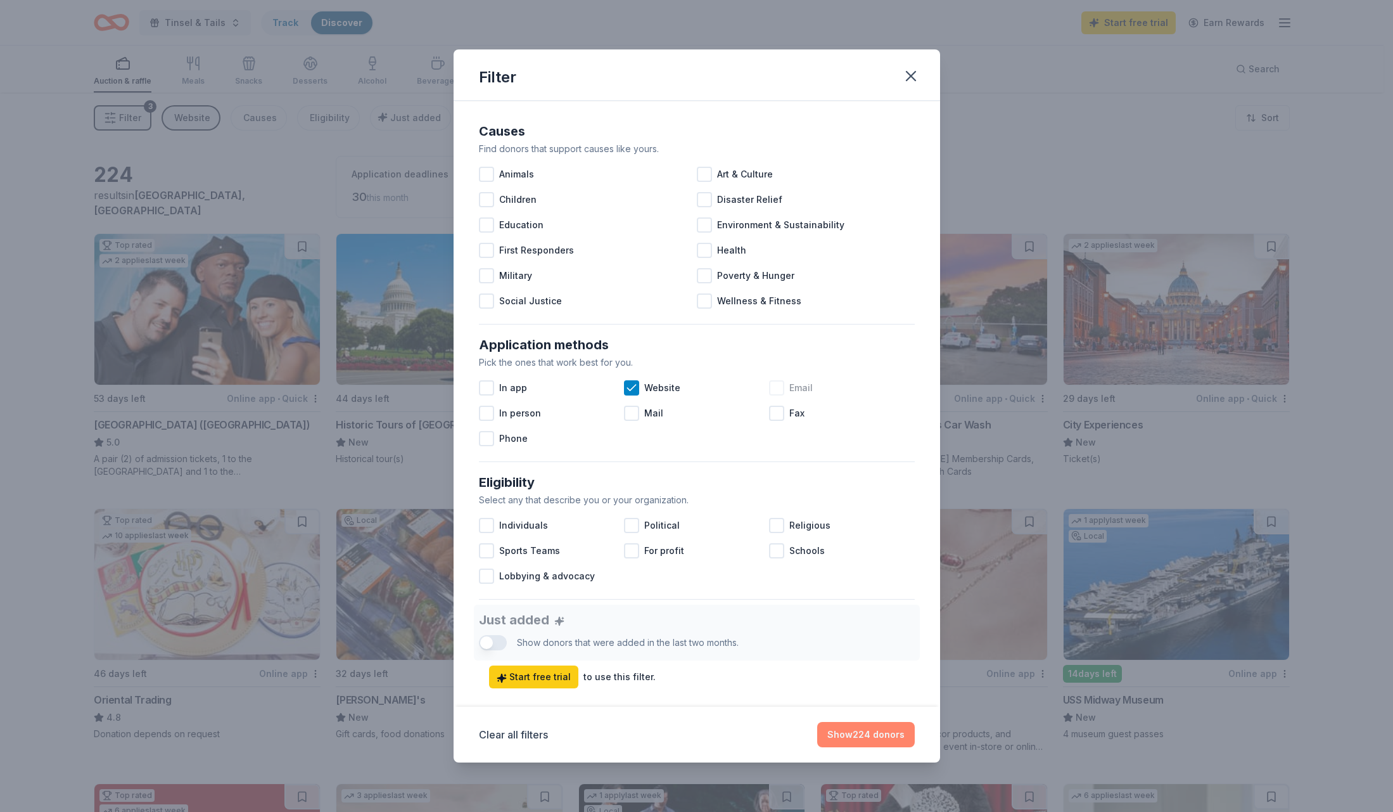
click at [858, 732] on button "Show 224 donors" at bounding box center [866, 734] width 98 height 25
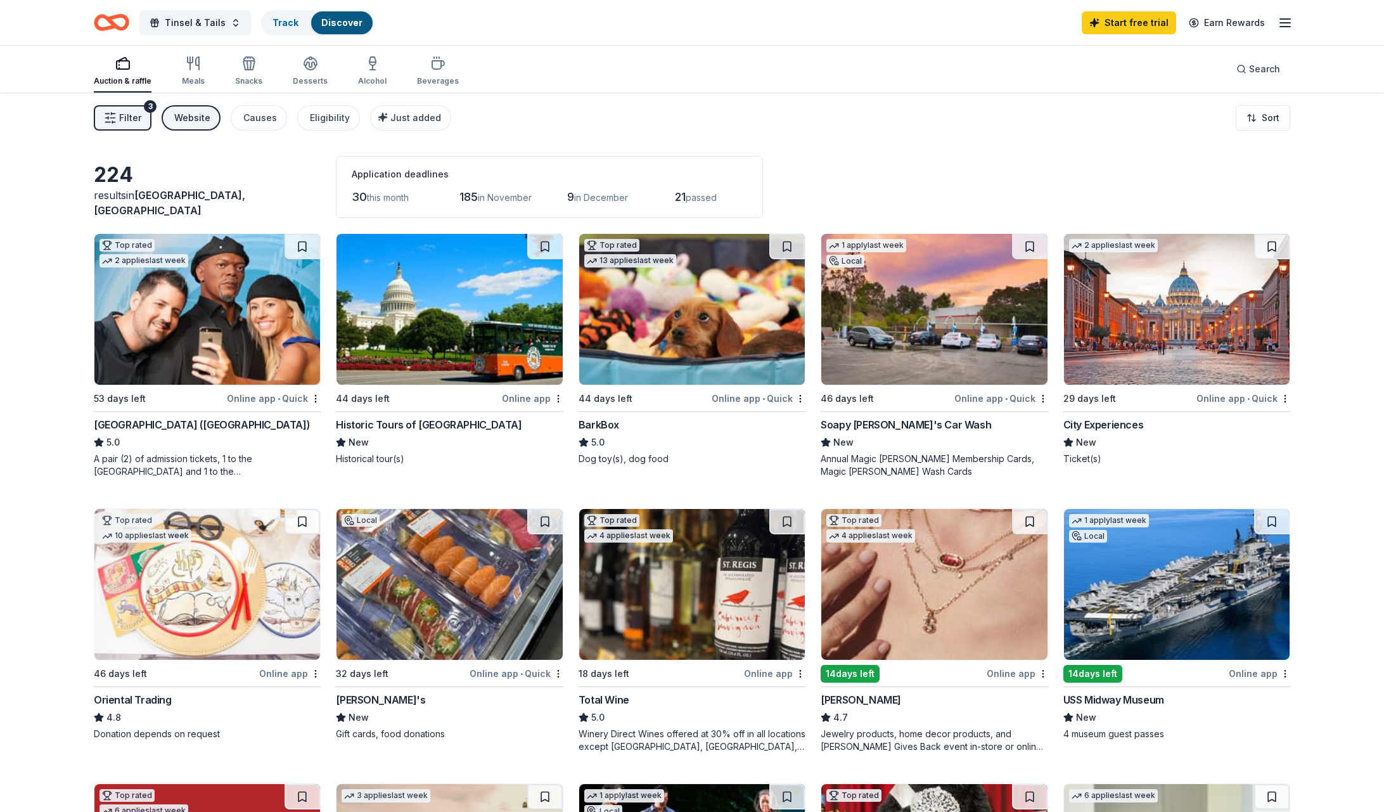
click at [1265, 110] on html "Tinsel & Tails Track Discover Start free trial Earn Rewards Auction & raffle Me…" at bounding box center [692, 406] width 1384 height 812
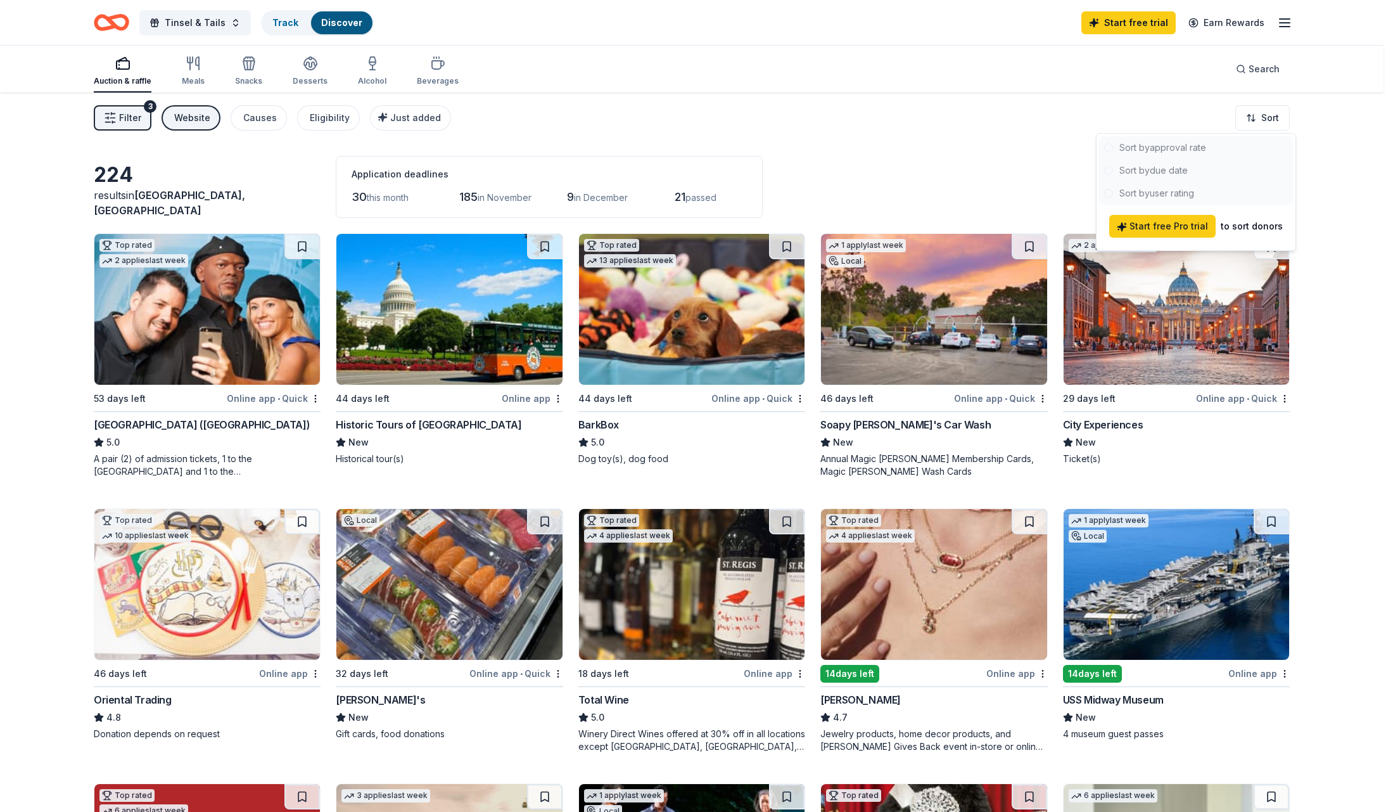
click at [1168, 170] on div at bounding box center [1196, 170] width 194 height 68
click at [1169, 147] on div at bounding box center [1196, 170] width 194 height 68
click at [1160, 186] on div at bounding box center [1196, 170] width 194 height 68
click at [1245, 222] on div "to sort donors" at bounding box center [1252, 226] width 62 height 15
click at [1031, 163] on html "Tinsel & Tails Track Discover Start free trial Earn Rewards Auction & raffle Me…" at bounding box center [696, 406] width 1393 height 812
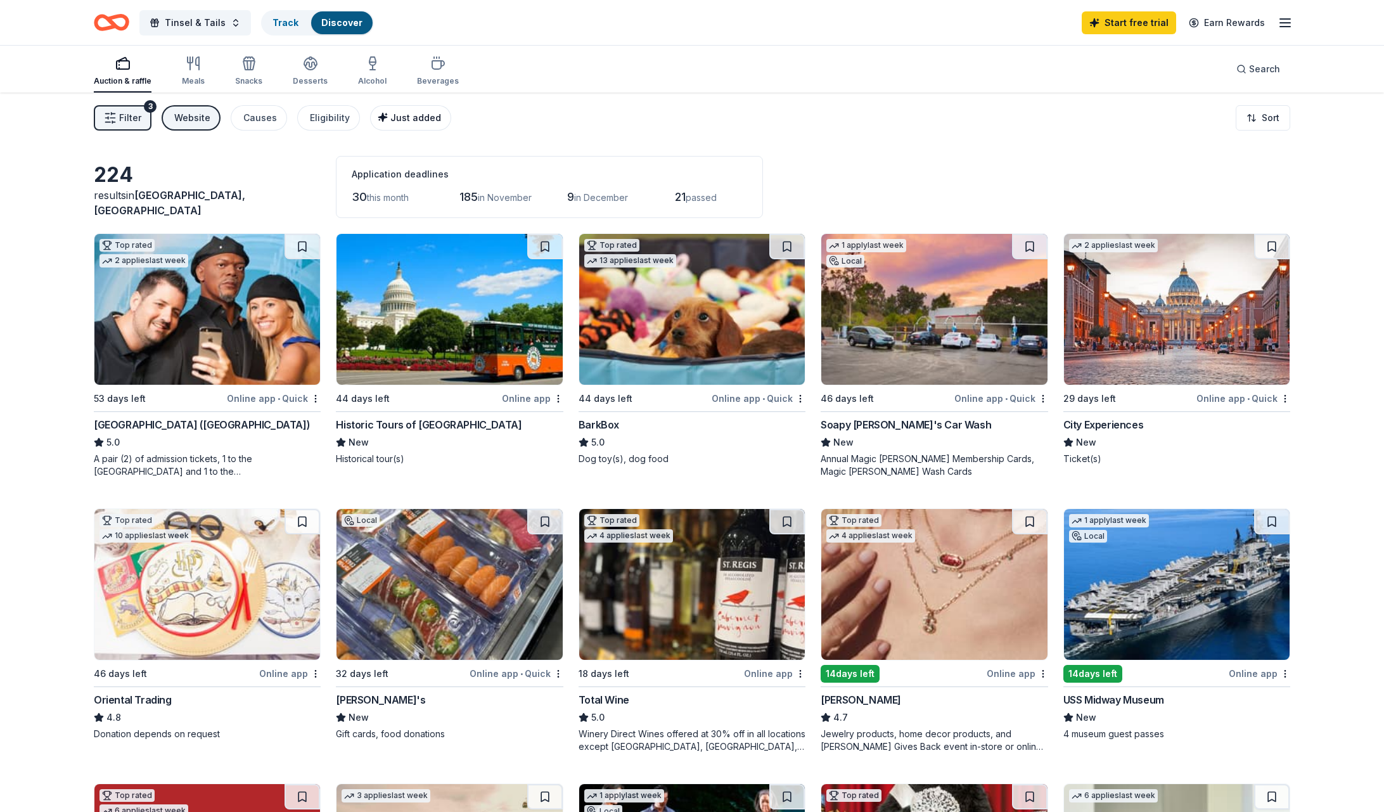
click at [390, 120] on span "Just added" at bounding box center [415, 117] width 51 height 11
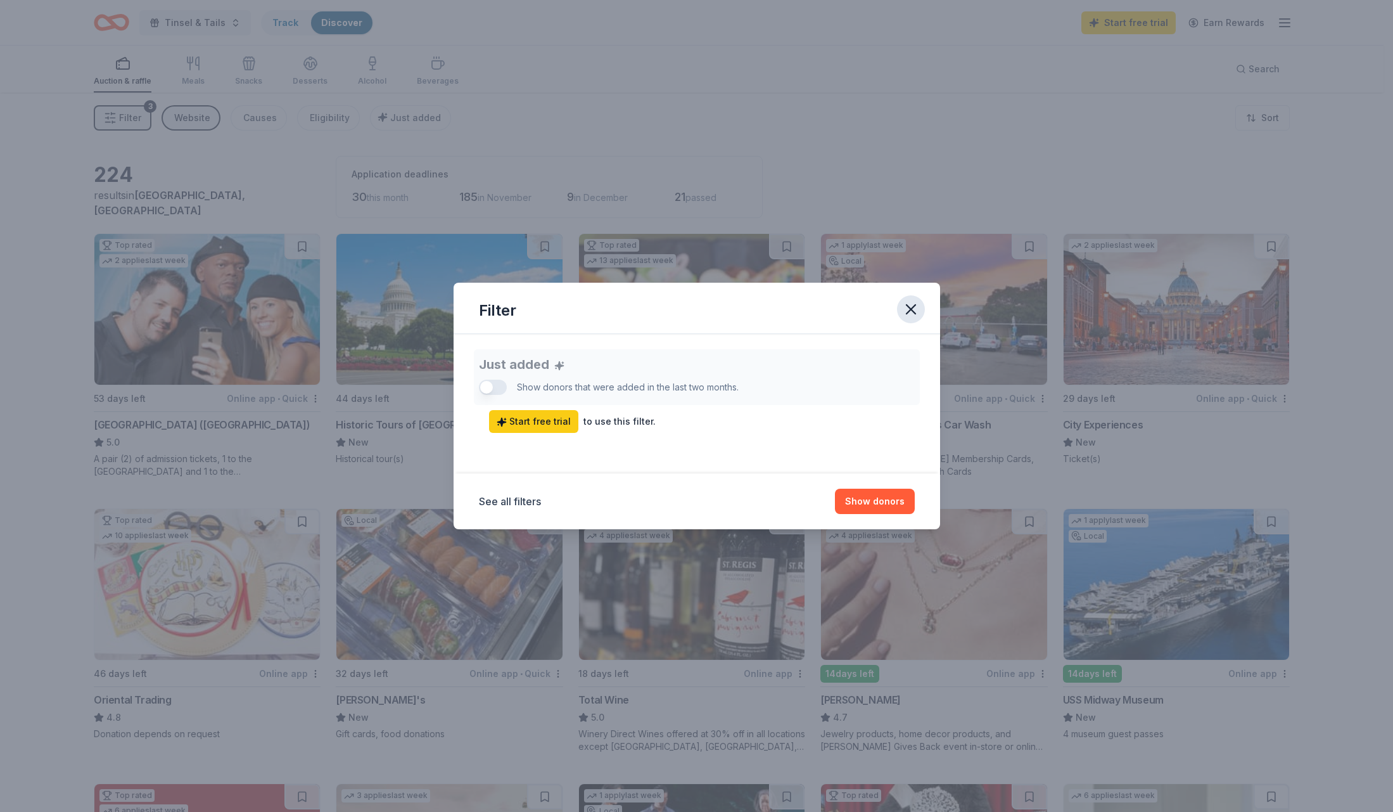
click at [919, 312] on button "button" at bounding box center [911, 309] width 28 height 28
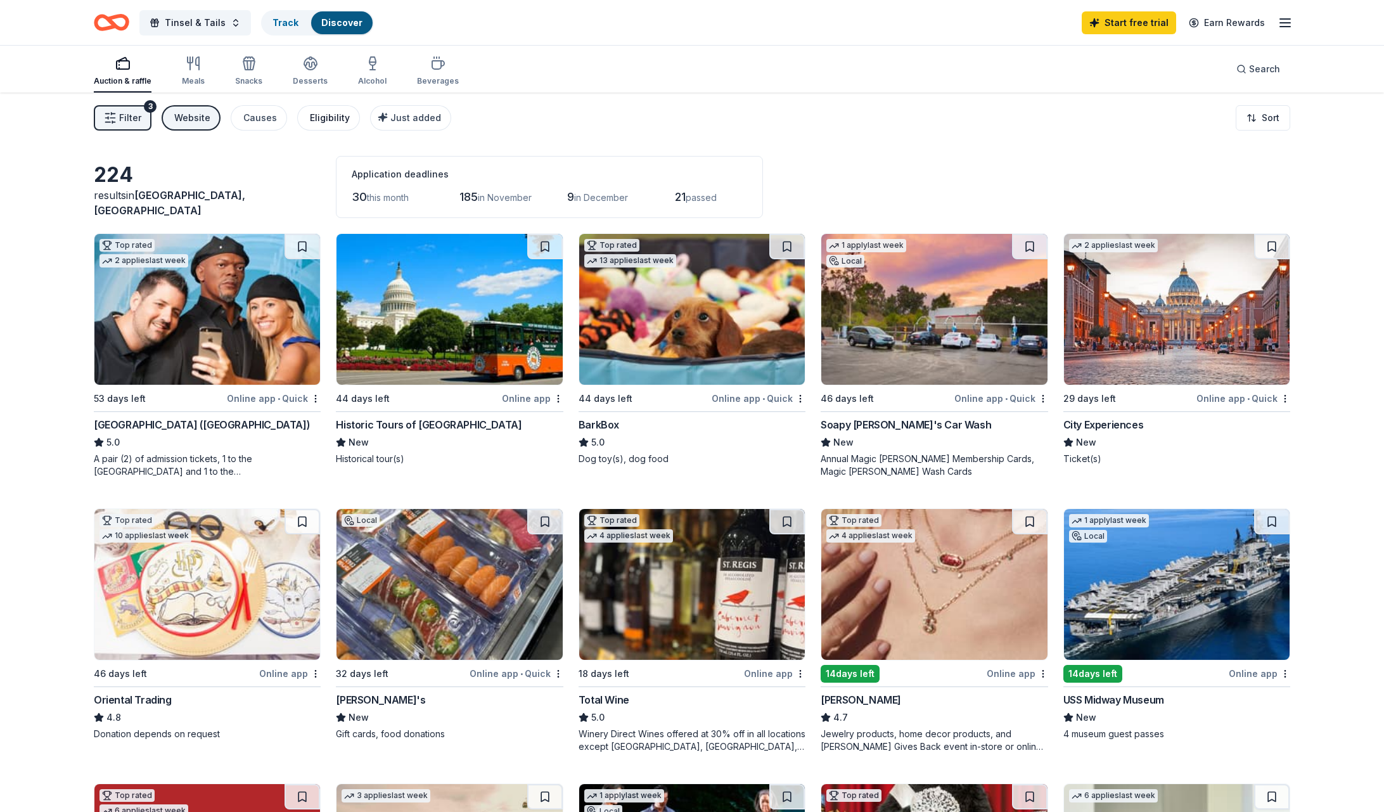
click at [321, 129] on button "Eligibility" at bounding box center [328, 117] width 63 height 25
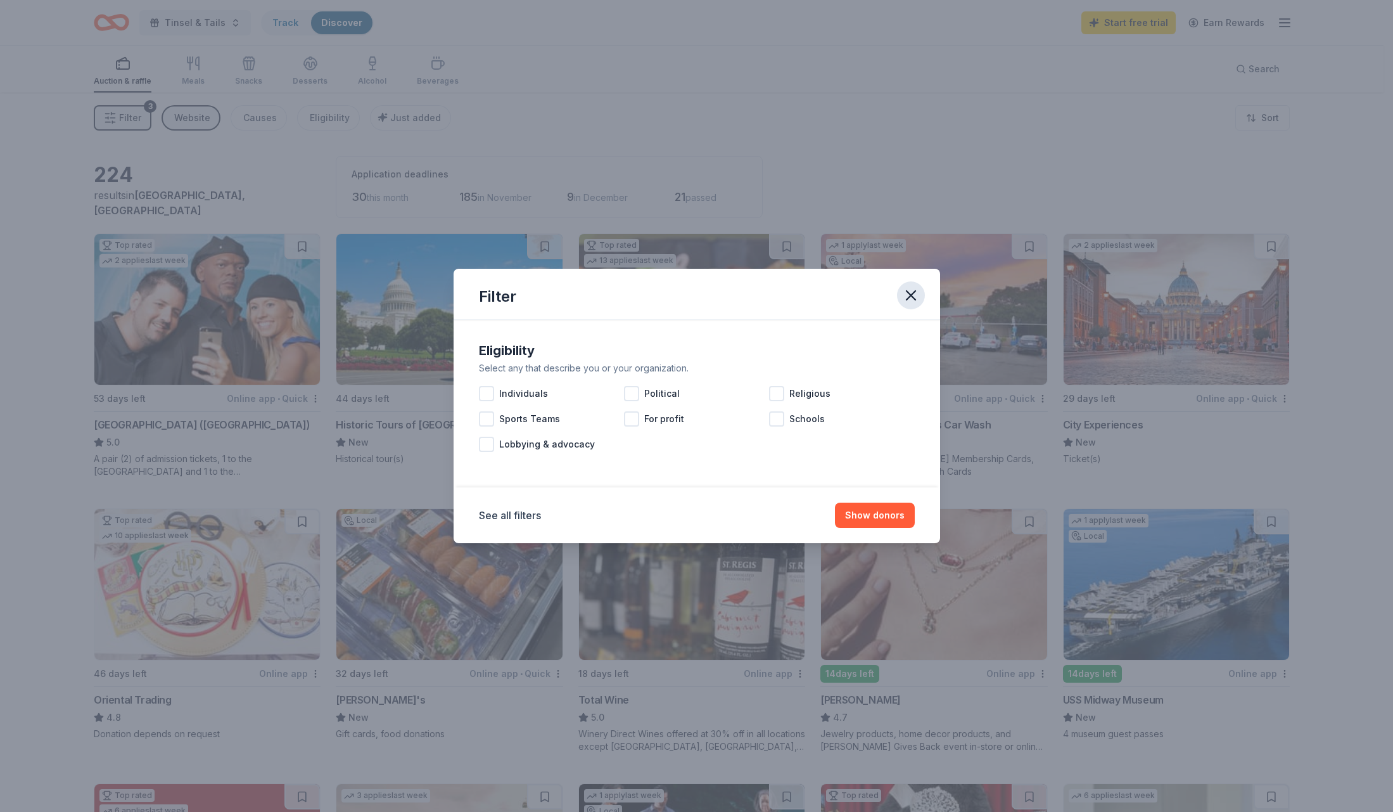
click at [917, 298] on icon "button" at bounding box center [911, 295] width 18 height 18
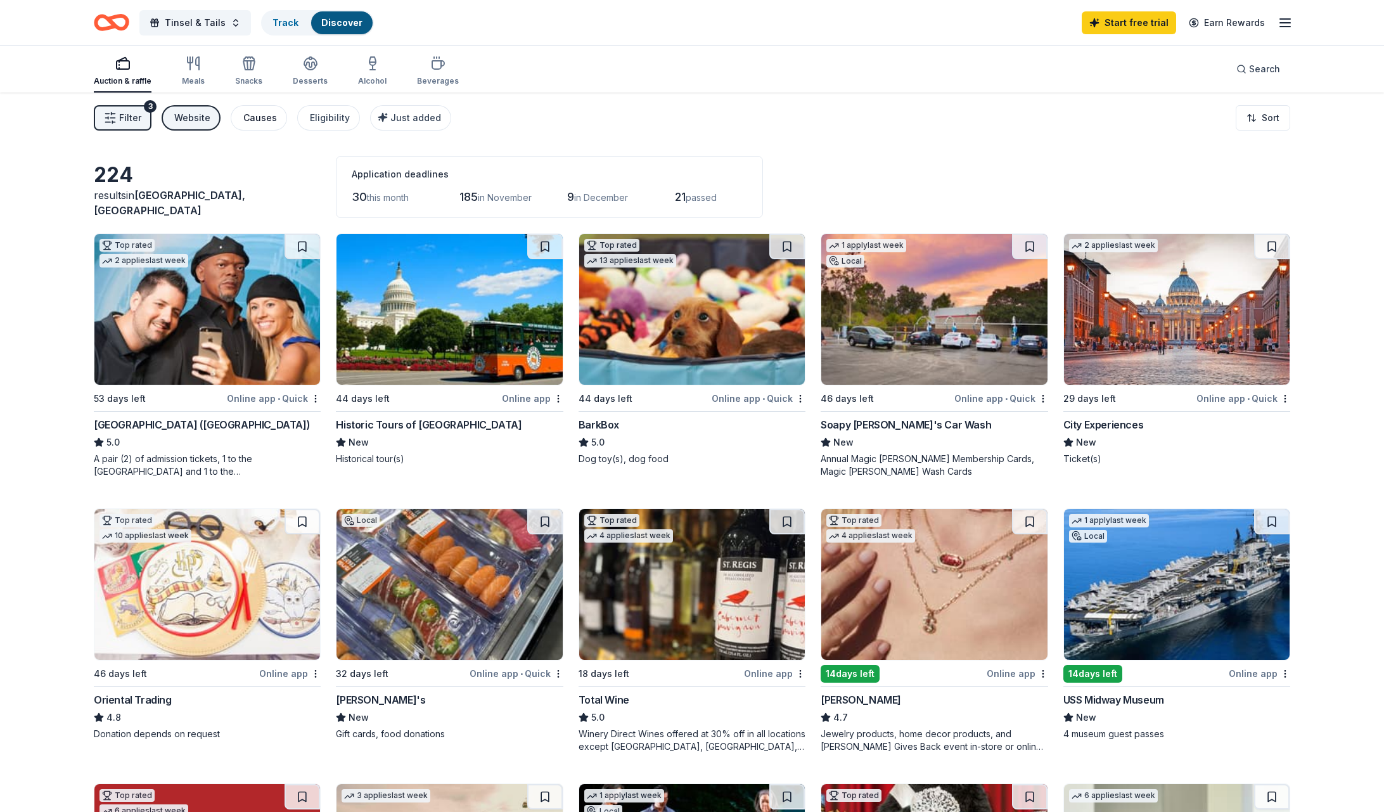
click at [265, 117] on div "Causes" at bounding box center [260, 117] width 34 height 15
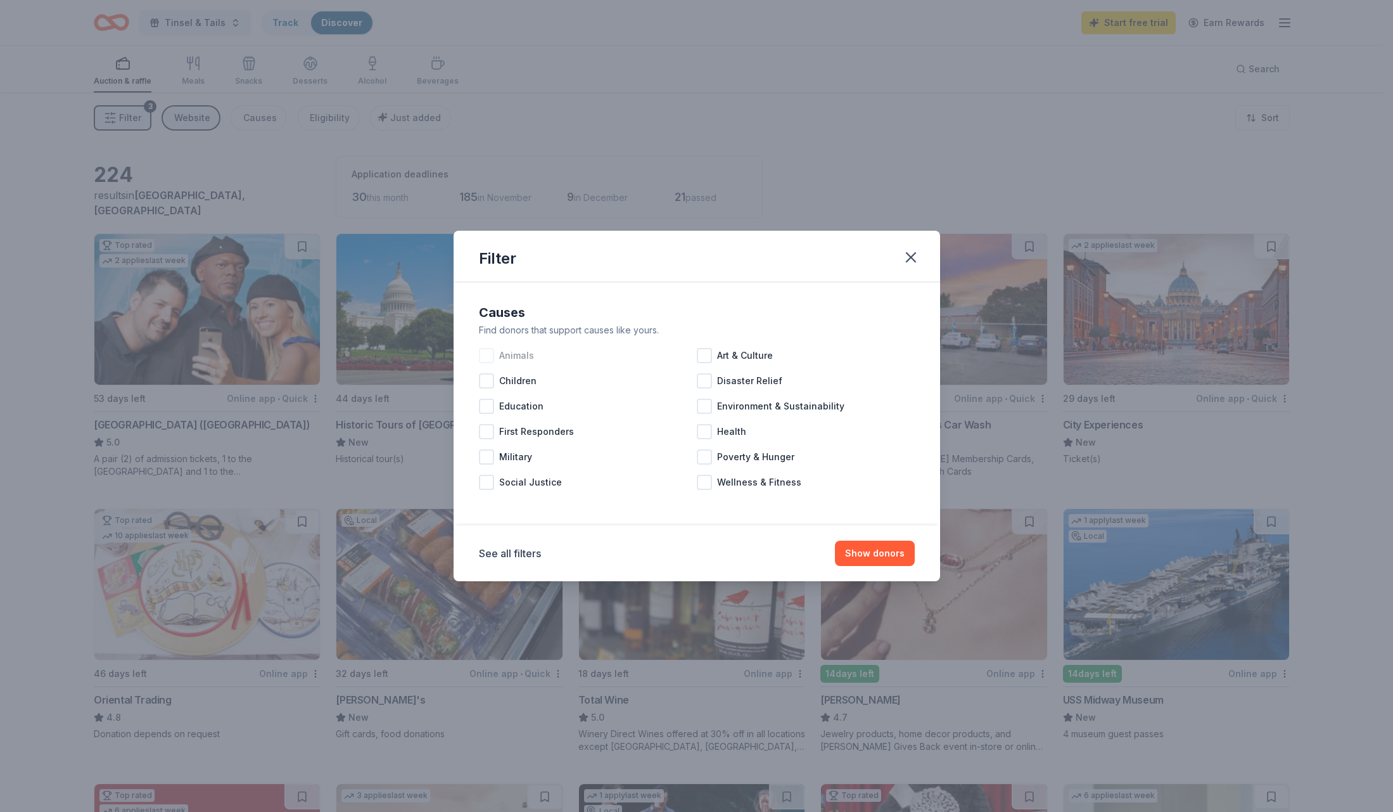
click at [485, 350] on div at bounding box center [486, 355] width 15 height 15
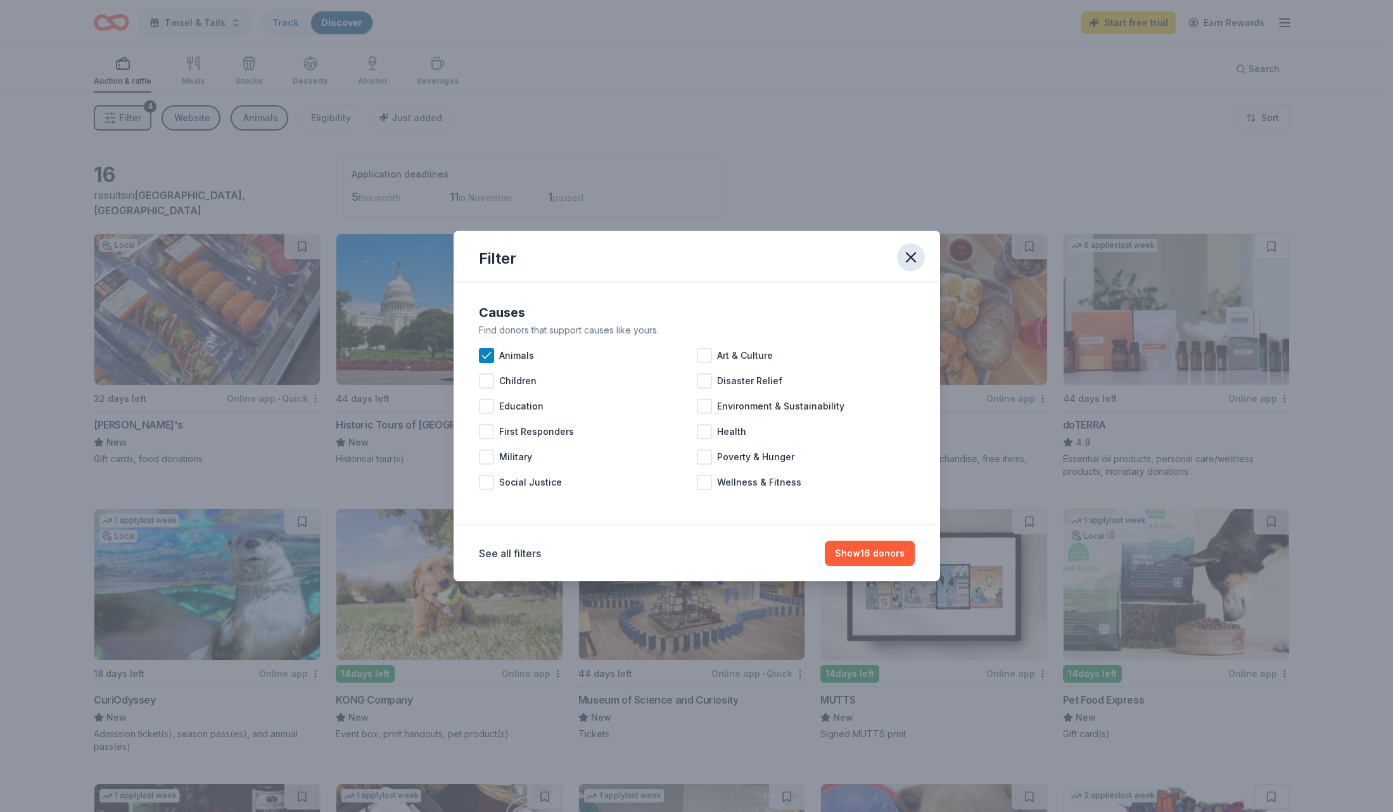
click at [905, 257] on icon "button" at bounding box center [911, 257] width 18 height 18
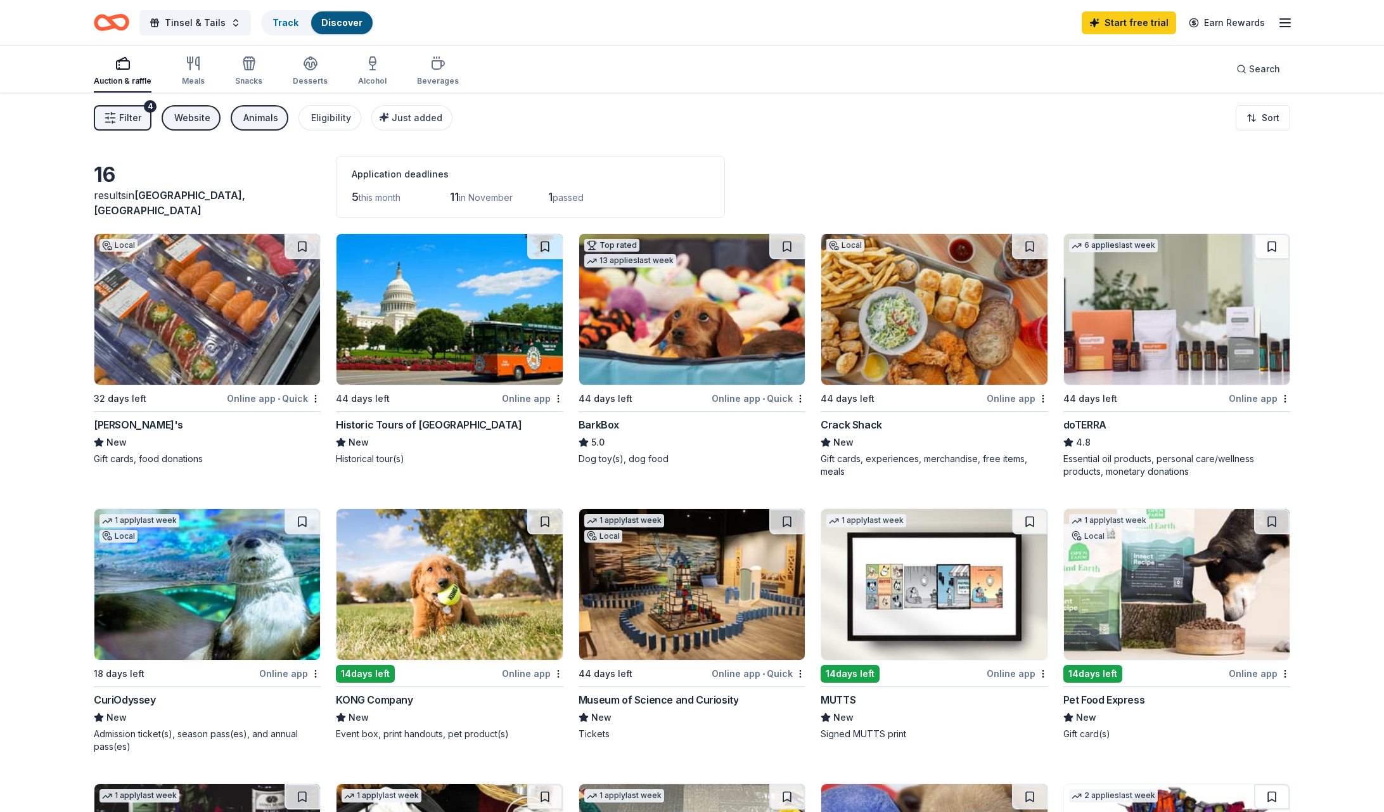
click at [259, 118] on div "Animals" at bounding box center [260, 117] width 35 height 15
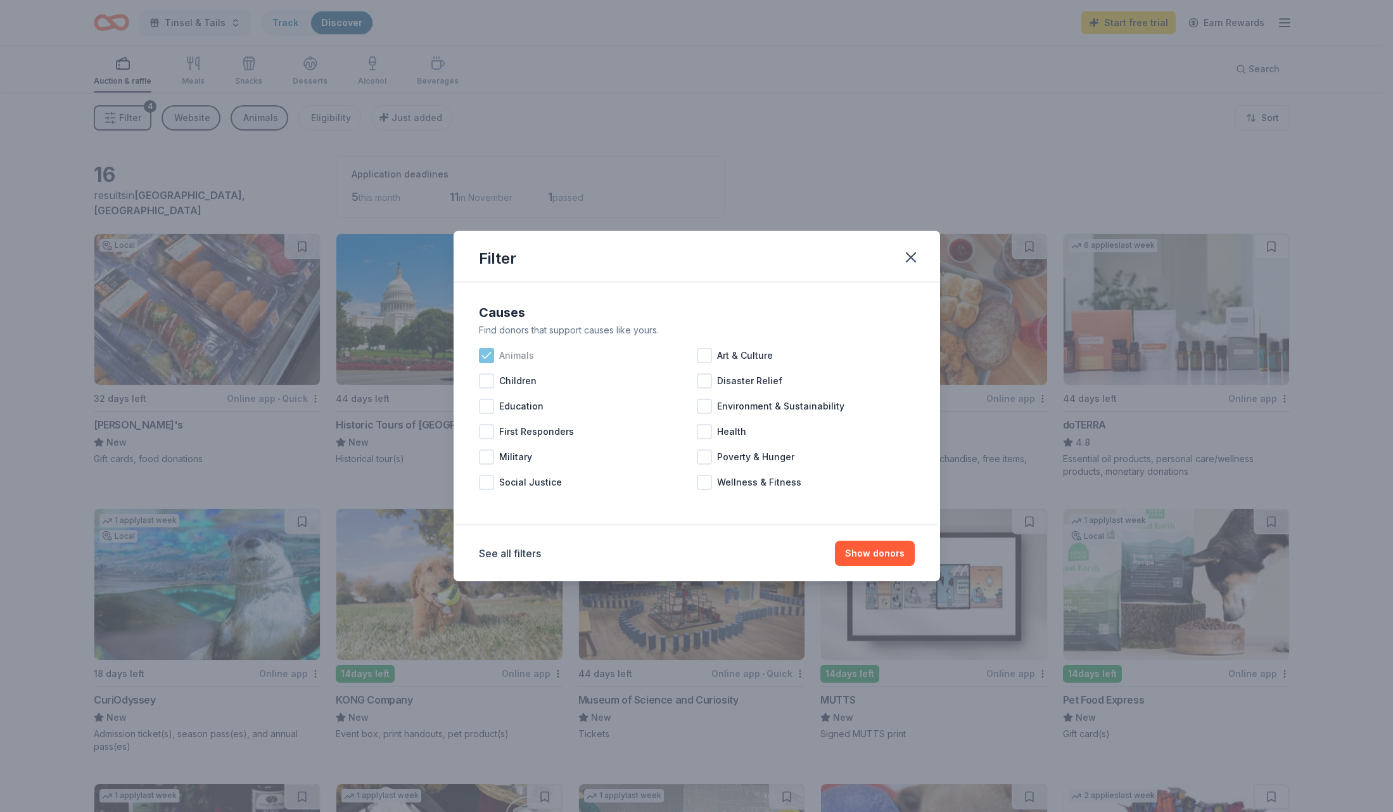
click at [490, 351] on icon at bounding box center [486, 355] width 13 height 13
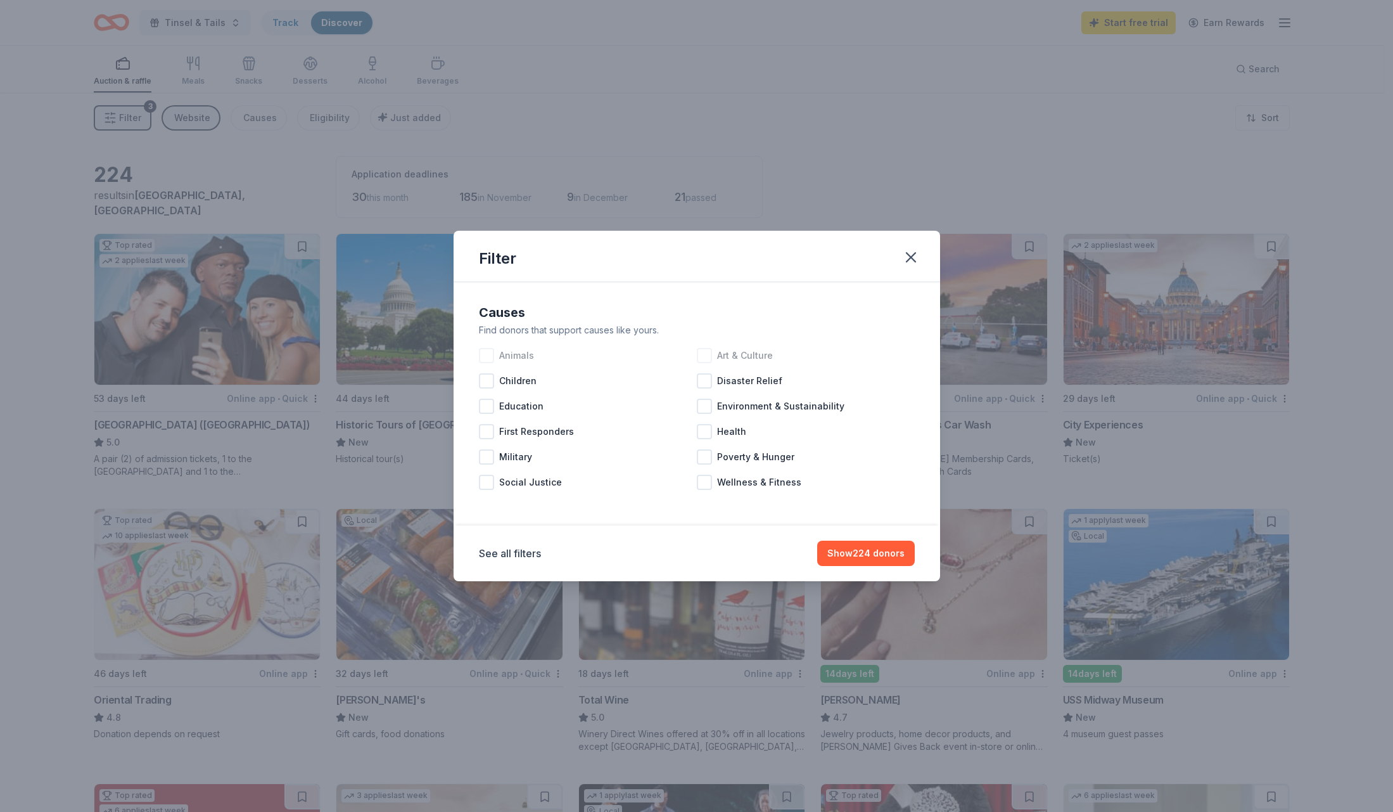
click at [704, 354] on div at bounding box center [704, 355] width 15 height 15
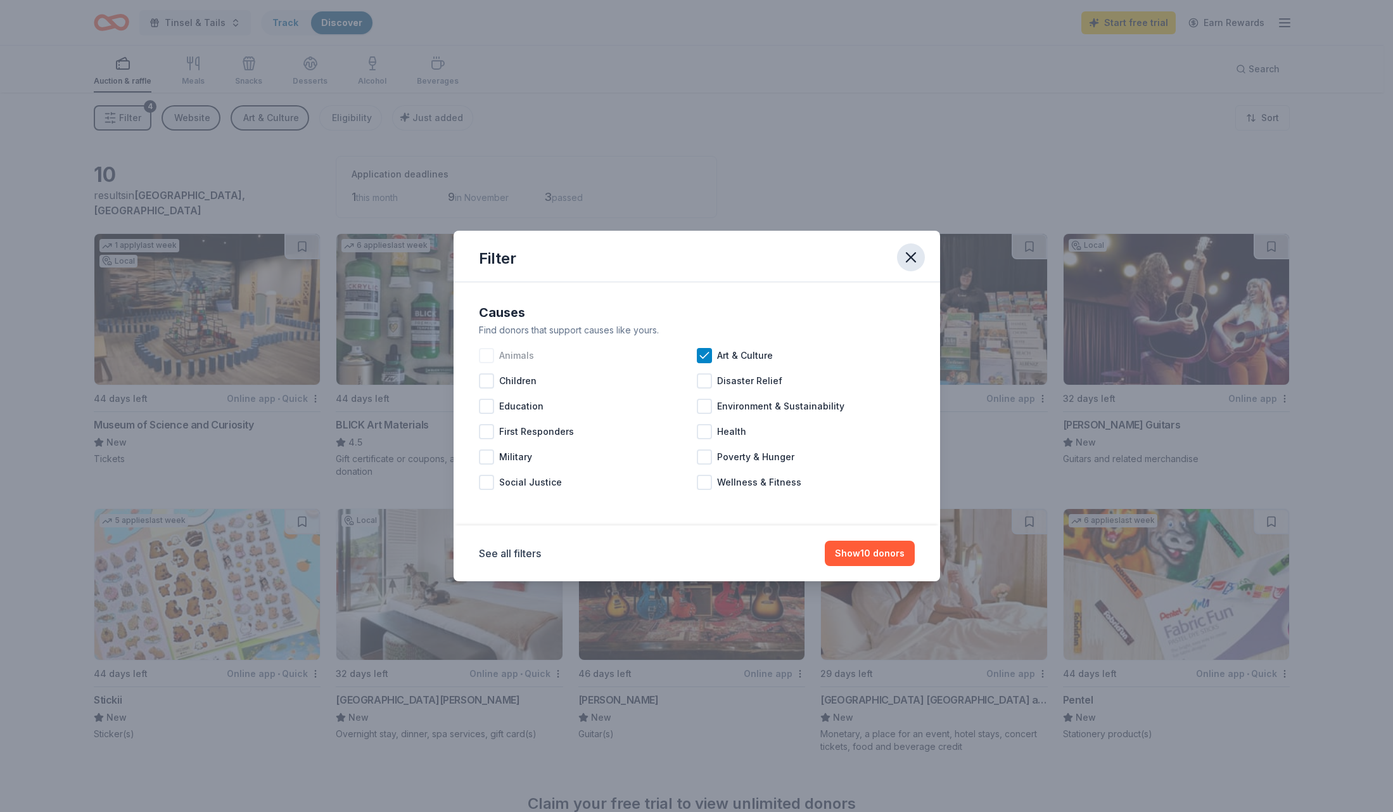
click at [912, 259] on icon "button" at bounding box center [911, 257] width 9 height 9
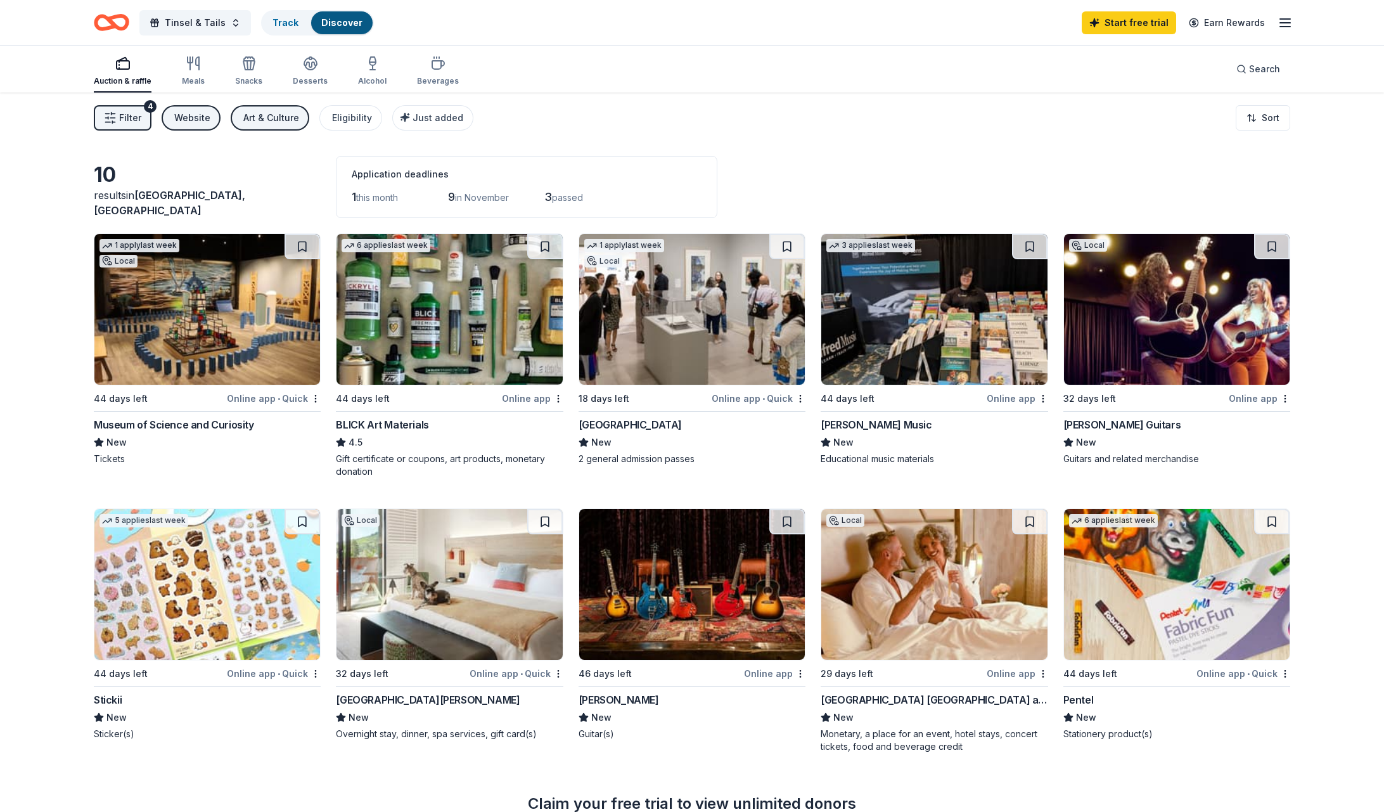
click at [193, 121] on div "Website" at bounding box center [192, 117] width 36 height 15
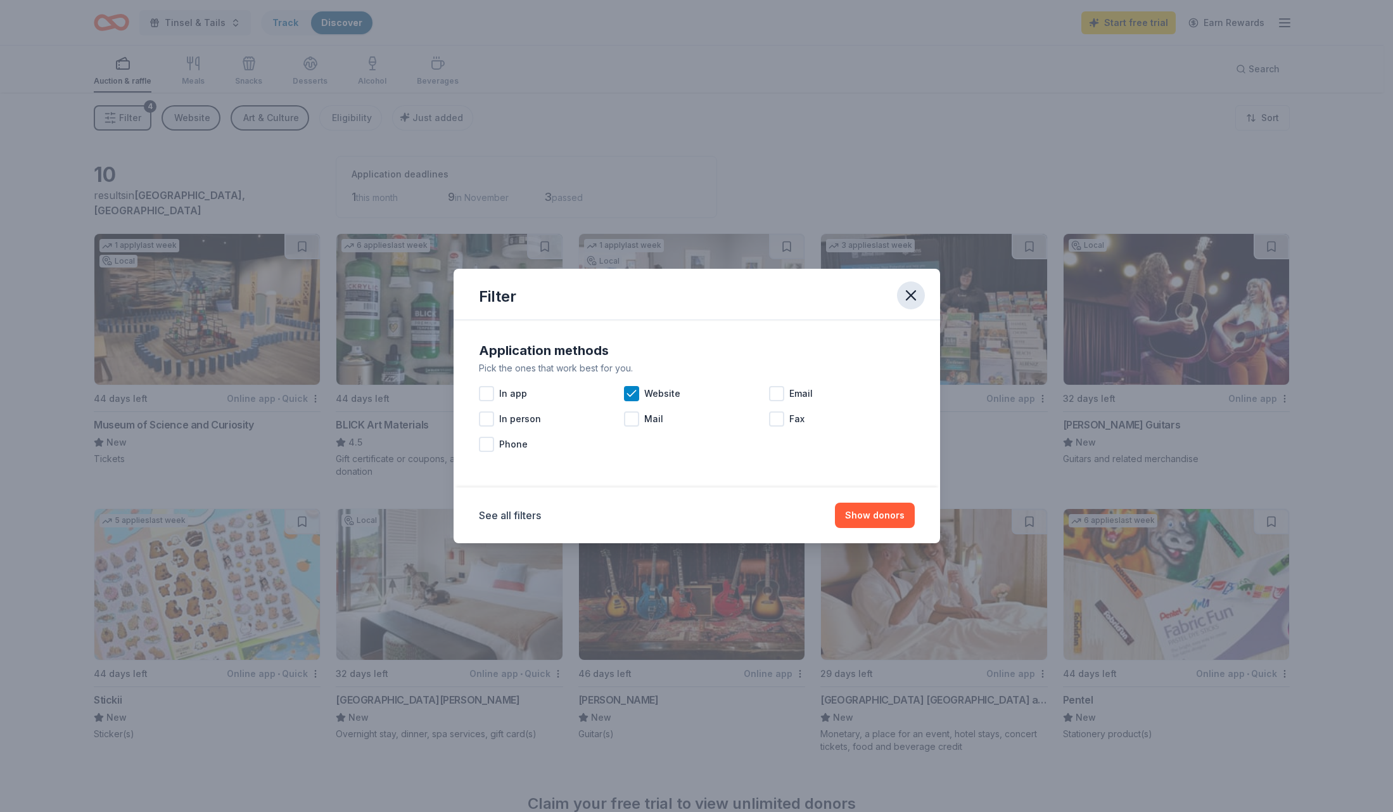
click at [911, 294] on icon "button" at bounding box center [911, 295] width 9 height 9
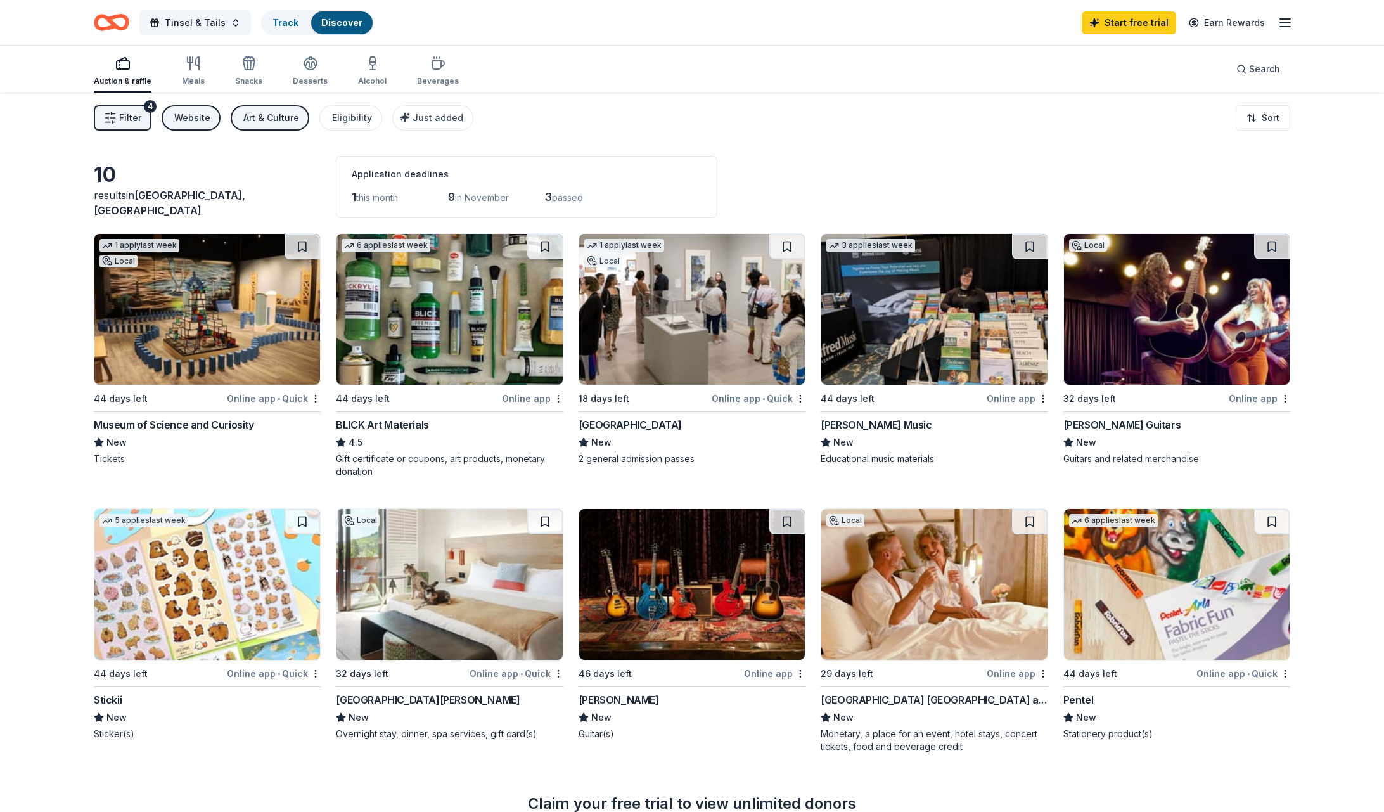
click at [267, 109] on button "Art & Culture" at bounding box center [270, 117] width 79 height 25
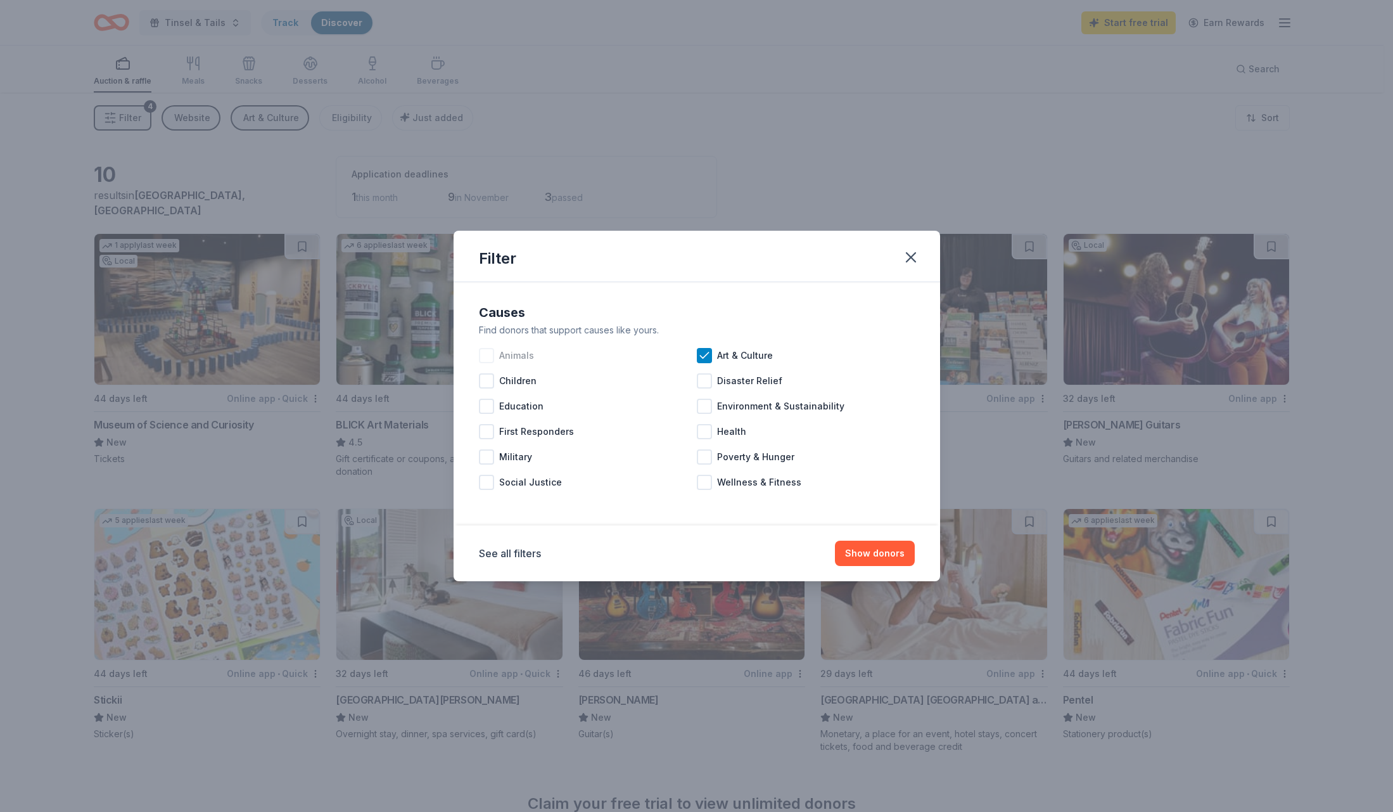
click at [495, 357] on div "Animals" at bounding box center [588, 355] width 218 height 25
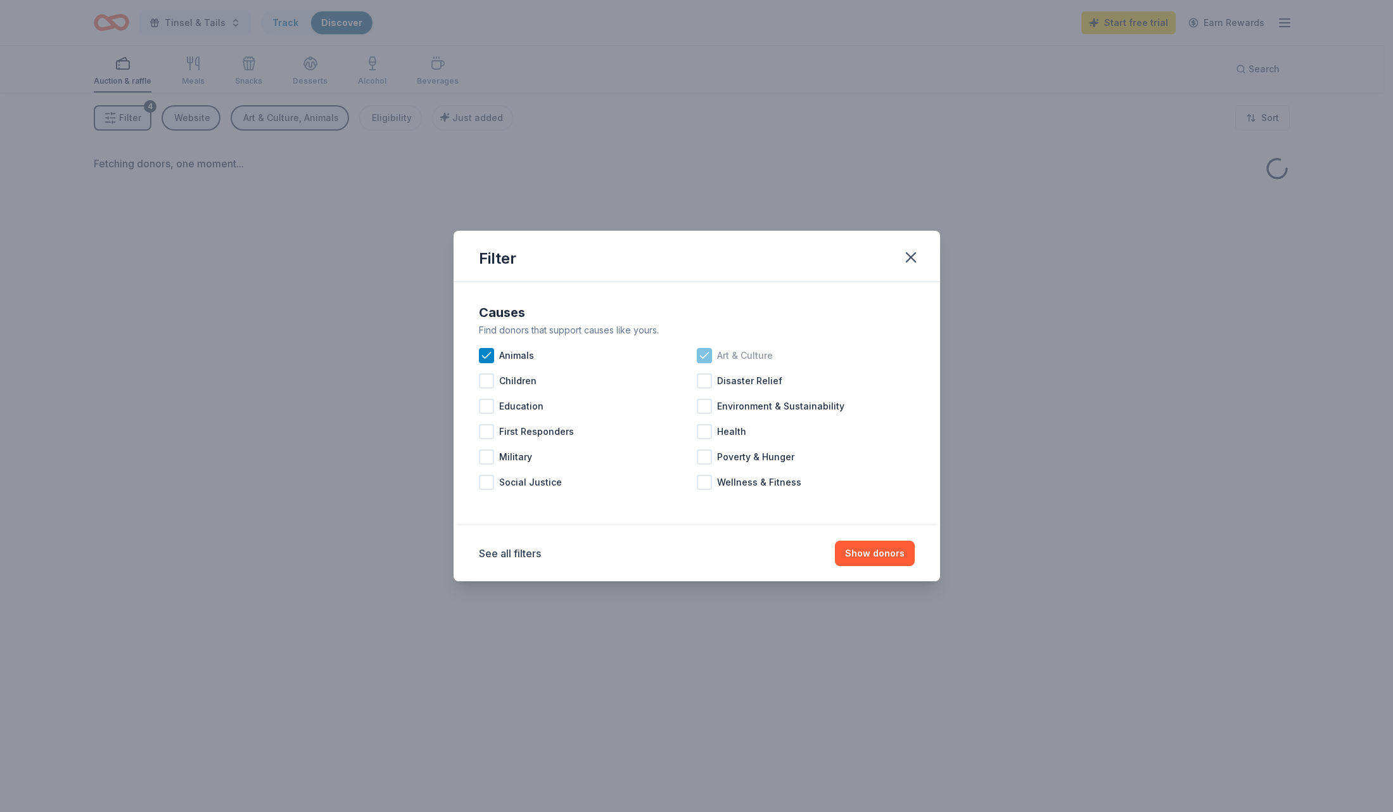
click at [705, 356] on icon at bounding box center [704, 355] width 13 height 13
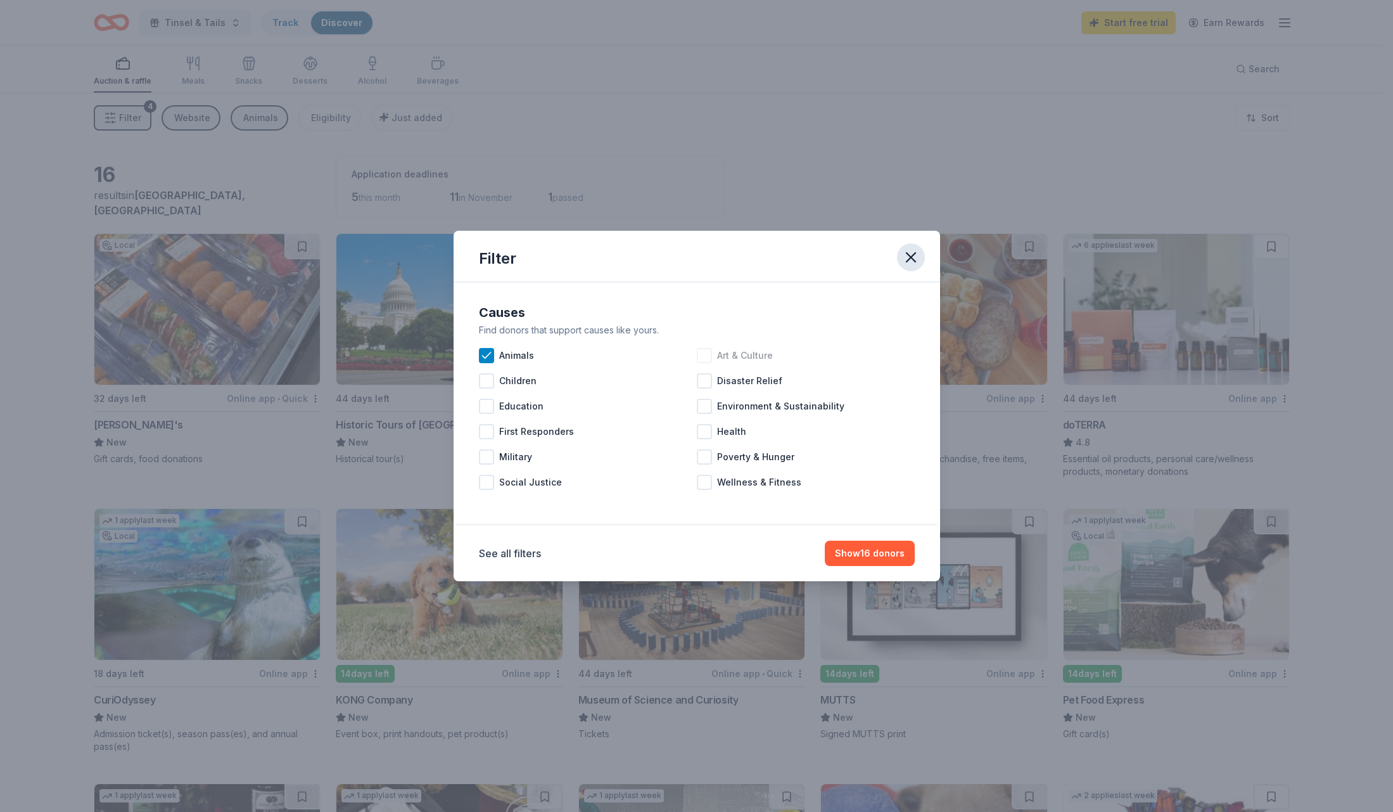
click at [907, 260] on icon "button" at bounding box center [911, 257] width 9 height 9
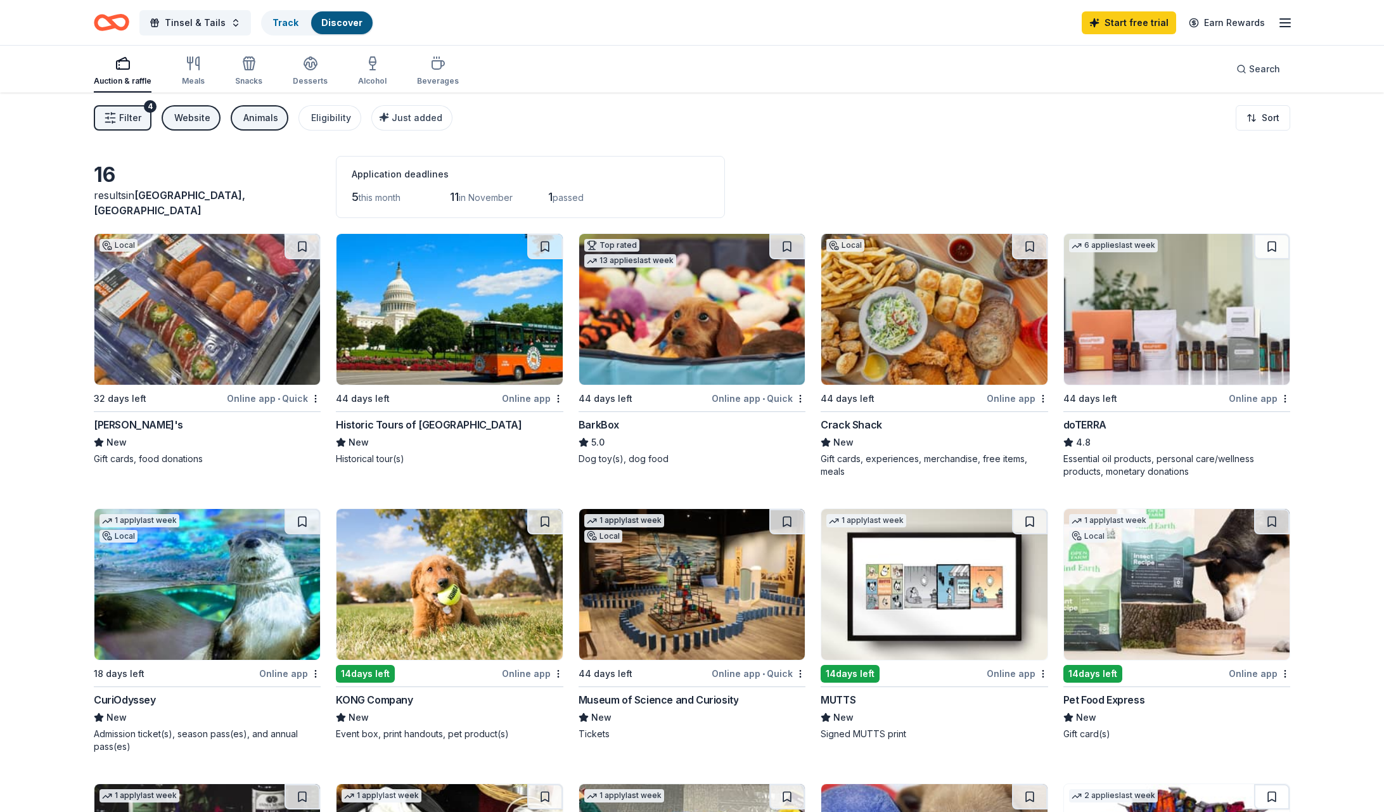
click at [206, 116] on div "Website" at bounding box center [192, 117] width 36 height 15
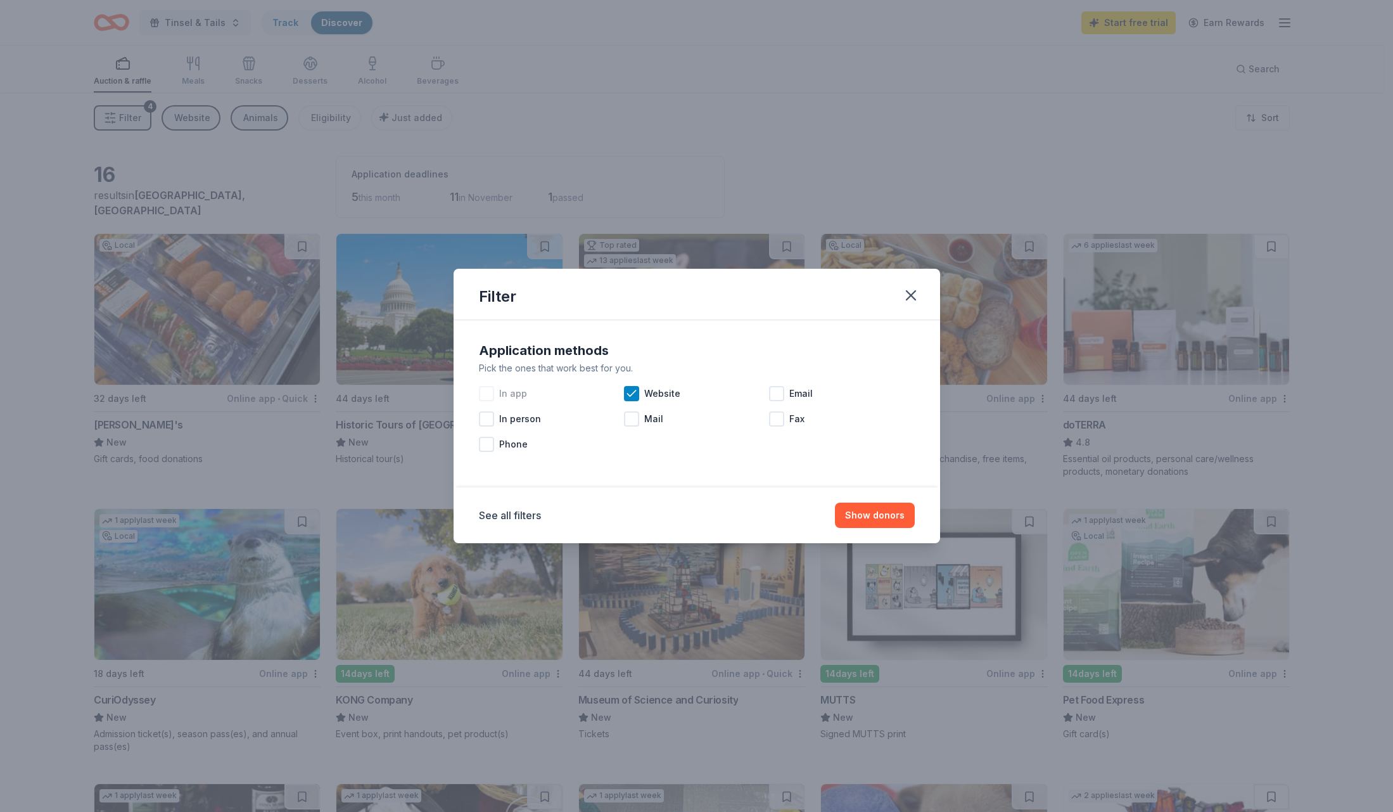
click at [490, 395] on div at bounding box center [486, 393] width 15 height 15
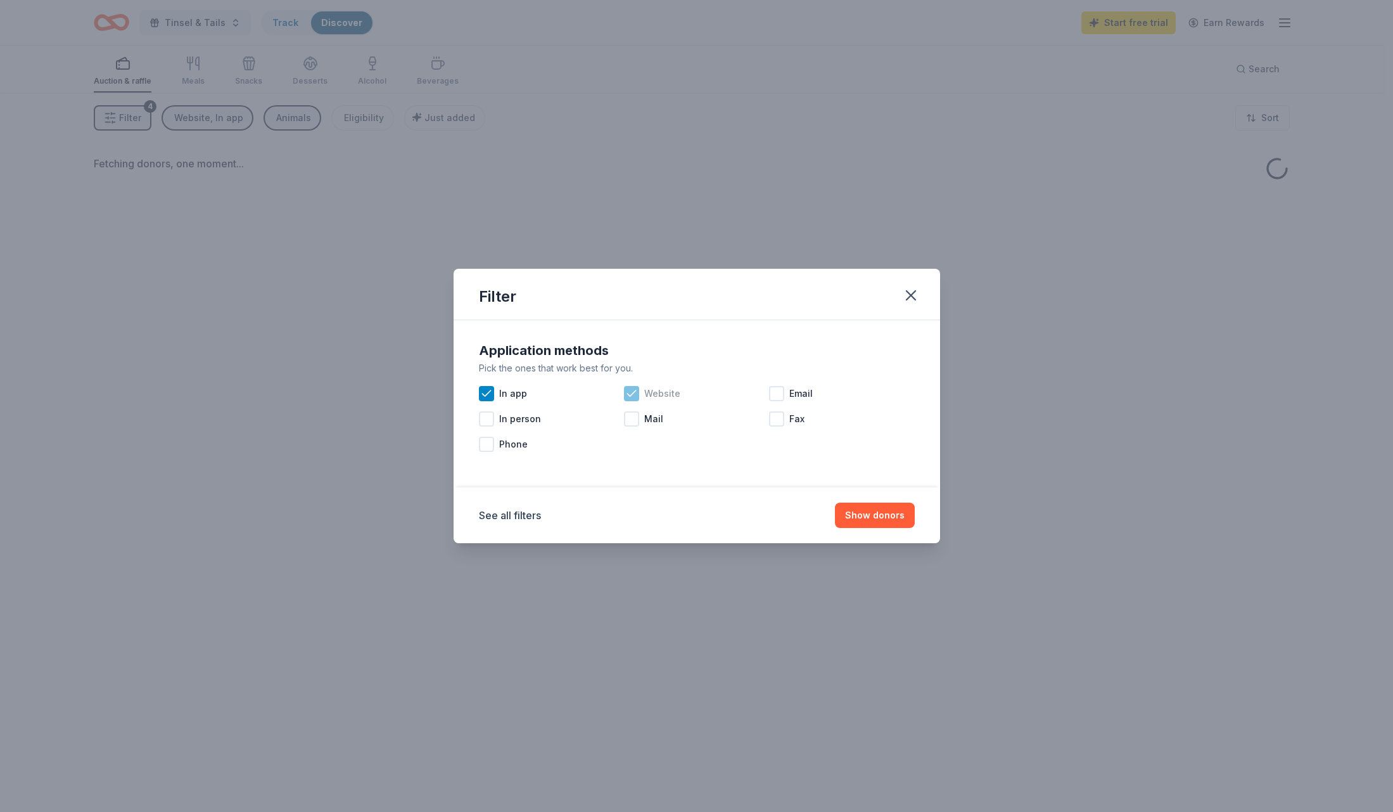
click at [642, 391] on div "Website" at bounding box center [696, 393] width 145 height 25
click at [880, 512] on button "Show donors" at bounding box center [875, 514] width 80 height 25
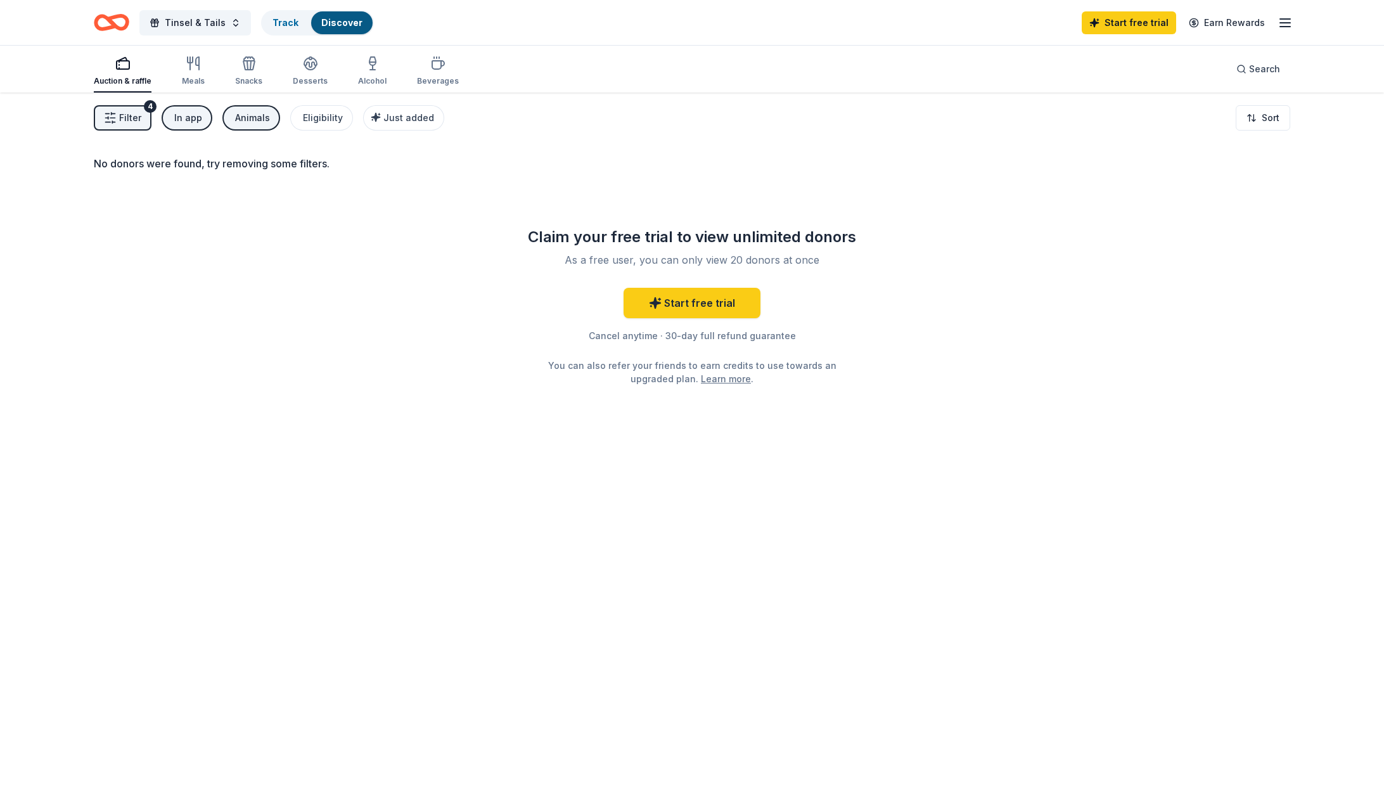
click at [160, 126] on div "Filter 4 In app Animals Eligibility Just added" at bounding box center [269, 117] width 350 height 25
click at [168, 124] on button "In app" at bounding box center [187, 117] width 51 height 25
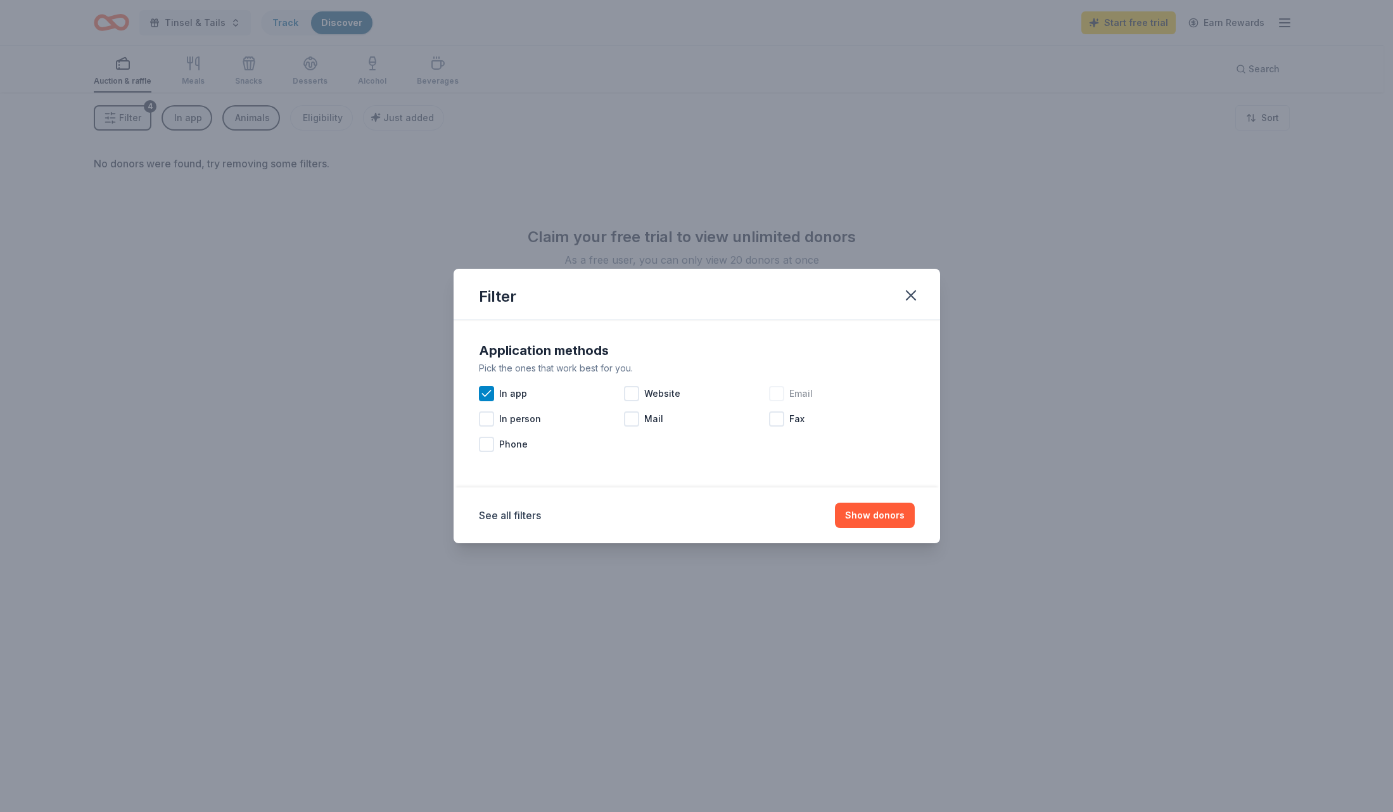
click at [780, 397] on div at bounding box center [776, 393] width 15 height 15
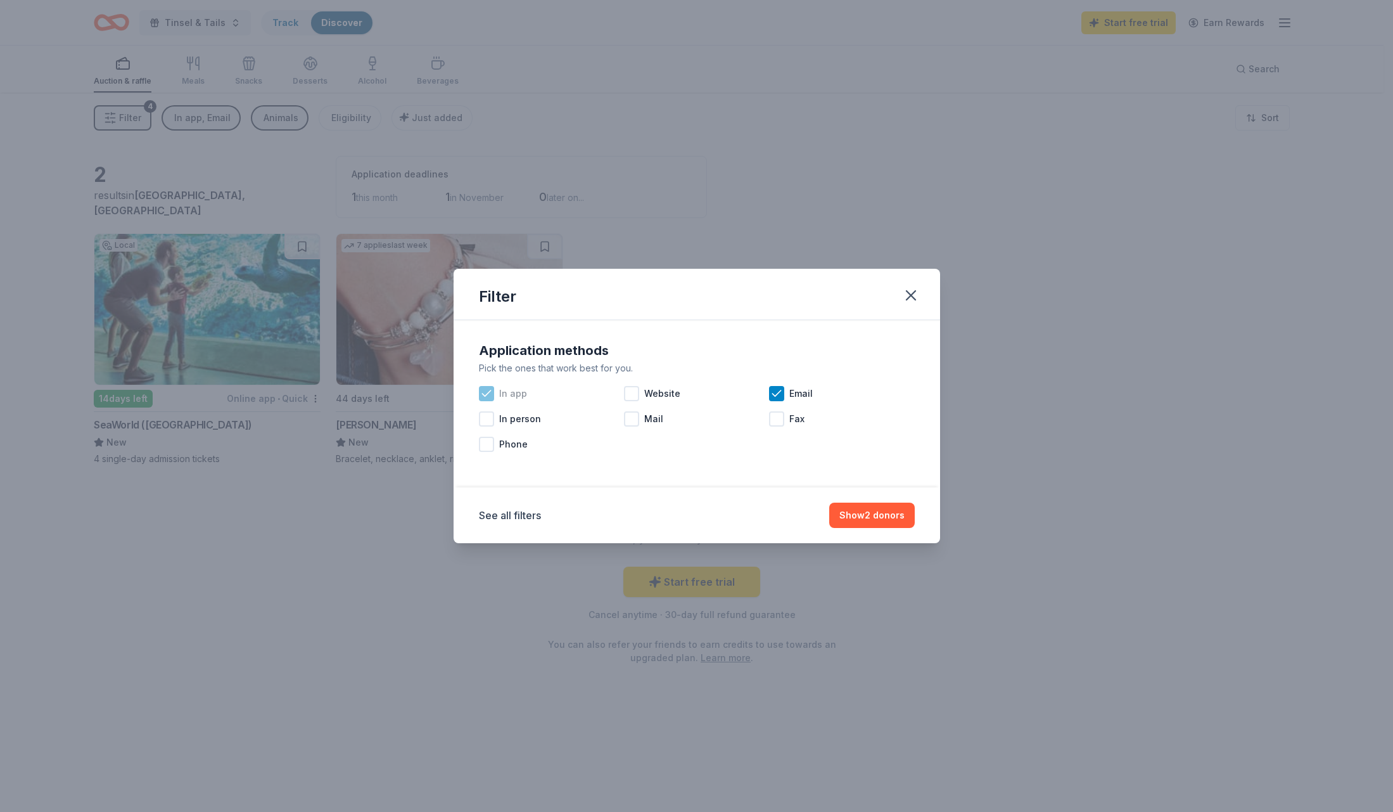
click at [487, 395] on icon at bounding box center [486, 393] width 13 height 13
click at [283, 549] on div "Filter Application methods Pick the ones that work best for you. In app Website…" at bounding box center [696, 406] width 1393 height 812
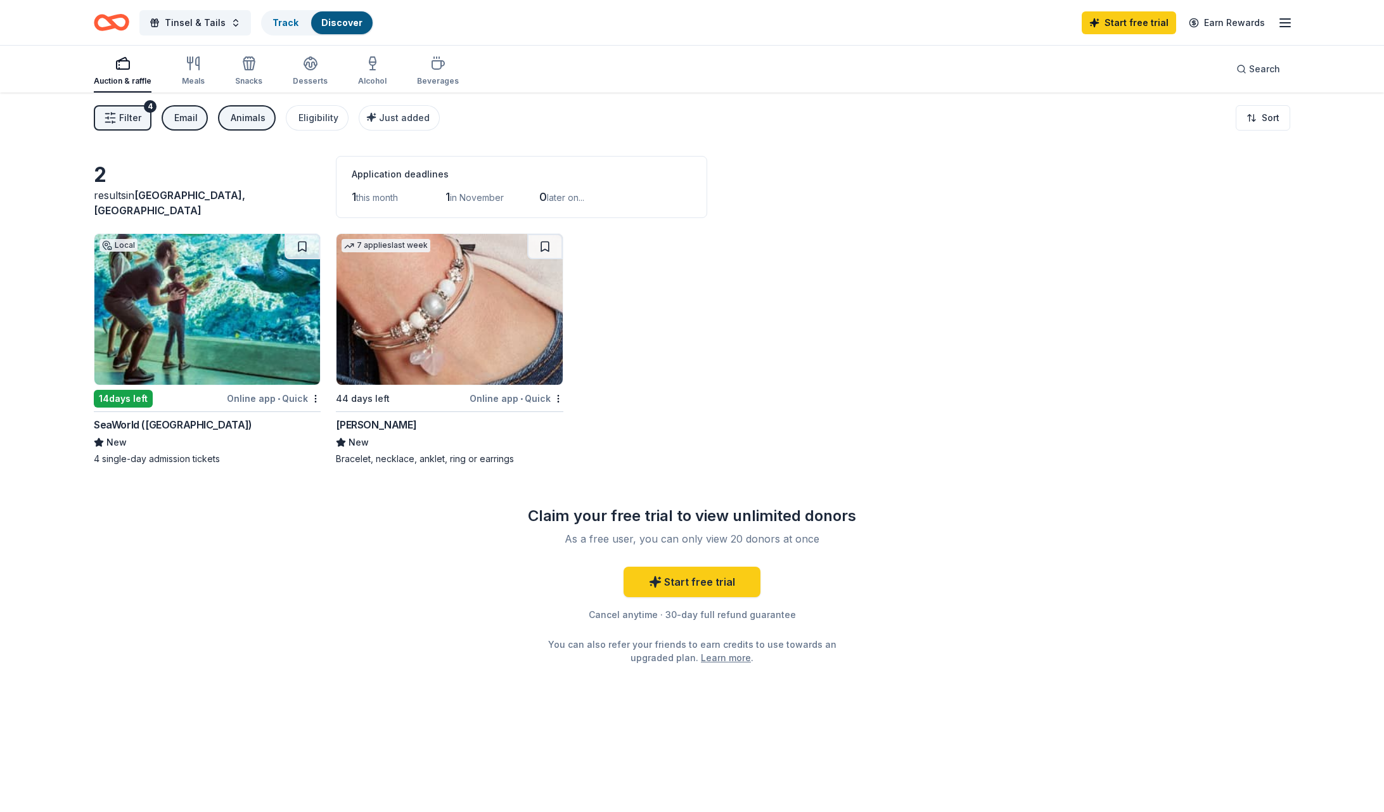
click at [181, 122] on div "Email" at bounding box center [185, 117] width 23 height 15
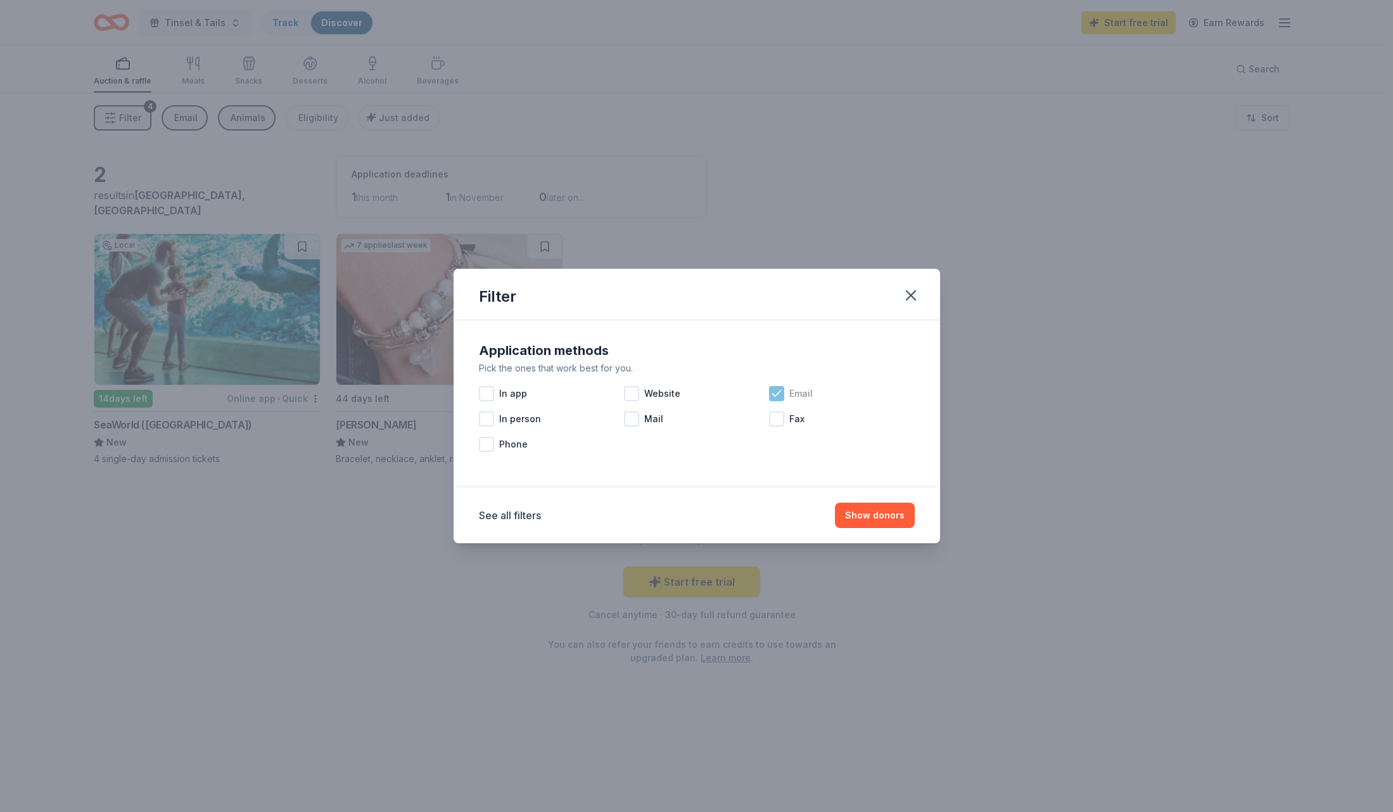
click at [775, 398] on icon at bounding box center [776, 393] width 13 height 13
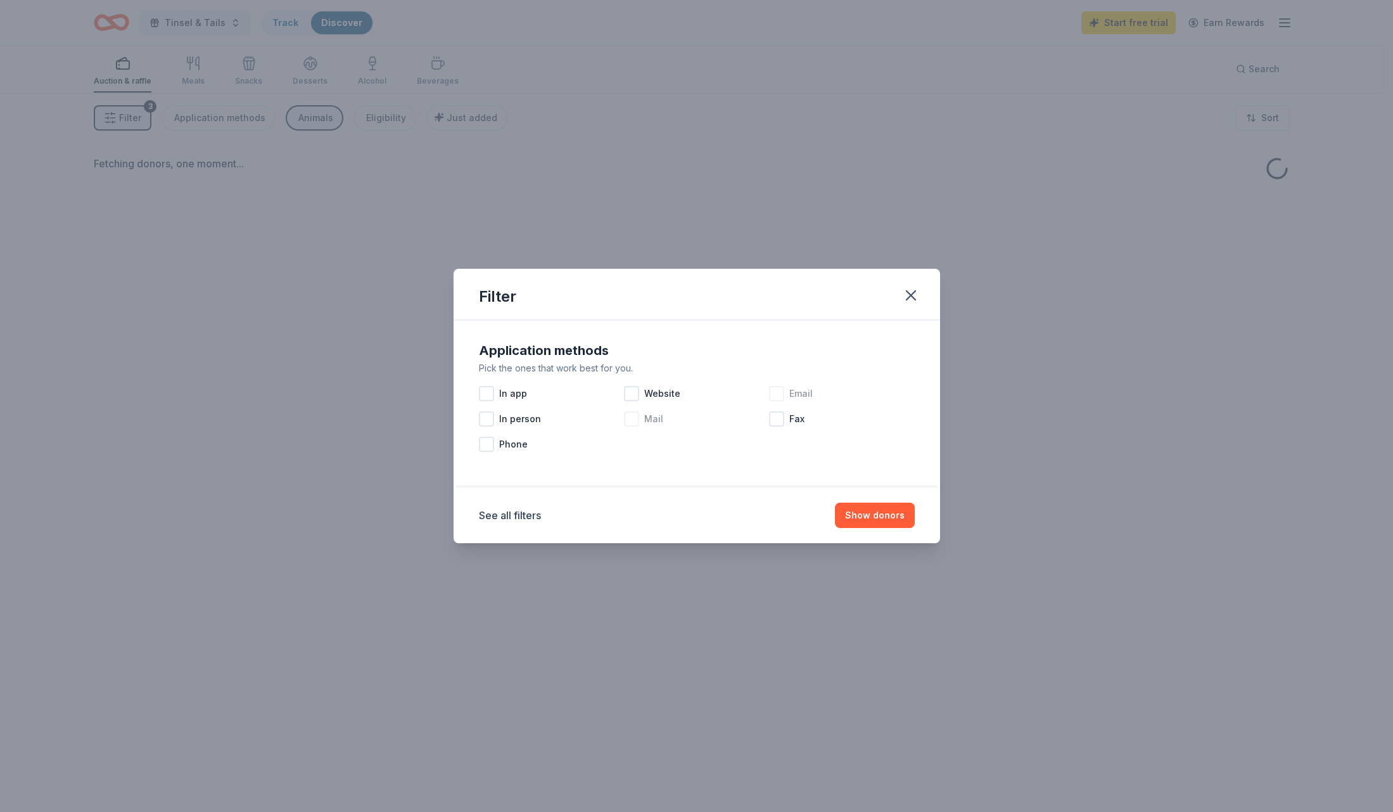
click at [635, 419] on div at bounding box center [631, 418] width 15 height 15
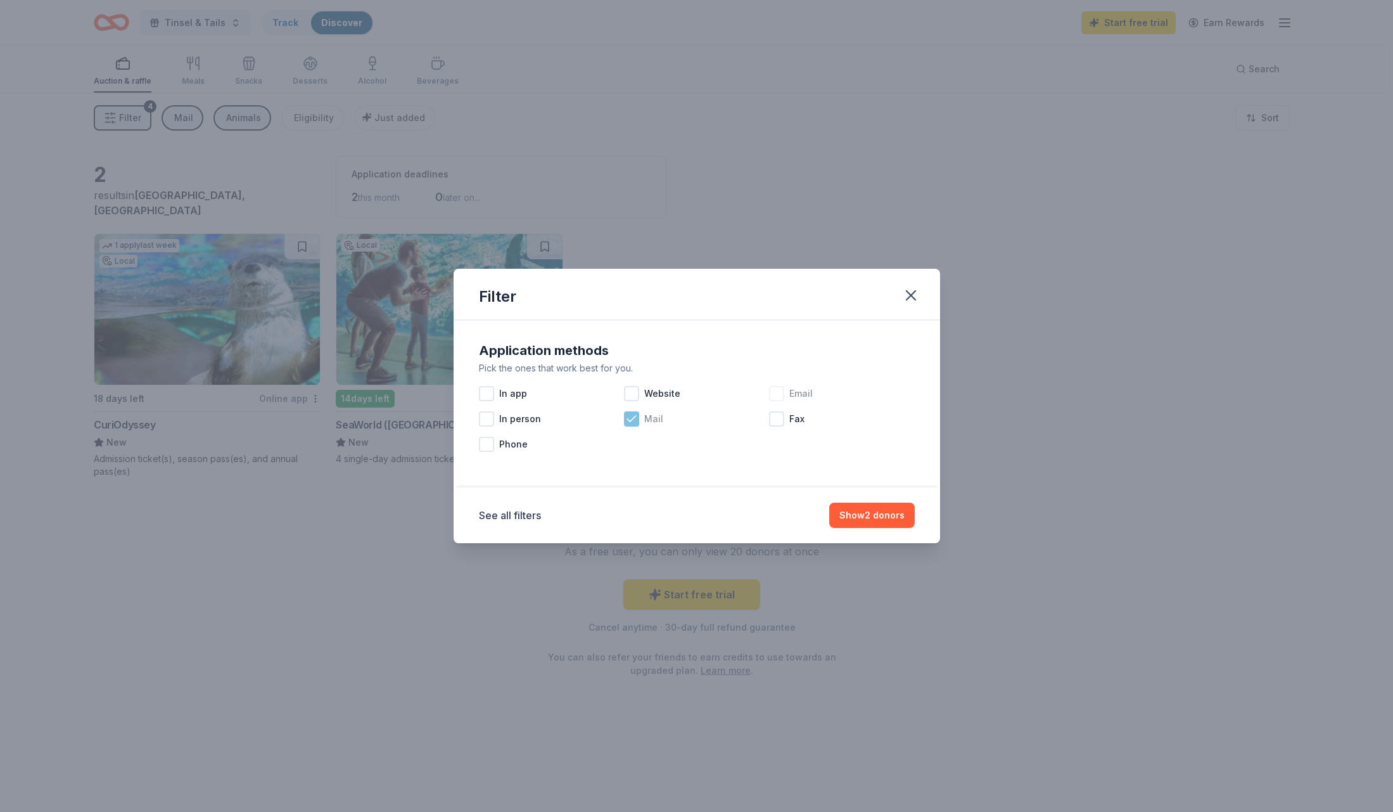
click at [633, 417] on icon at bounding box center [631, 418] width 13 height 13
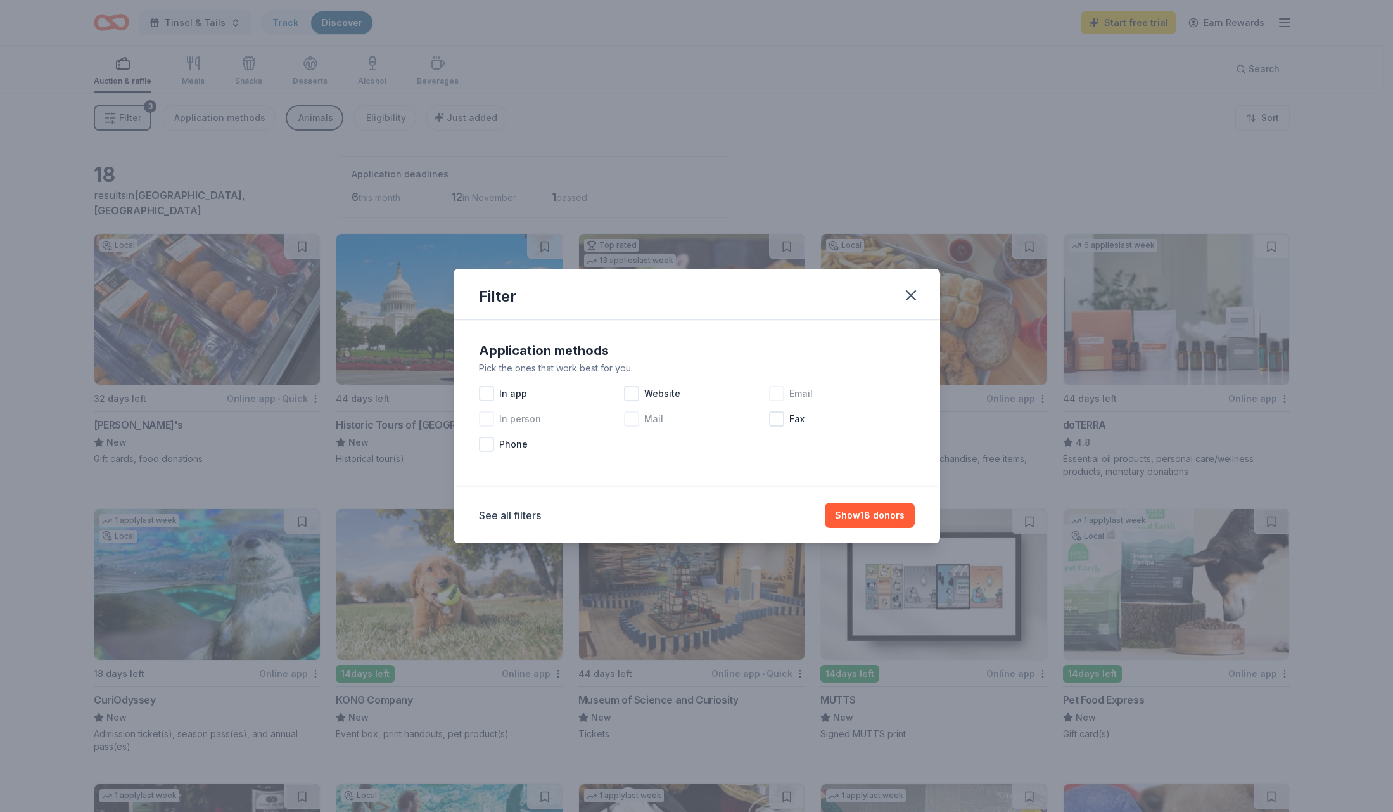
click at [490, 423] on div at bounding box center [486, 418] width 15 height 15
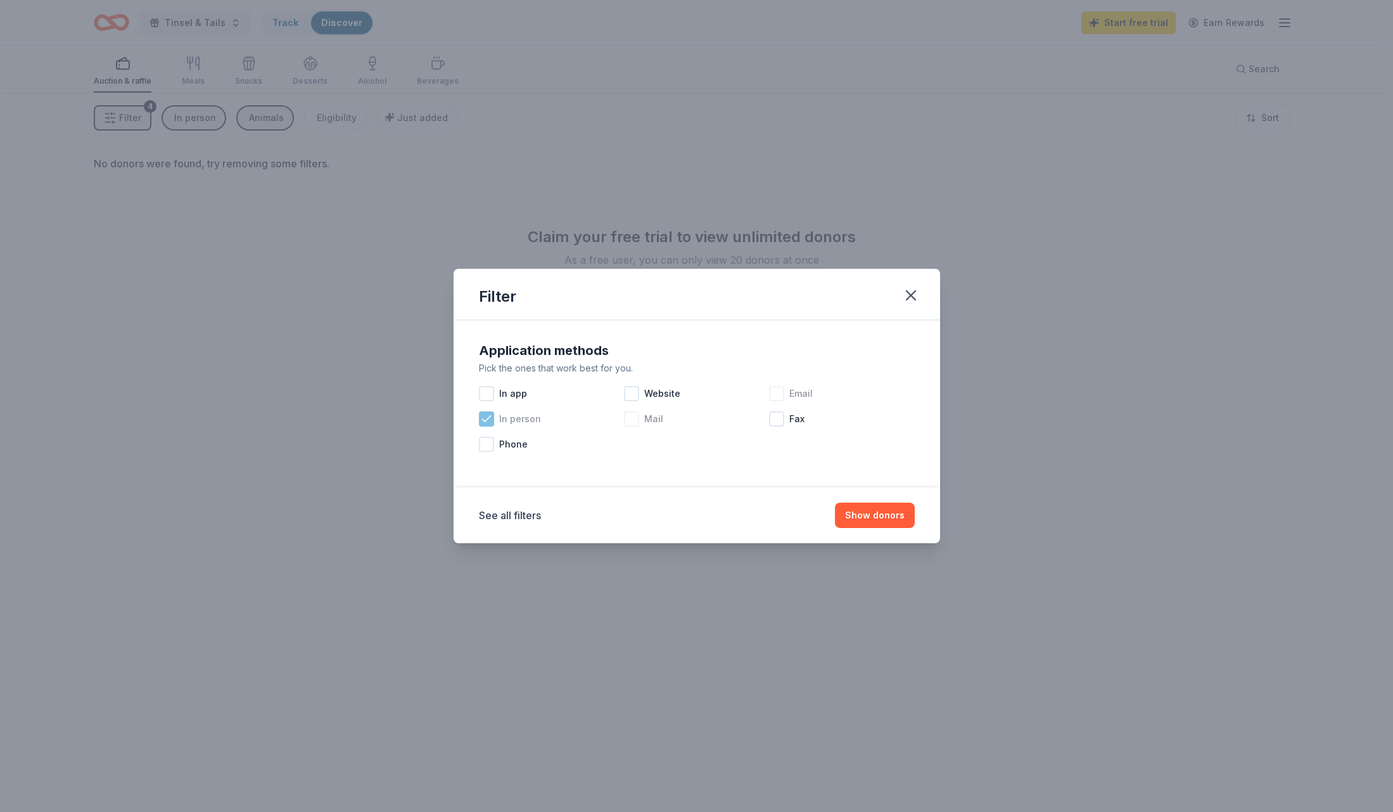
click at [490, 423] on icon at bounding box center [486, 418] width 13 height 13
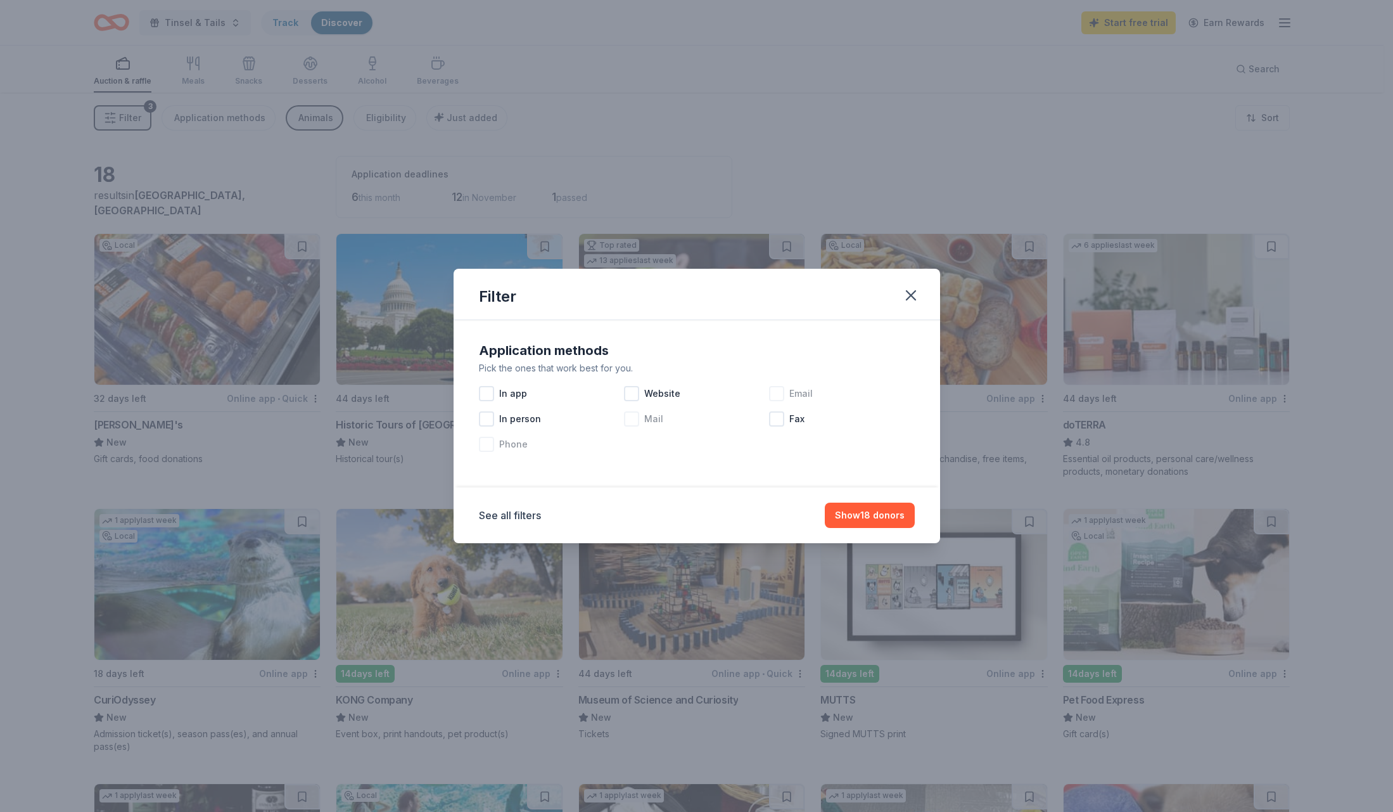
click at [497, 440] on div "Phone" at bounding box center [551, 443] width 145 height 25
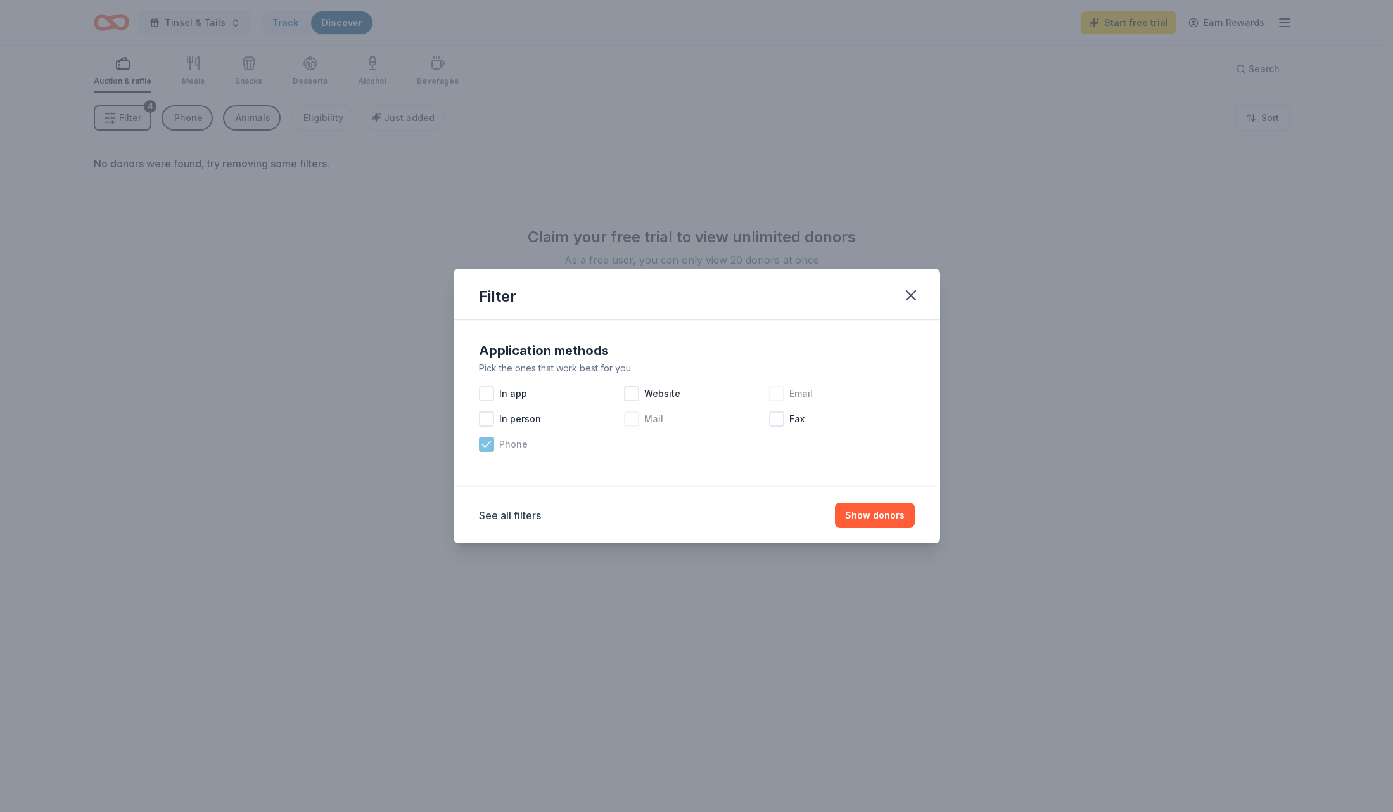
click at [497, 440] on div "Phone" at bounding box center [551, 443] width 145 height 25
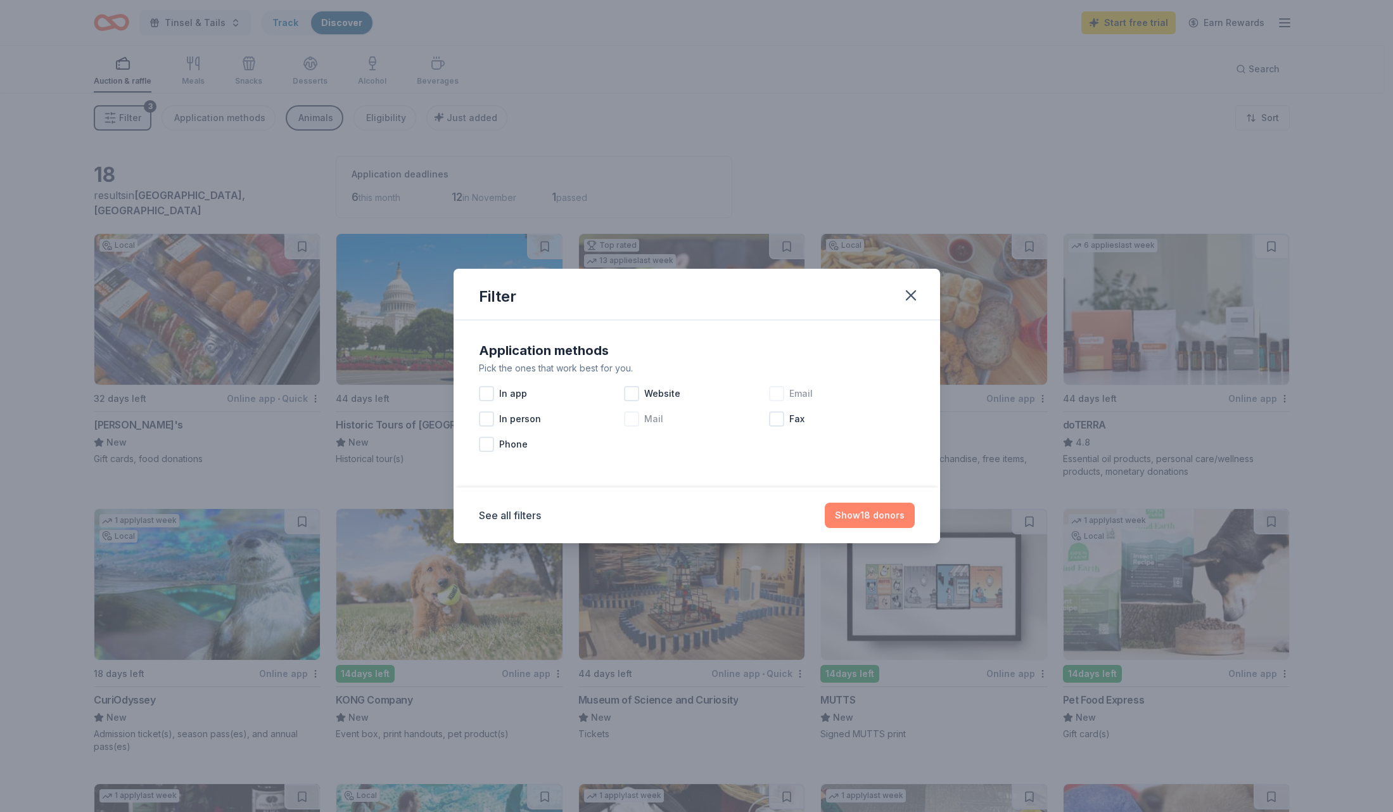
click at [881, 526] on button "Show 18 donors" at bounding box center [870, 514] width 90 height 25
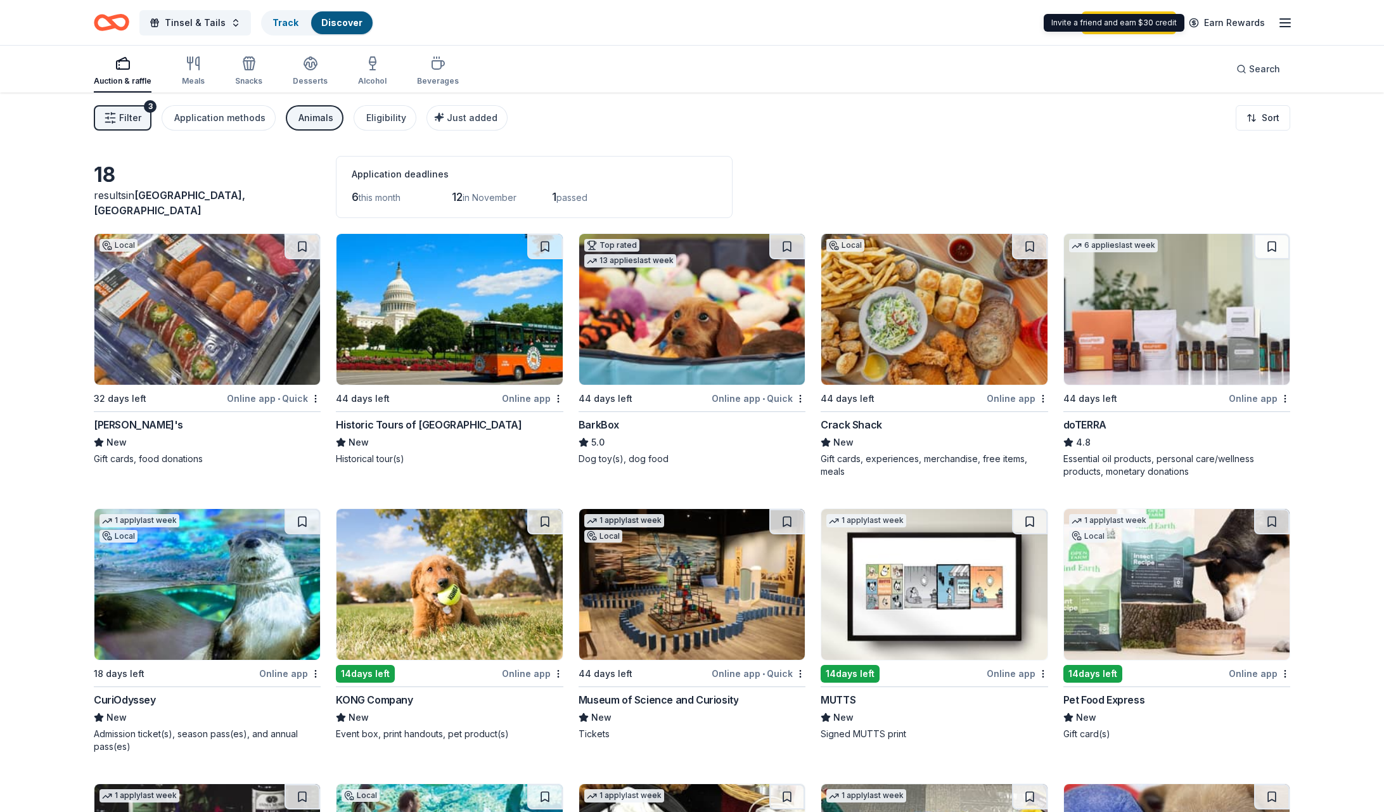
click at [1283, 20] on icon "button" at bounding box center [1284, 22] width 15 height 15
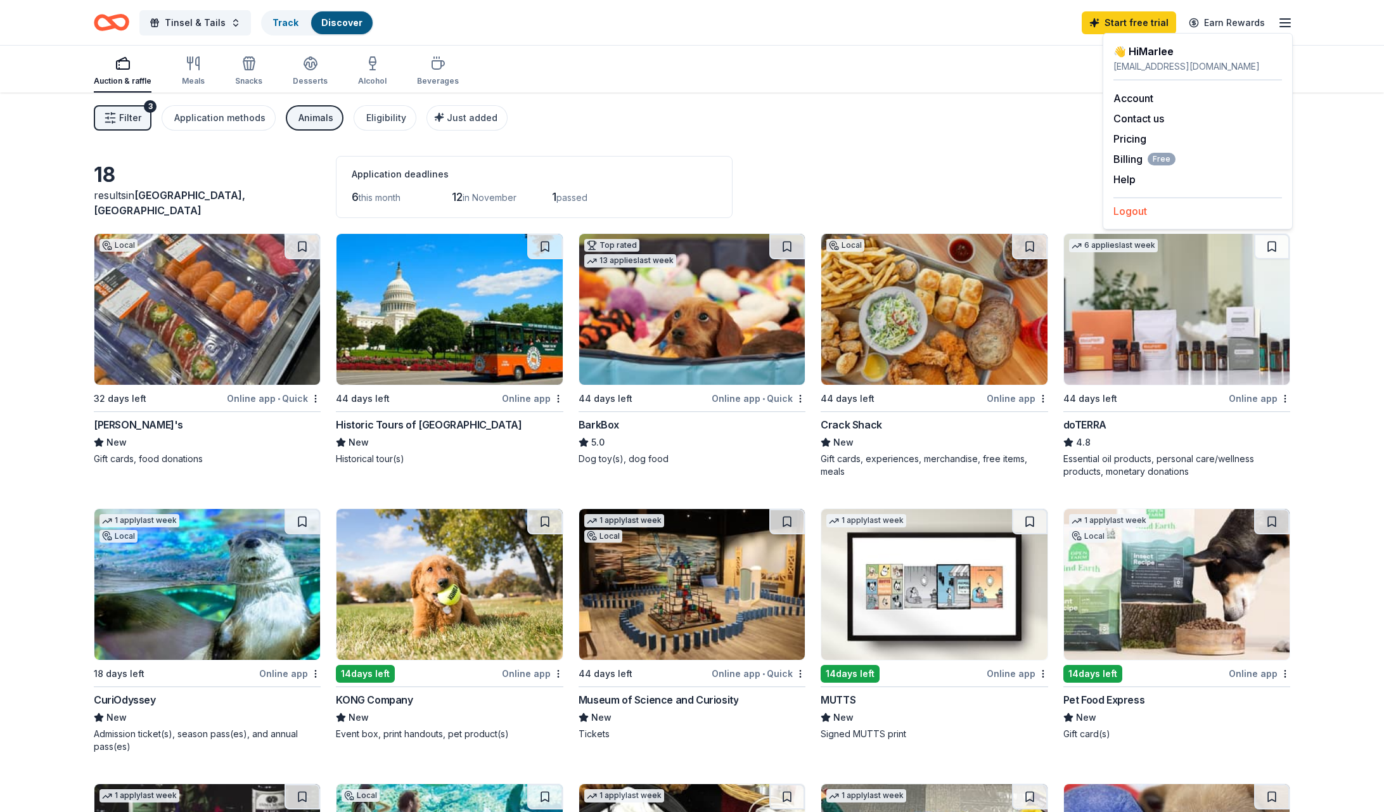
click at [1147, 208] on button "Logout" at bounding box center [1130, 210] width 34 height 15
